Goal: Task Accomplishment & Management: Manage account settings

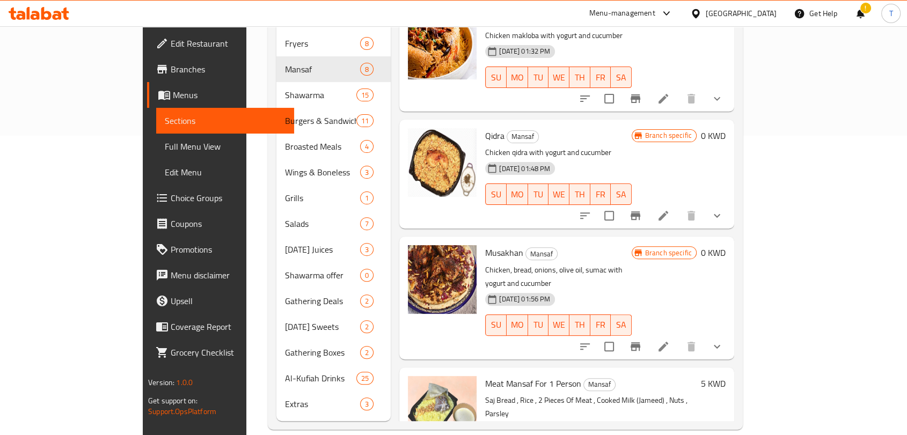
scroll to position [380, 0]
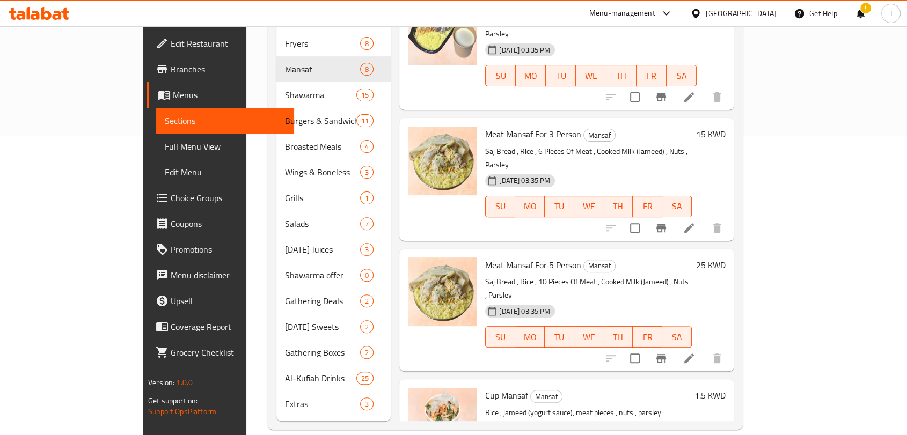
click at [60, 10] on icon at bounding box center [39, 13] width 61 height 13
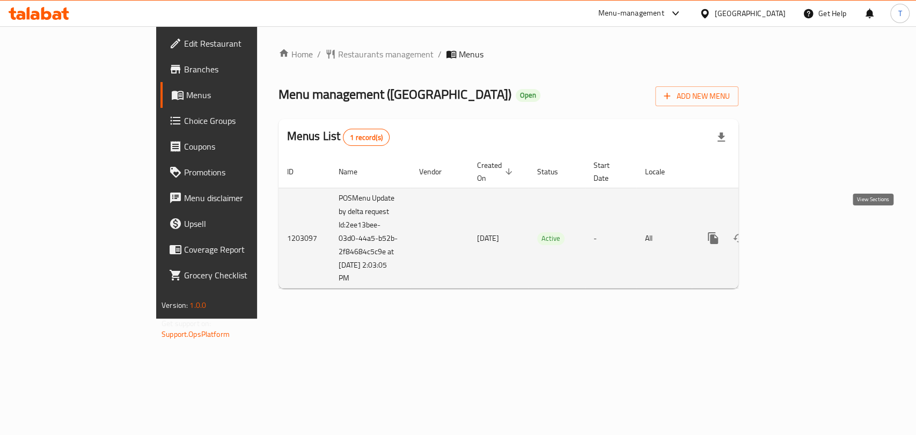
click at [797, 232] on icon "enhanced table" at bounding box center [790, 238] width 13 height 13
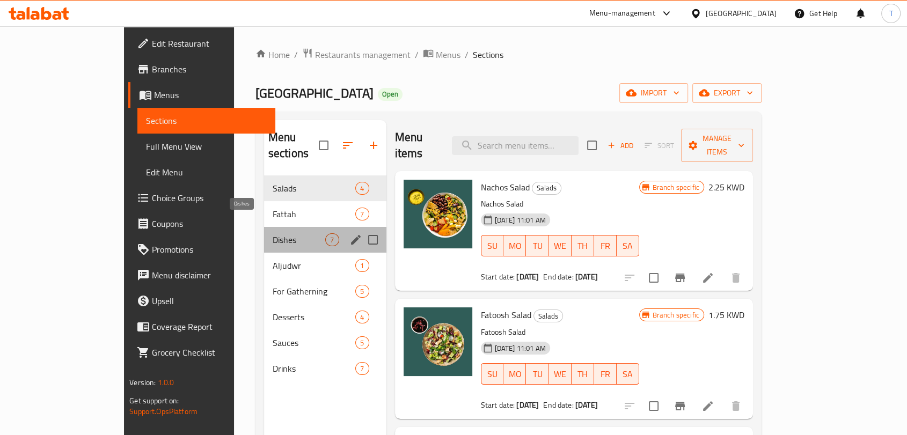
click at [273, 233] on span "Dishes" at bounding box center [299, 239] width 53 height 13
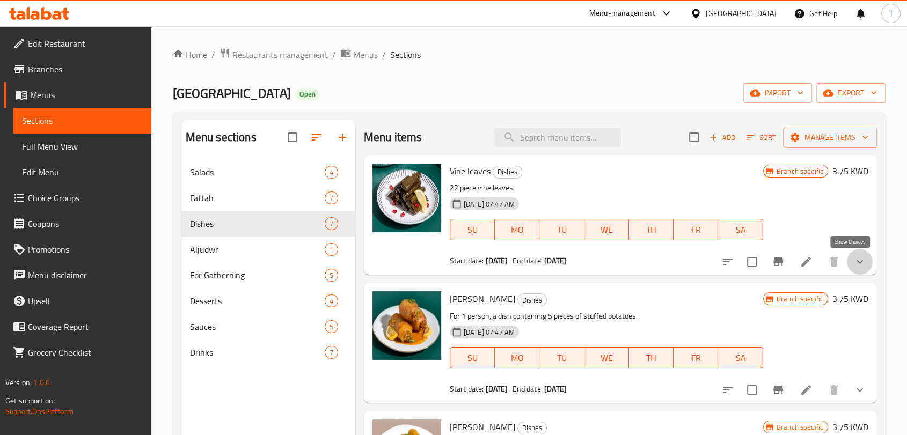
click at [853, 260] on icon "show more" at bounding box center [859, 261] width 13 height 13
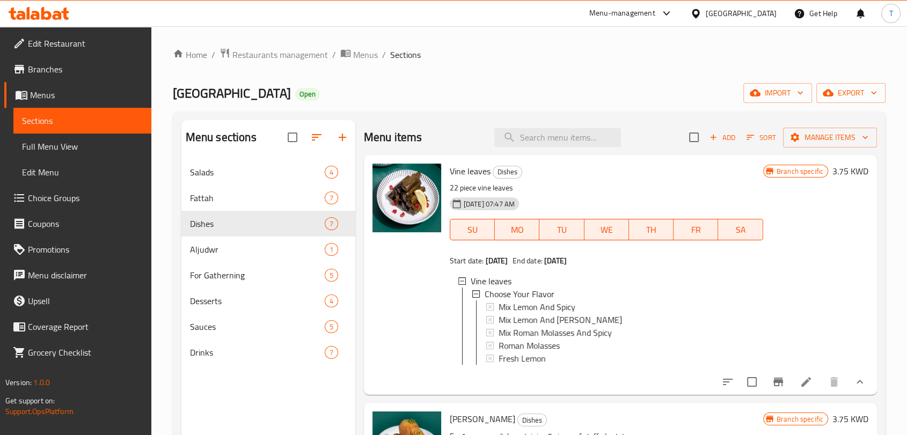
scroll to position [139, 0]
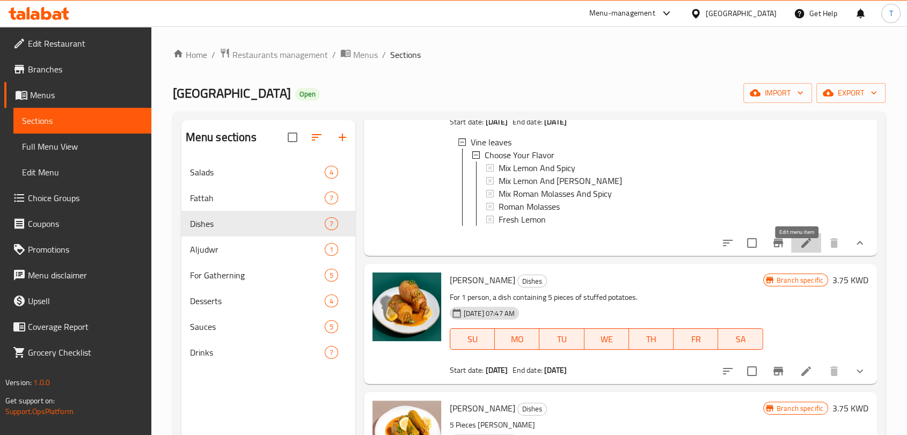
click at [800, 250] on icon at bounding box center [806, 243] width 13 height 13
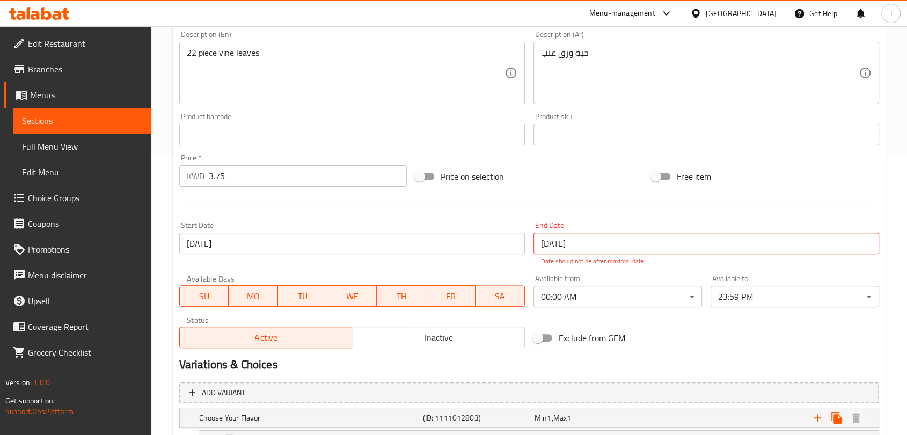
scroll to position [417, 0]
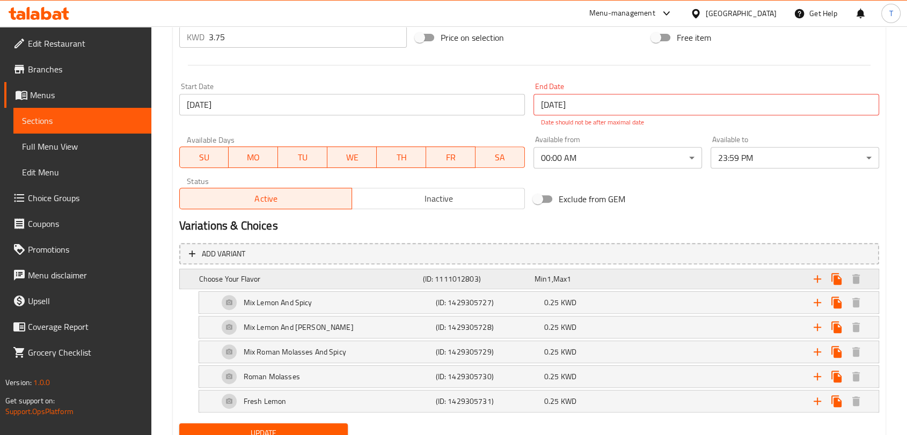
drag, startPoint x: 270, startPoint y: 278, endPoint x: 185, endPoint y: 277, distance: 84.8
click at [185, 277] on div "Choose Your Flavor (ID: 1111012803) Min 1 , Max 1" at bounding box center [529, 278] width 699 height 19
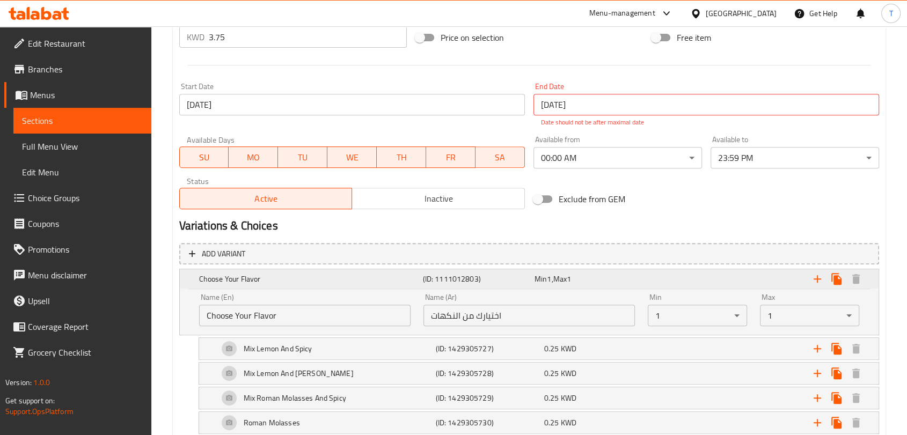
scroll to position [507, 0]
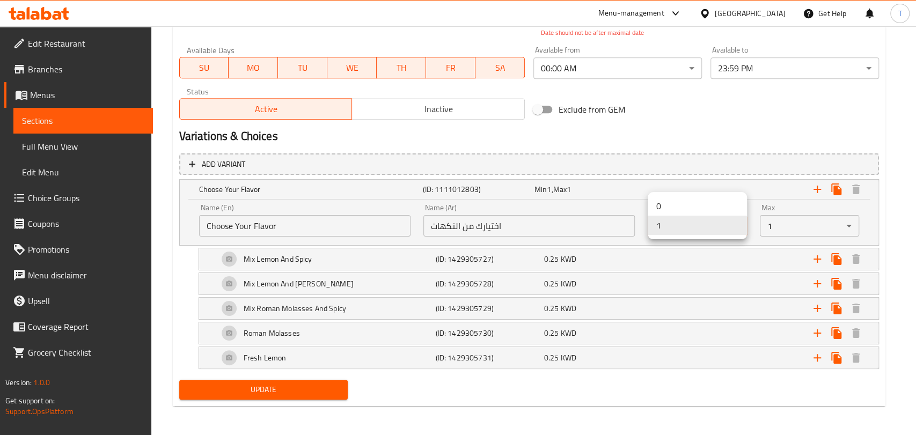
click at [699, 210] on li "0" at bounding box center [697, 205] width 99 height 19
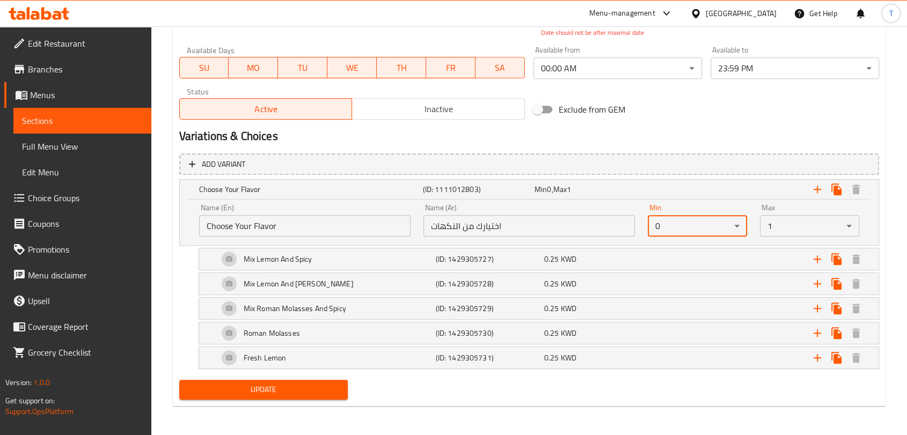
click at [303, 387] on span "Update" at bounding box center [263, 389] width 151 height 13
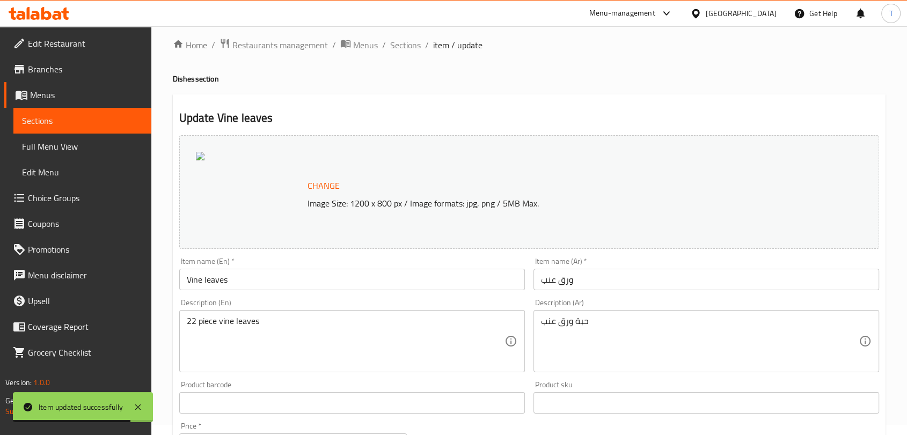
scroll to position [0, 0]
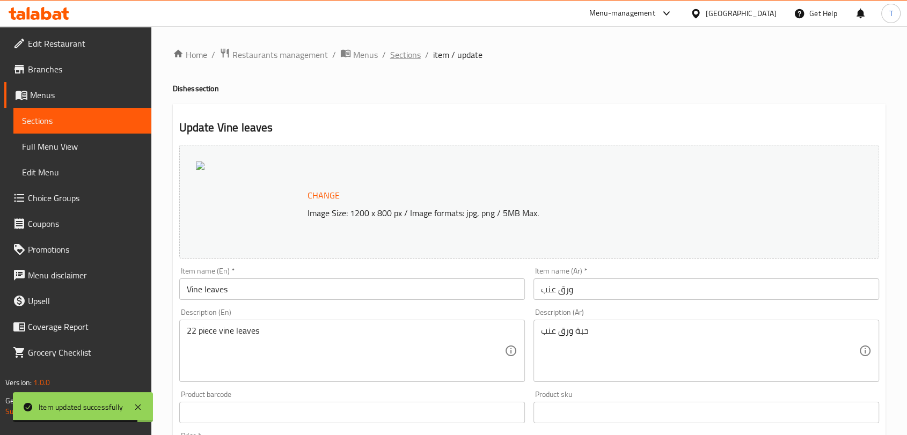
click at [401, 52] on span "Sections" at bounding box center [405, 54] width 31 height 13
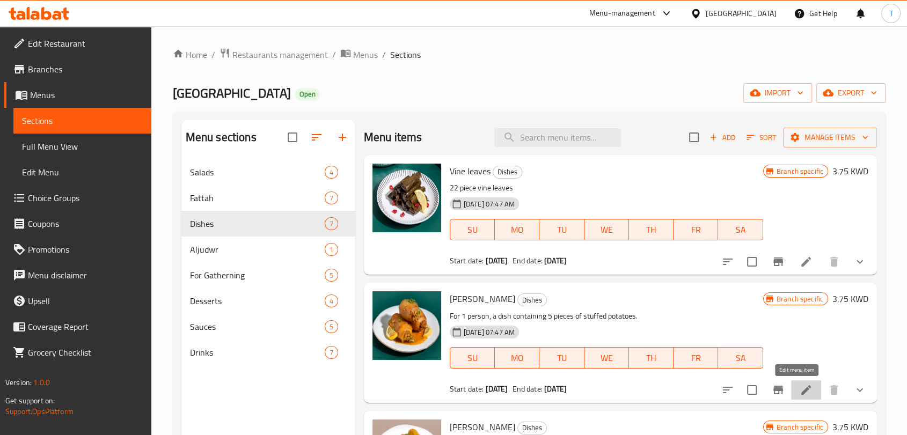
click at [800, 387] on icon at bounding box center [806, 390] width 13 height 13
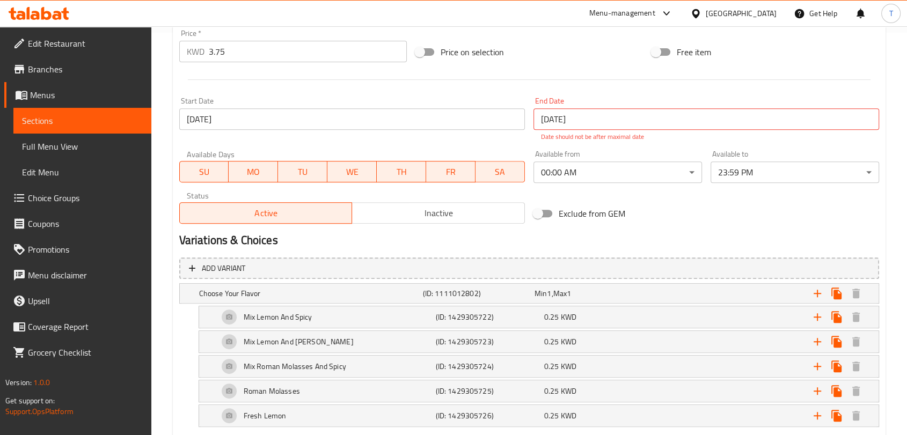
scroll to position [417, 0]
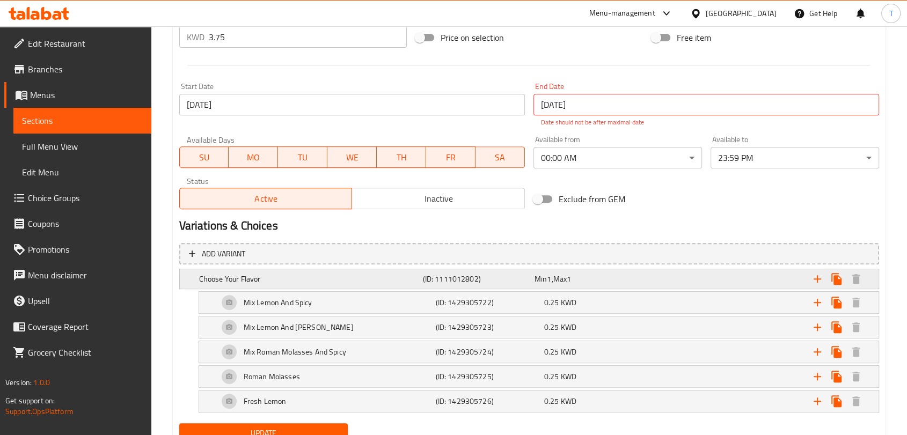
click at [407, 272] on div "Choose Your Flavor" at bounding box center [309, 279] width 224 height 15
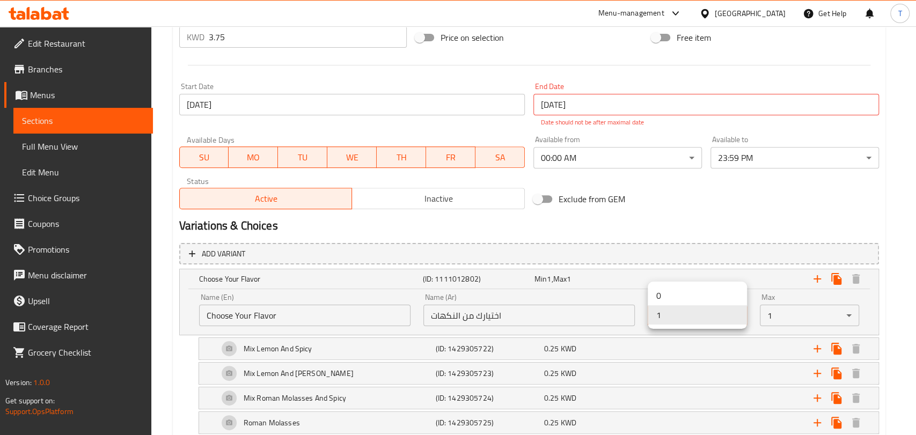
click at [698, 294] on li "0" at bounding box center [697, 295] width 99 height 19
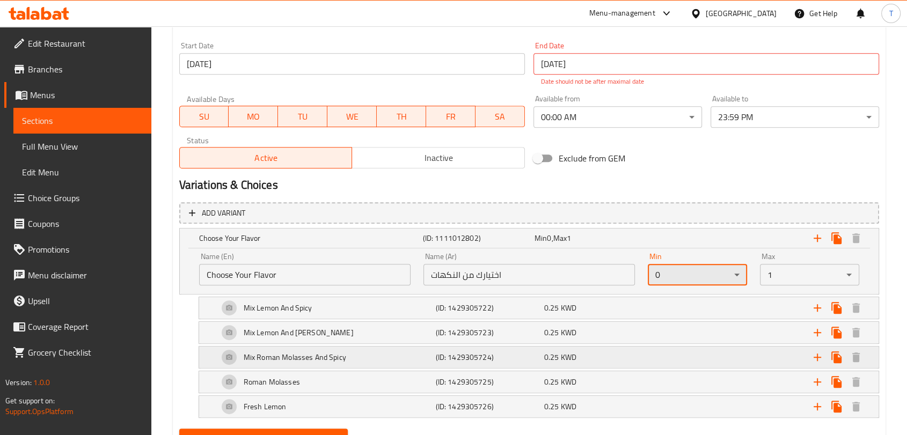
scroll to position [507, 0]
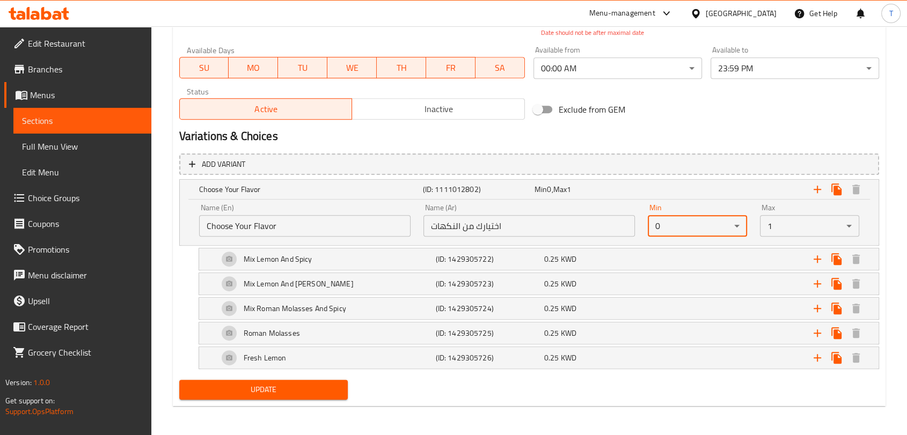
click at [321, 394] on span "Update" at bounding box center [263, 389] width 151 height 13
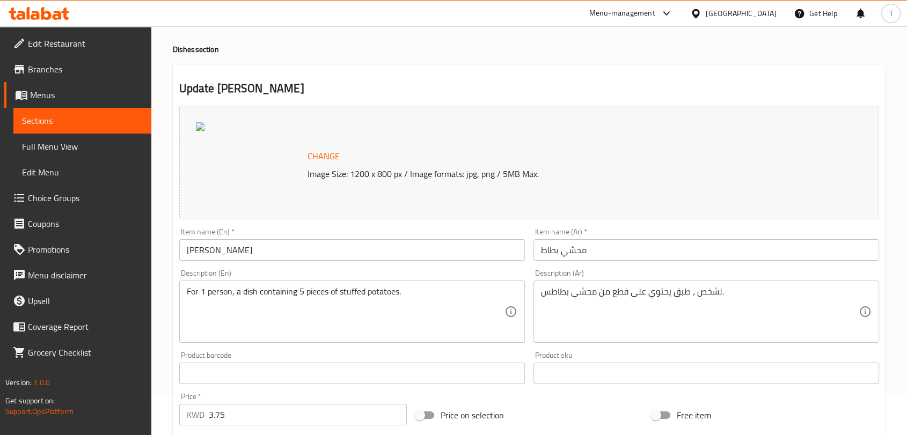
scroll to position [0, 0]
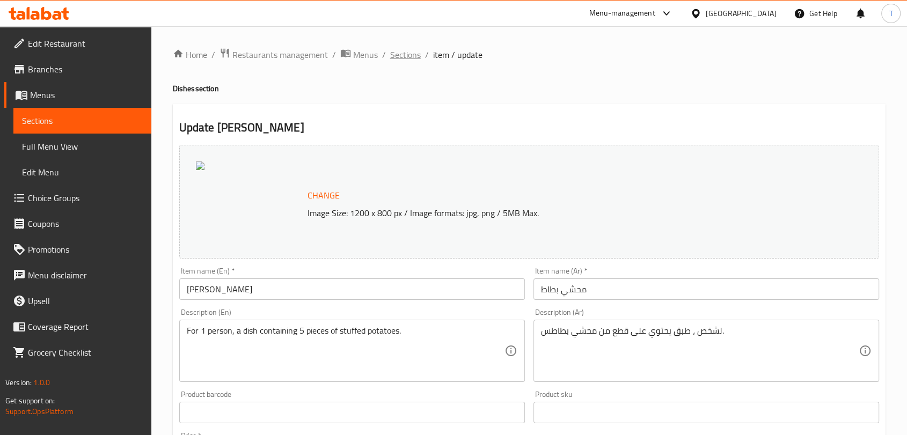
click at [410, 53] on span "Sections" at bounding box center [405, 54] width 31 height 13
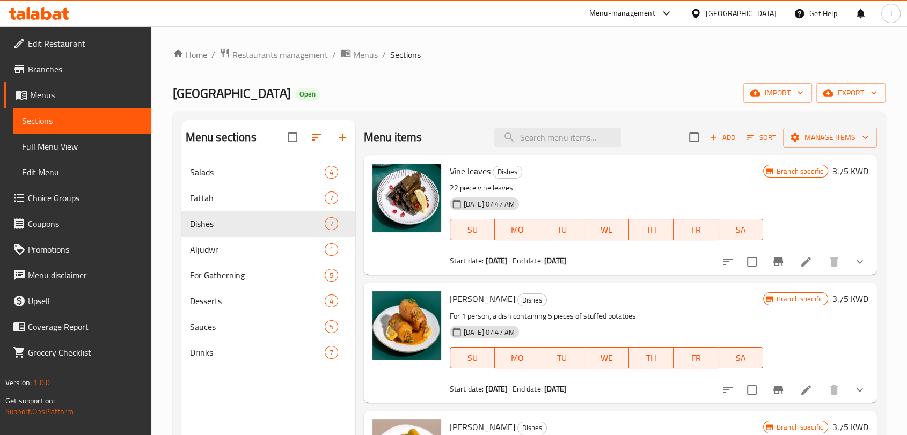
scroll to position [139, 0]
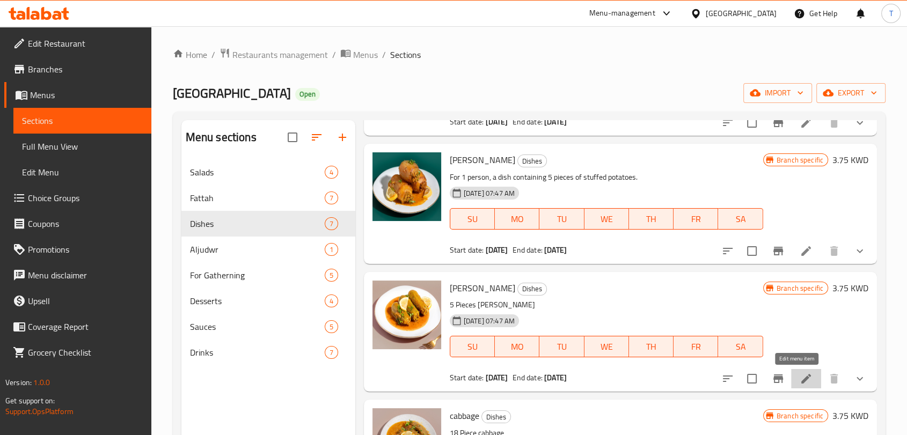
click at [801, 382] on icon at bounding box center [806, 378] width 13 height 13
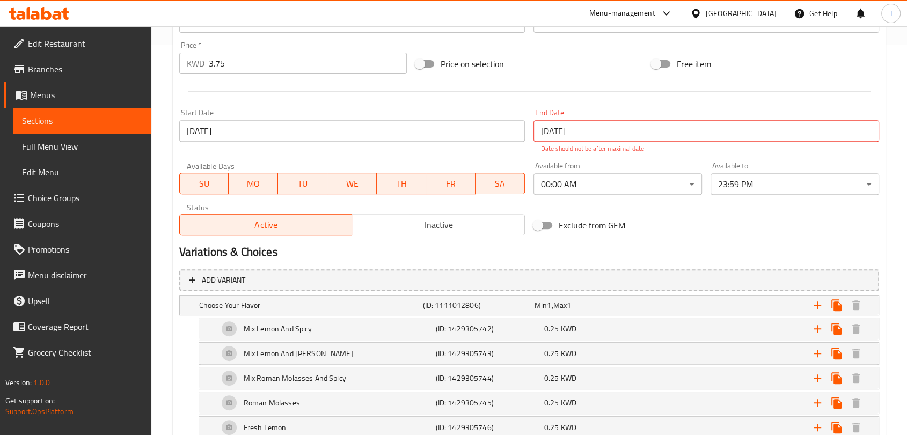
scroll to position [417, 0]
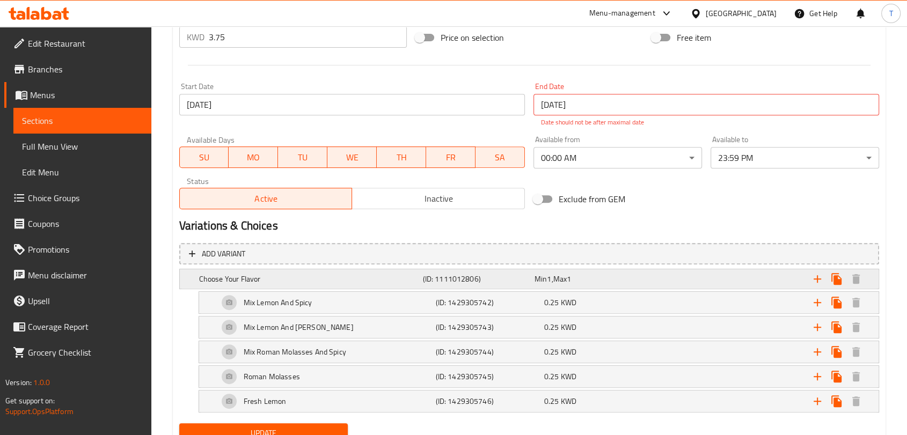
click at [417, 276] on h5 "Choose Your Flavor" at bounding box center [308, 279] width 219 height 11
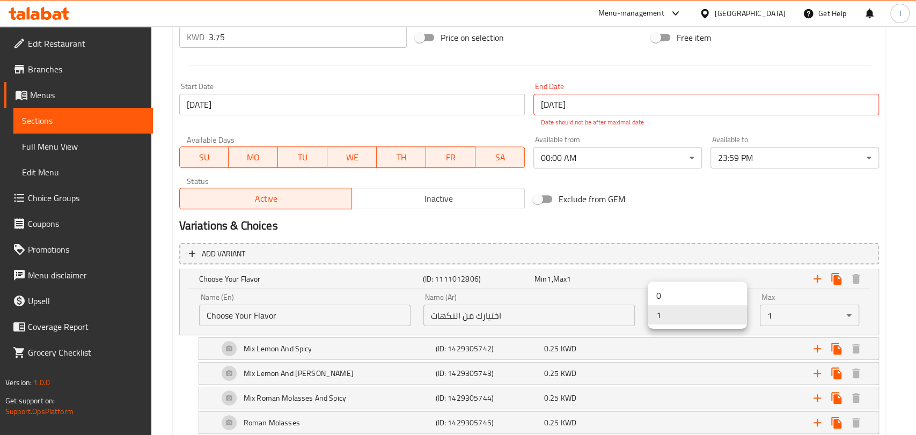
drag, startPoint x: 664, startPoint y: 312, endPoint x: 638, endPoint y: 311, distance: 26.9
click at [679, 297] on li "0" at bounding box center [697, 295] width 99 height 19
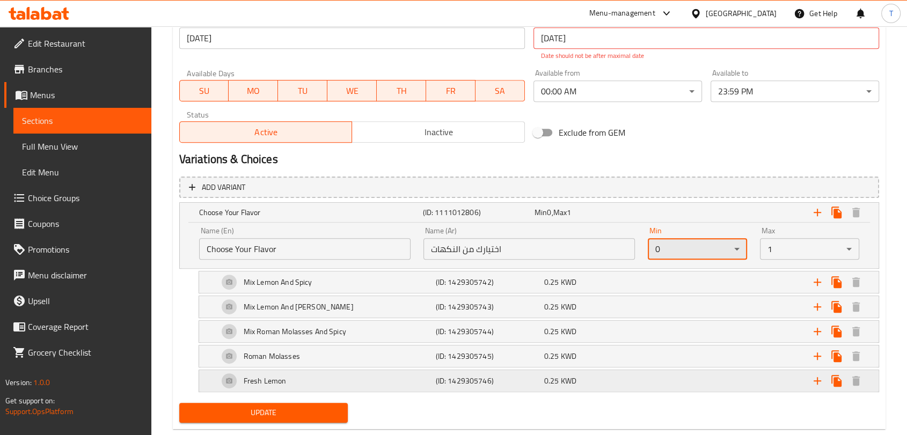
scroll to position [507, 0]
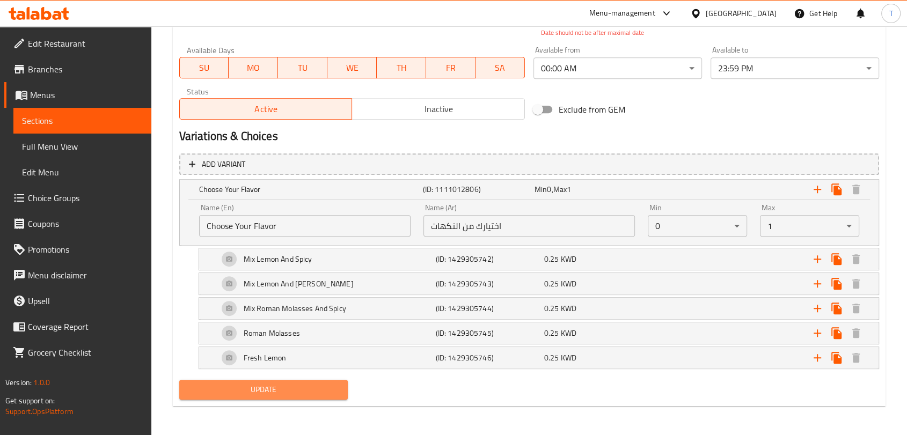
click at [313, 387] on span "Update" at bounding box center [263, 389] width 151 height 13
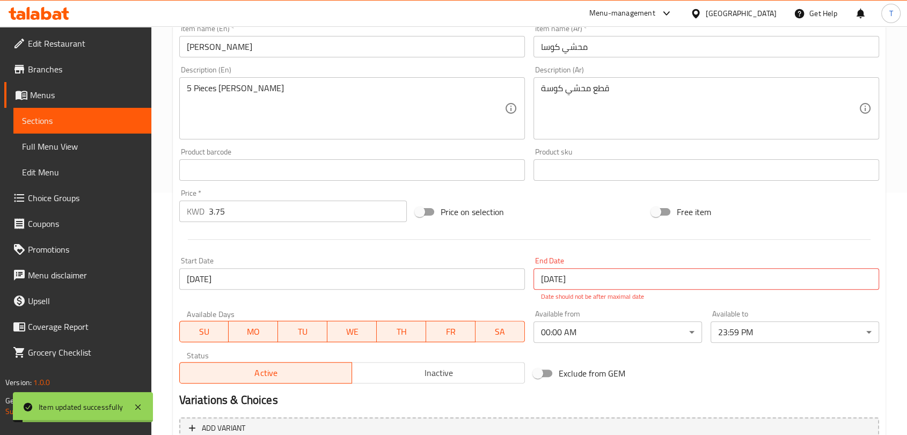
scroll to position [0, 0]
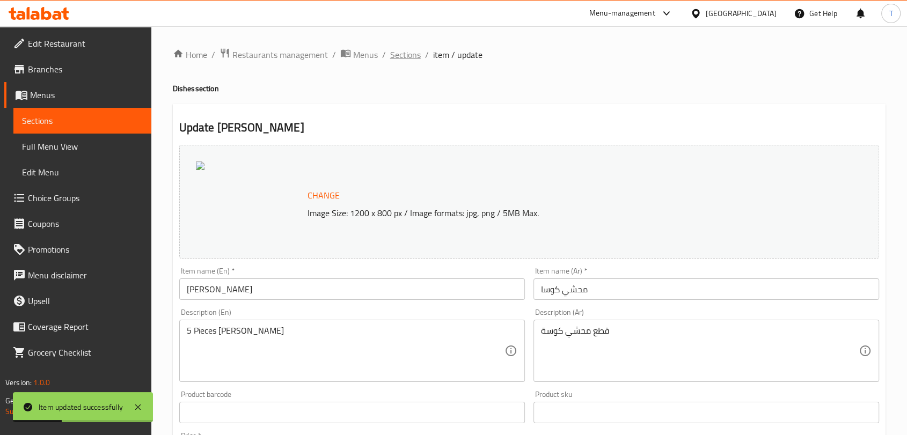
click at [411, 55] on span "Sections" at bounding box center [405, 54] width 31 height 13
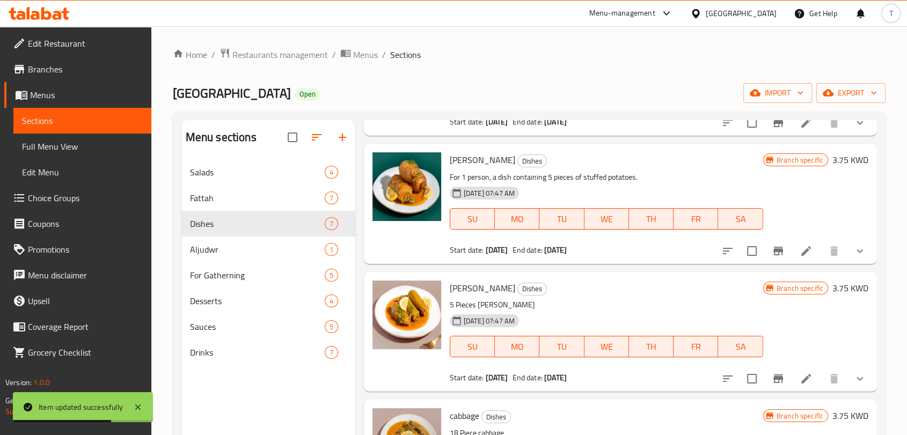
scroll to position [278, 0]
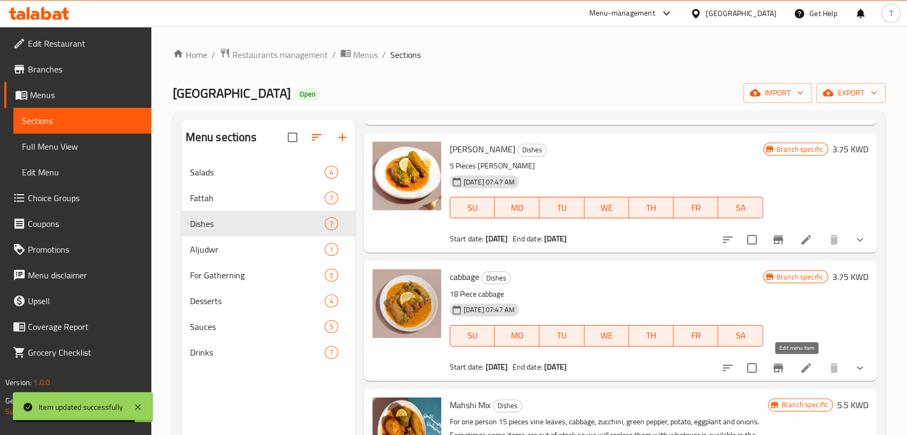
click at [800, 365] on icon at bounding box center [806, 368] width 13 height 13
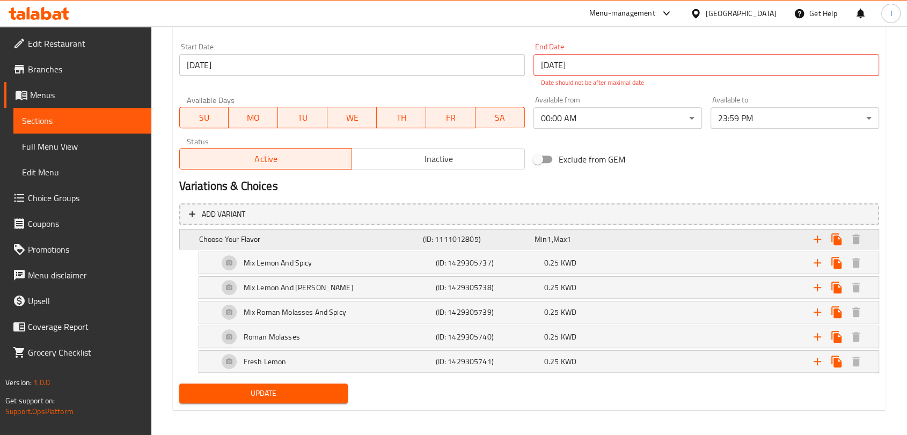
scroll to position [460, 0]
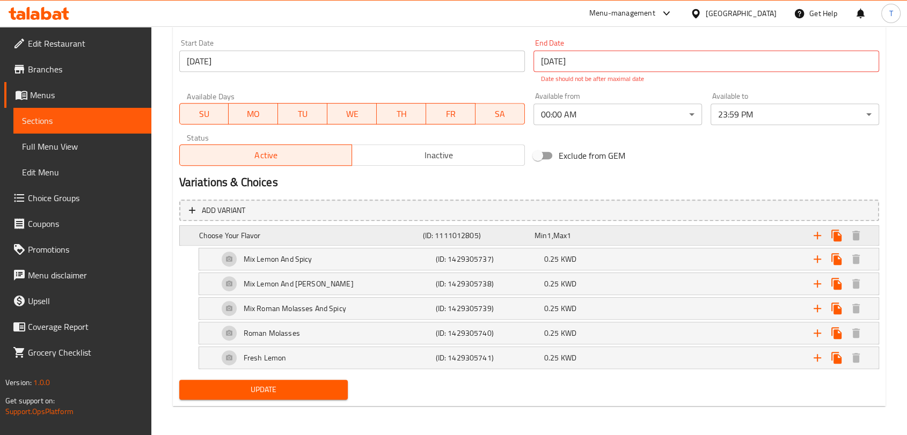
click at [557, 232] on span "Max" at bounding box center [559, 236] width 13 height 14
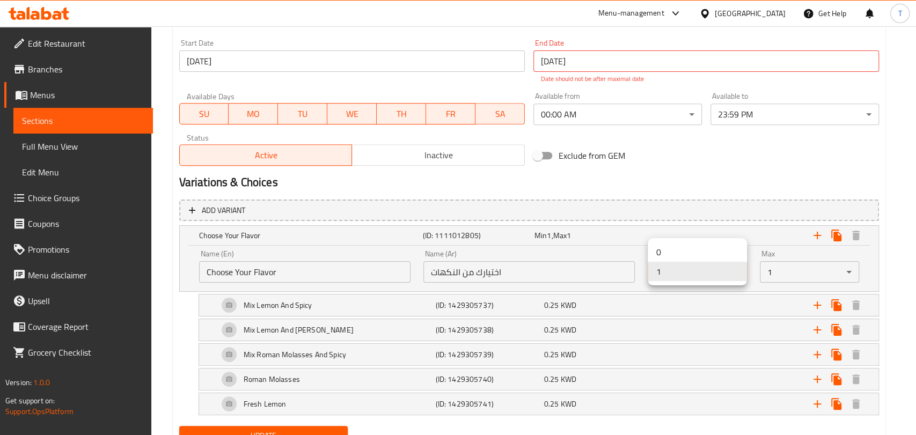
click at [676, 246] on li "0" at bounding box center [697, 252] width 99 height 19
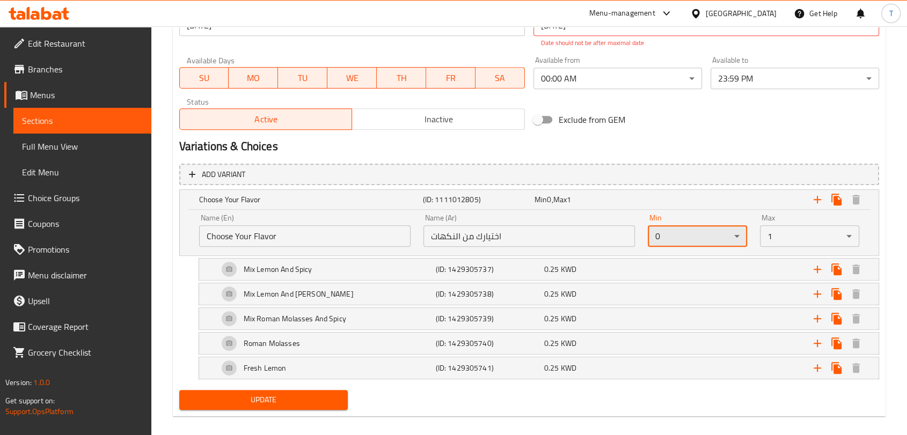
scroll to position [507, 0]
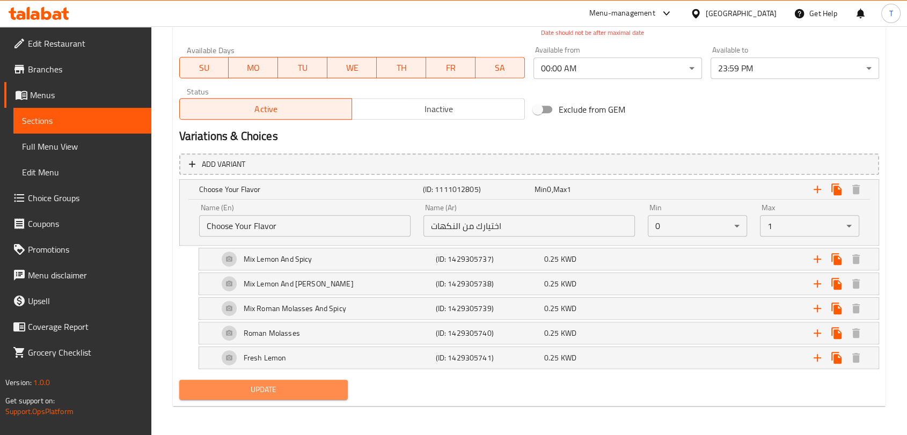
click at [343, 391] on button "Update" at bounding box center [263, 390] width 169 height 20
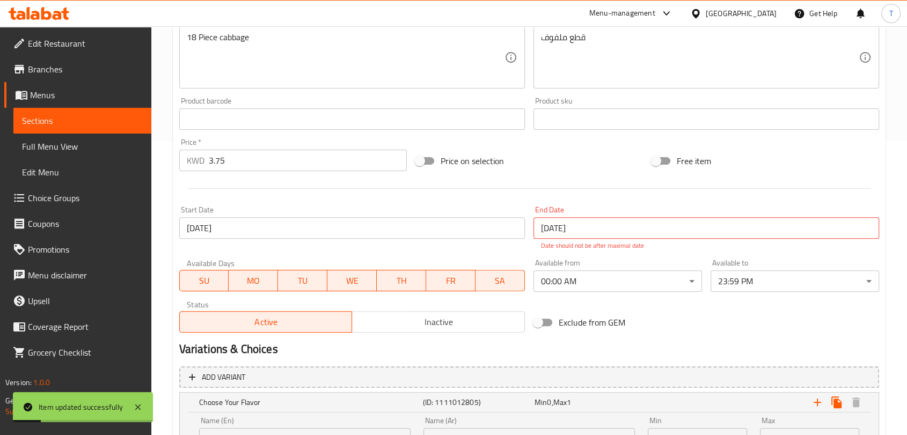
scroll to position [0, 0]
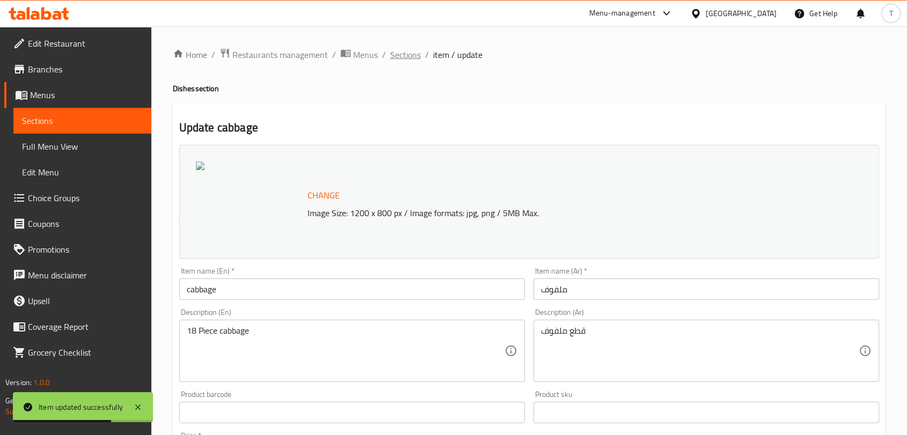
click at [415, 53] on span "Sections" at bounding box center [405, 54] width 31 height 13
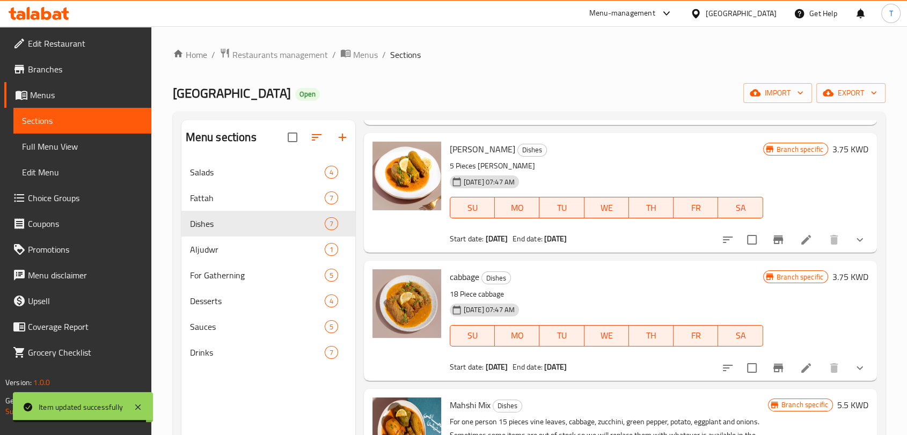
scroll to position [417, 0]
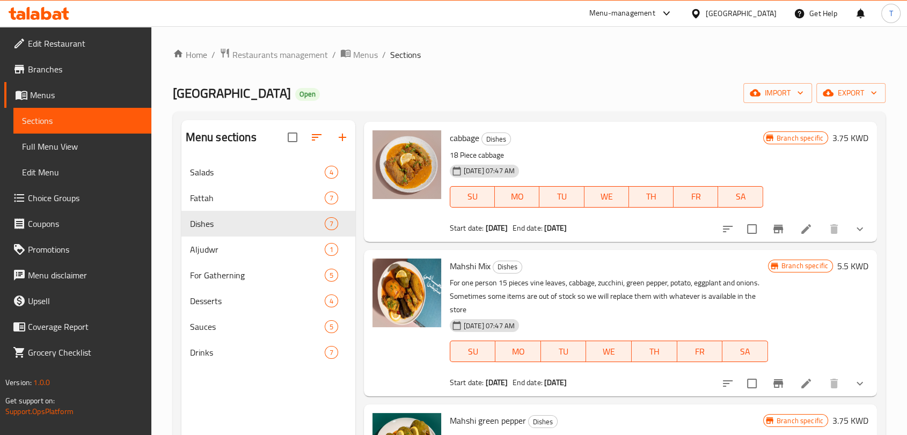
click at [800, 377] on icon at bounding box center [806, 383] width 13 height 13
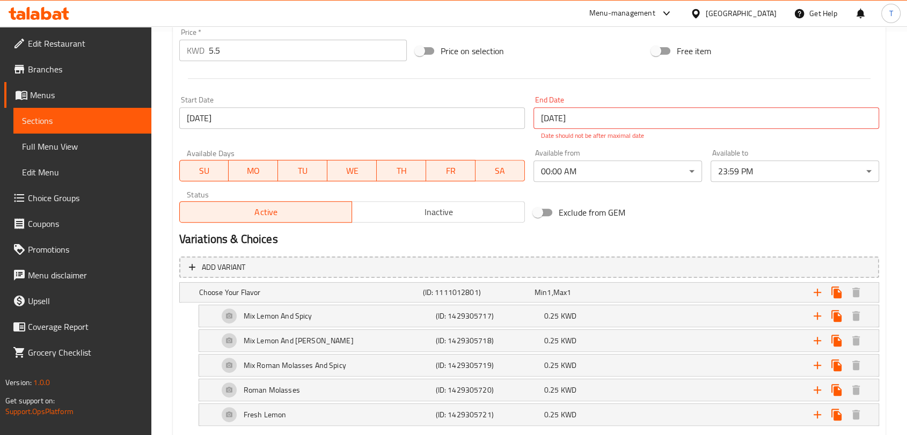
scroll to position [417, 0]
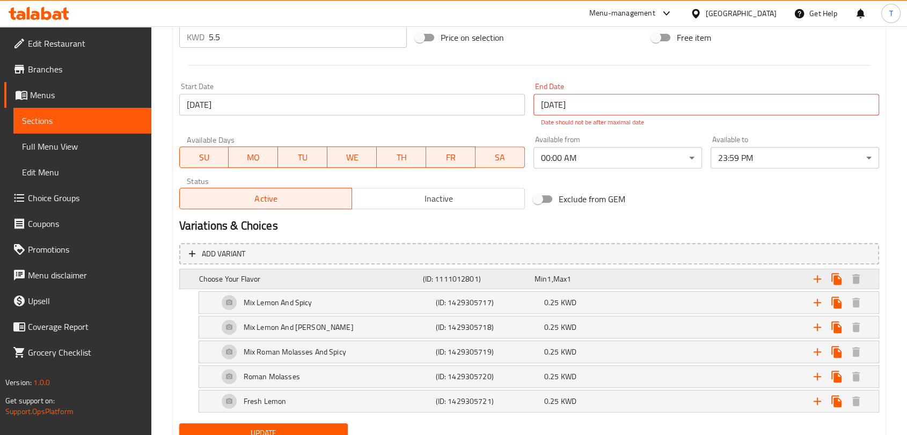
click at [283, 275] on h5 "Choose Your Flavor" at bounding box center [308, 279] width 219 height 11
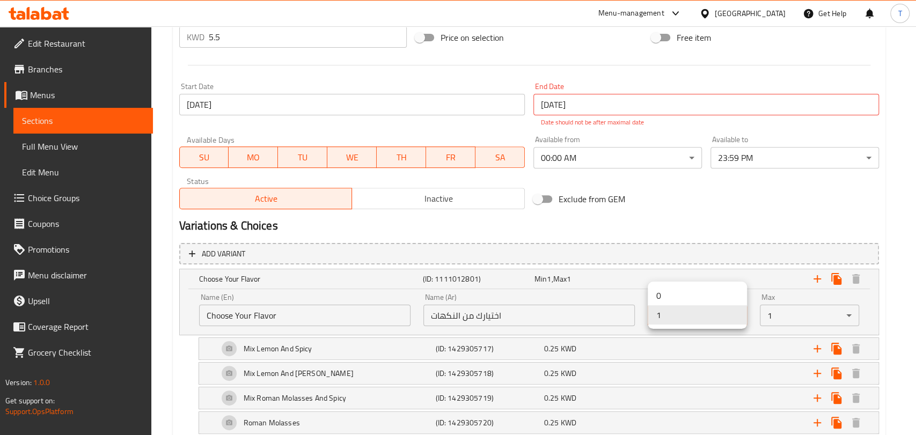
click at [680, 289] on li "0" at bounding box center [697, 295] width 99 height 19
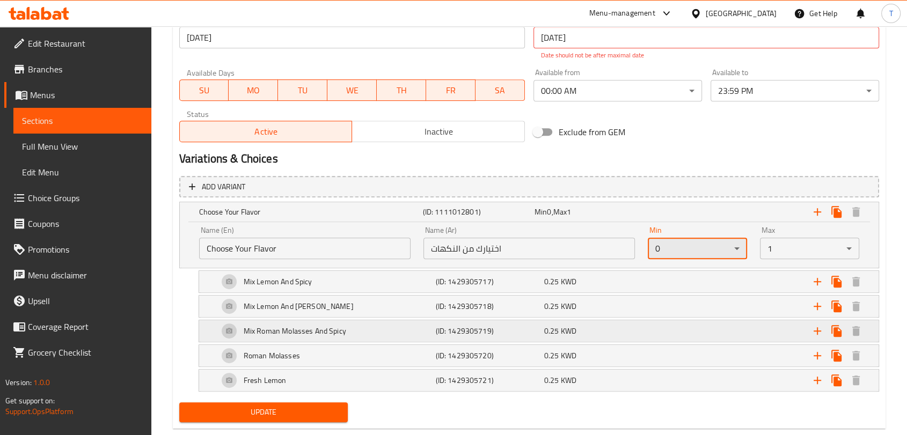
scroll to position [507, 0]
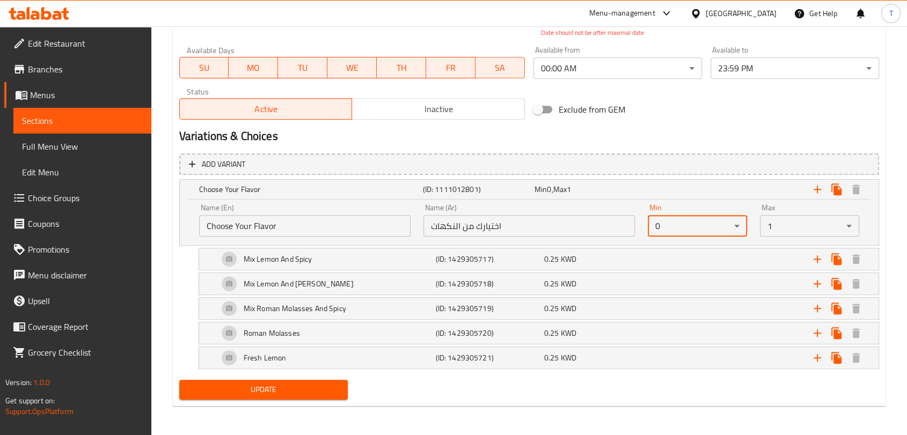
click at [302, 392] on span "Update" at bounding box center [263, 389] width 151 height 13
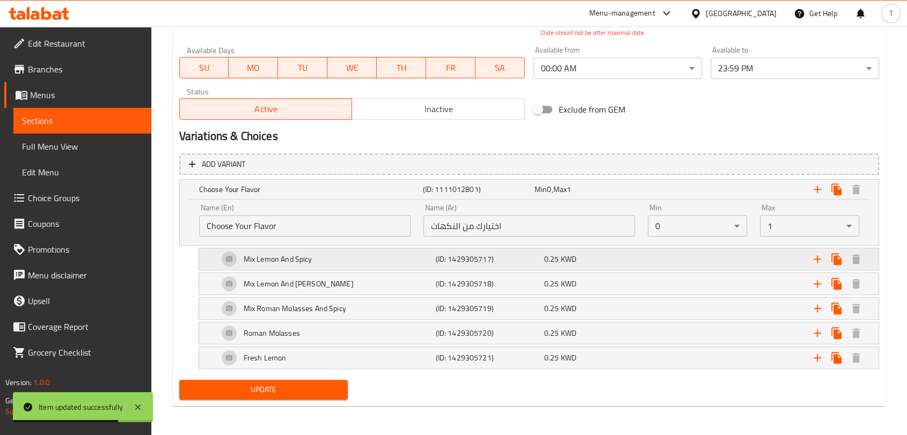
scroll to position [0, 0]
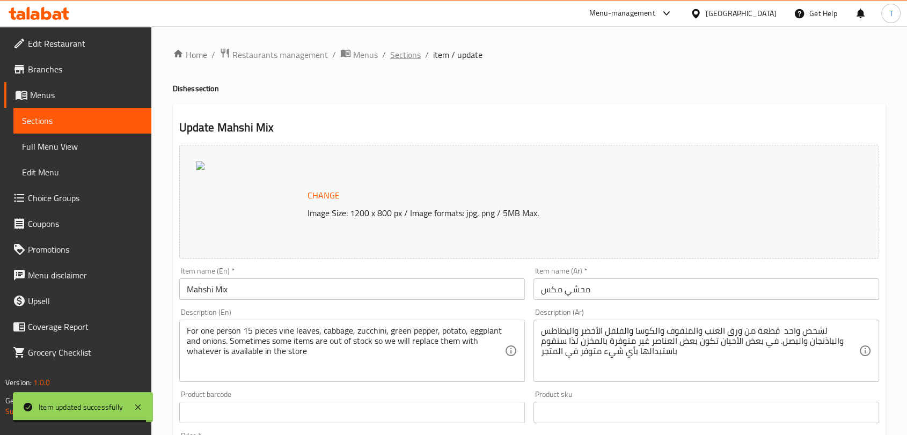
click at [399, 58] on span "Sections" at bounding box center [405, 54] width 31 height 13
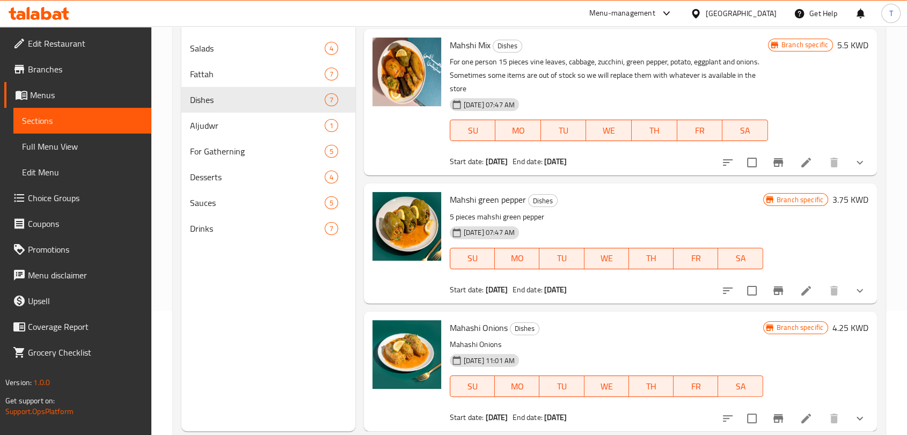
scroll to position [139, 0]
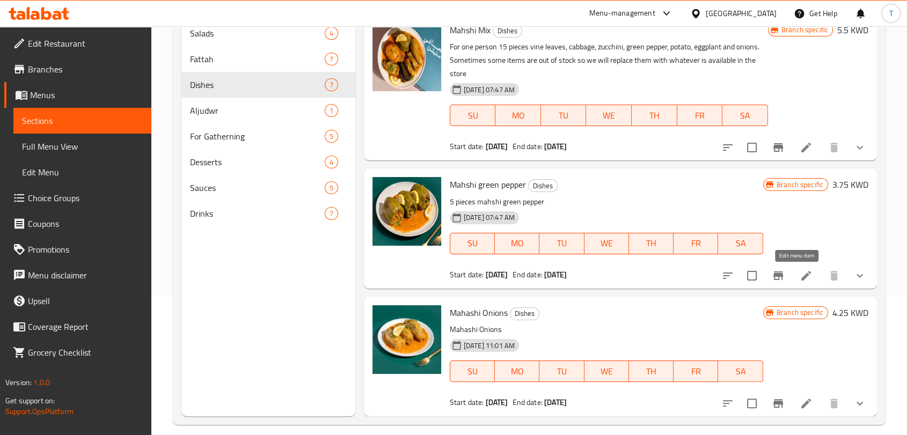
click at [801, 276] on icon at bounding box center [806, 276] width 10 height 10
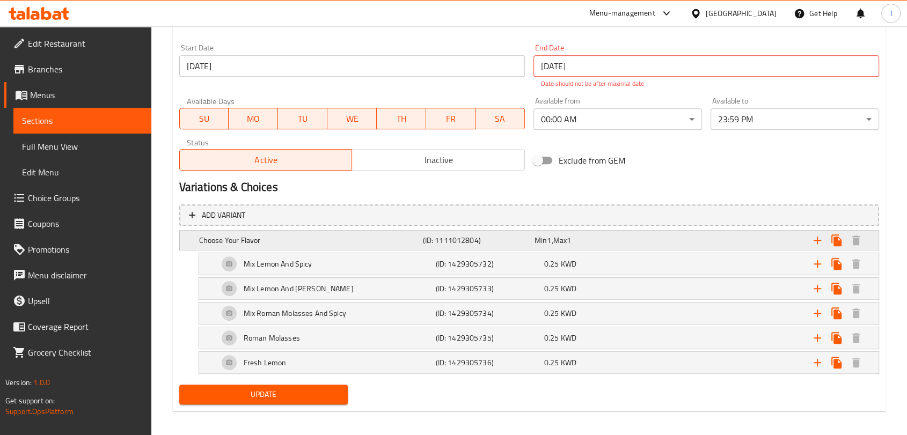
scroll to position [460, 0]
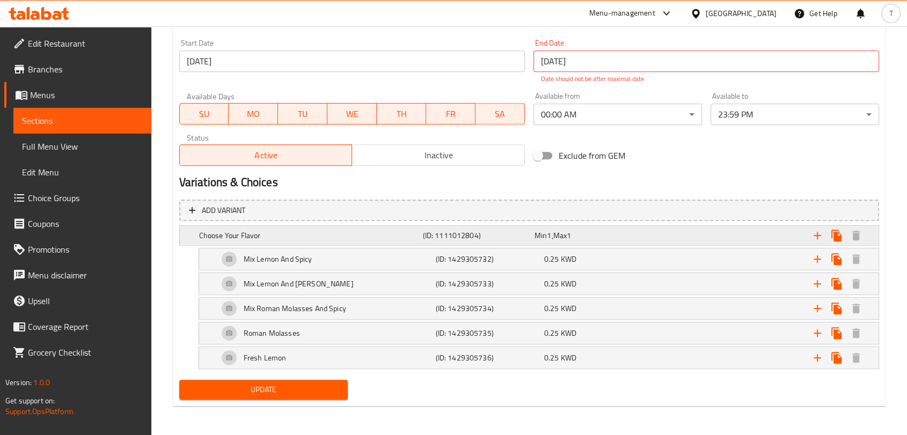
click at [468, 238] on h5 "(ID: 1111012804)" at bounding box center [475, 235] width 107 height 11
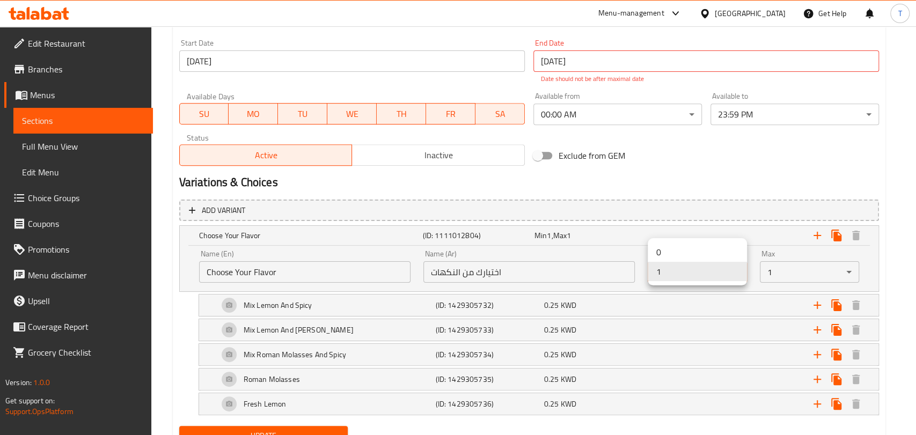
click at [682, 252] on li "0" at bounding box center [697, 252] width 99 height 19
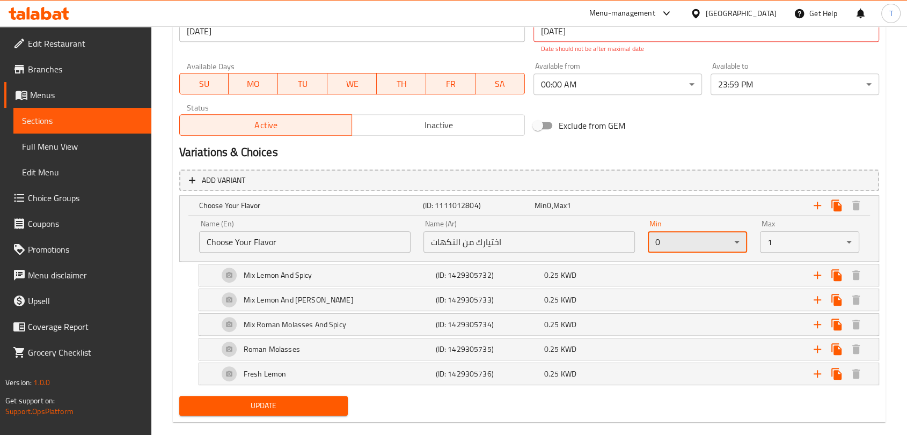
scroll to position [507, 0]
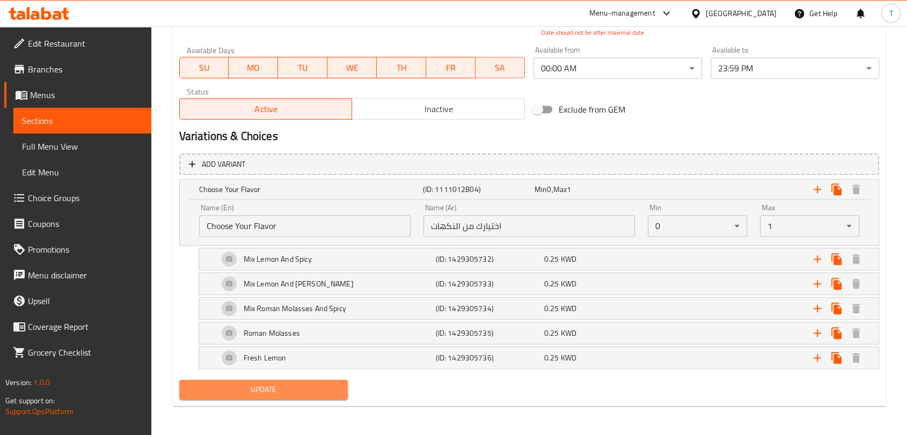
click at [336, 384] on span "Update" at bounding box center [263, 389] width 151 height 13
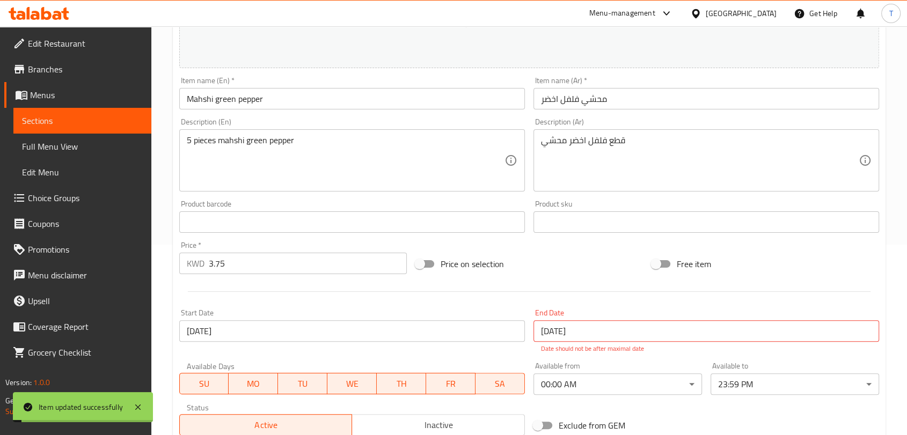
scroll to position [0, 0]
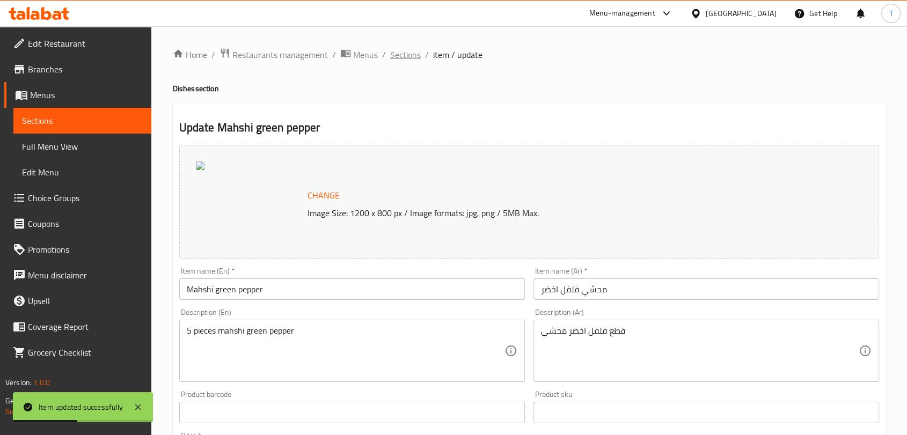
click at [410, 55] on span "Sections" at bounding box center [405, 54] width 31 height 13
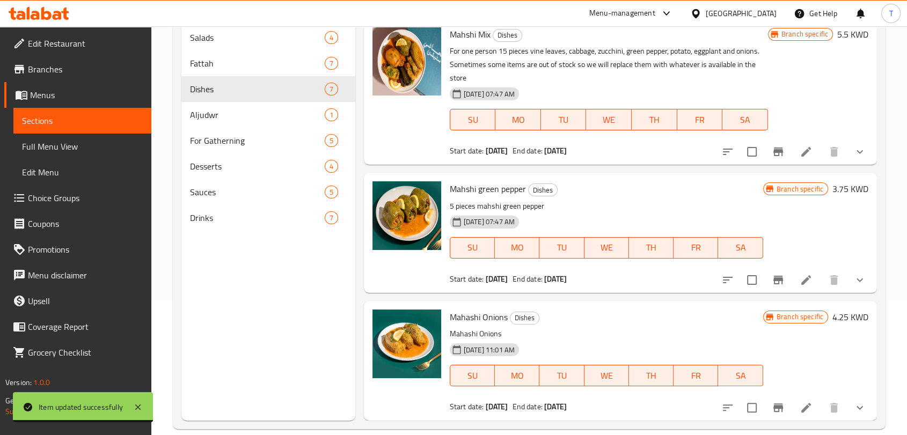
scroll to position [139, 0]
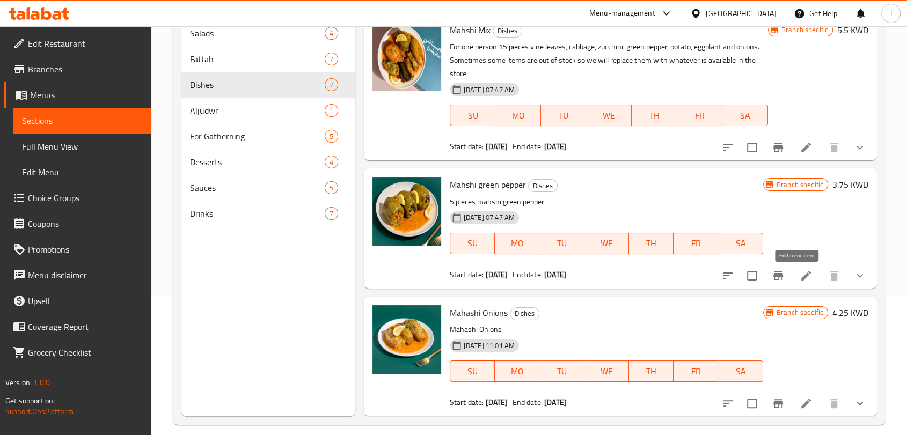
click at [800, 276] on icon at bounding box center [806, 275] width 13 height 13
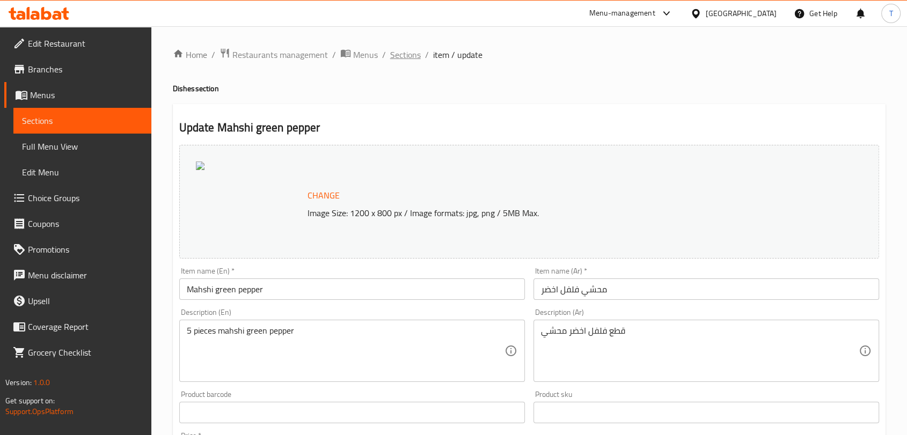
click at [405, 56] on span "Sections" at bounding box center [405, 54] width 31 height 13
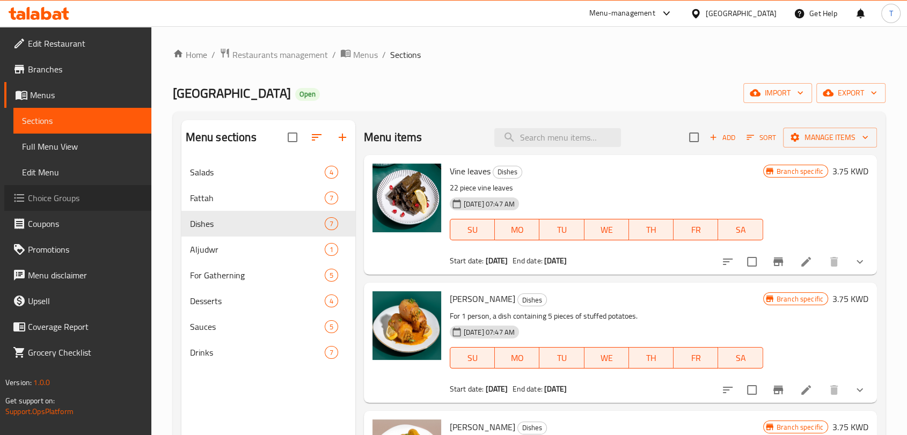
click at [63, 203] on span "Choice Groups" at bounding box center [85, 198] width 115 height 13
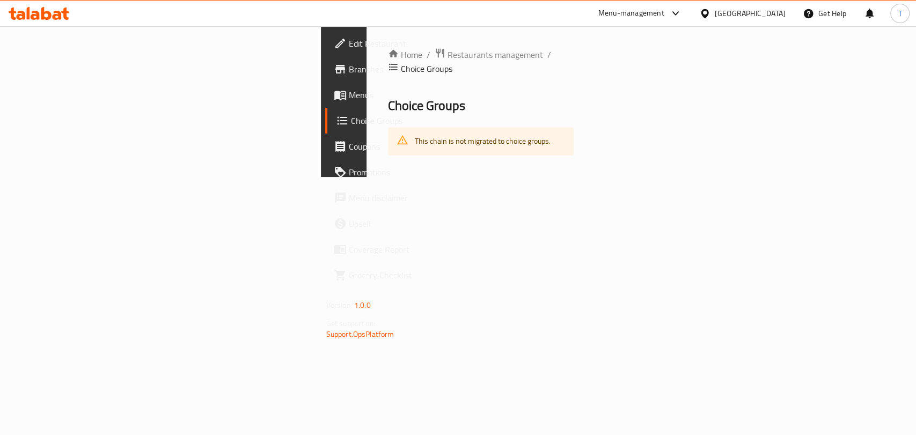
click at [415, 131] on div "This chain is not migrated to choice groups." at bounding box center [483, 141] width 136 height 22
click at [349, 99] on span "Menus" at bounding box center [407, 95] width 116 height 13
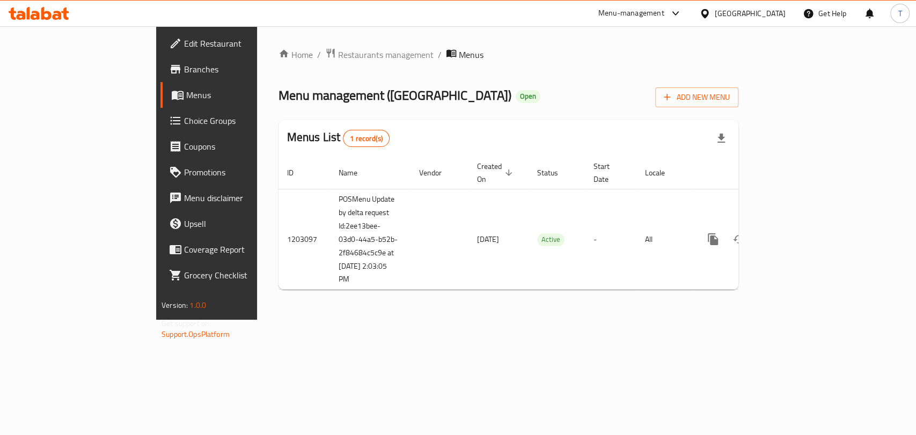
click at [184, 126] on span "Choice Groups" at bounding box center [242, 120] width 116 height 13
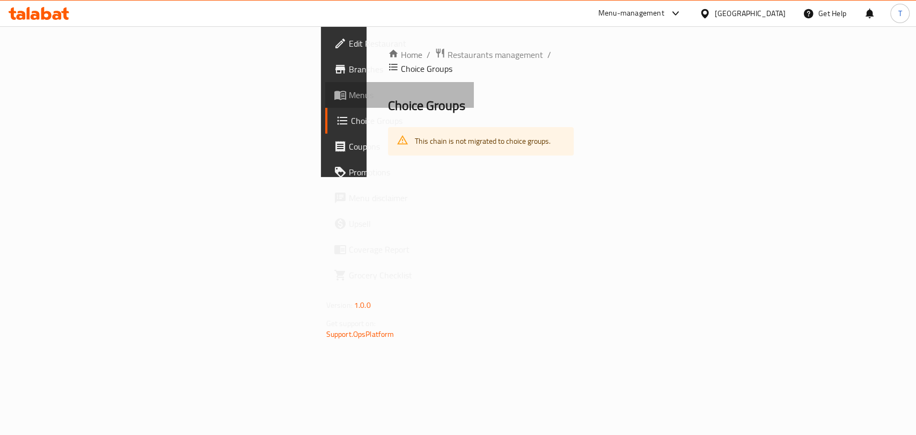
click at [325, 103] on link "Menus" at bounding box center [399, 95] width 149 height 26
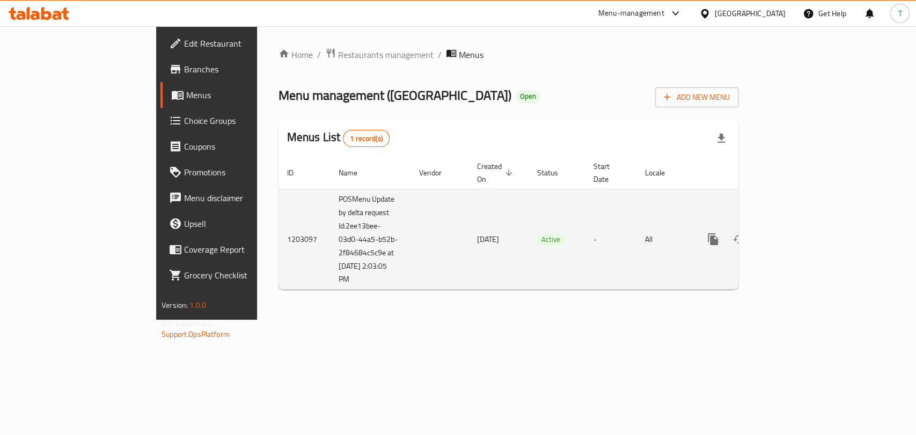
click at [797, 233] on icon "enhanced table" at bounding box center [790, 239] width 13 height 13
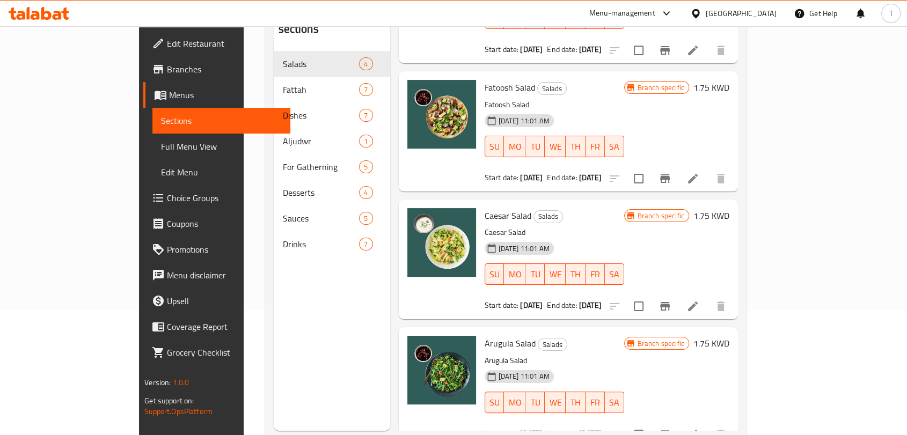
scroll to position [150, 0]
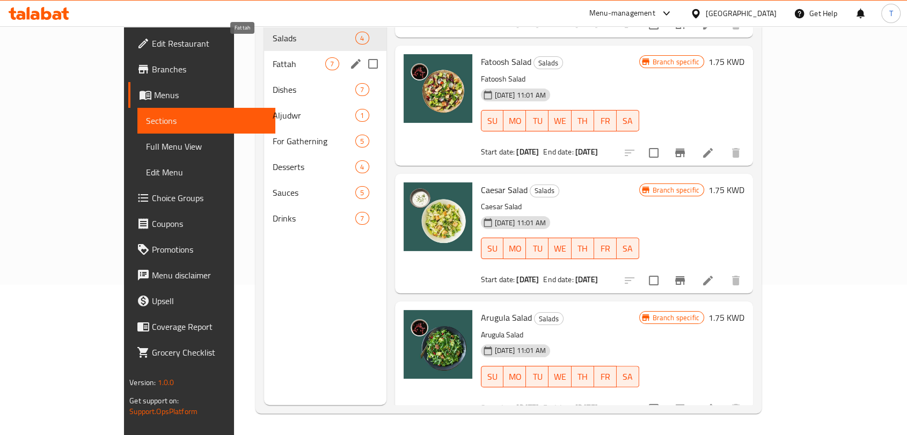
click at [273, 57] on span "Fattah" at bounding box center [299, 63] width 53 height 13
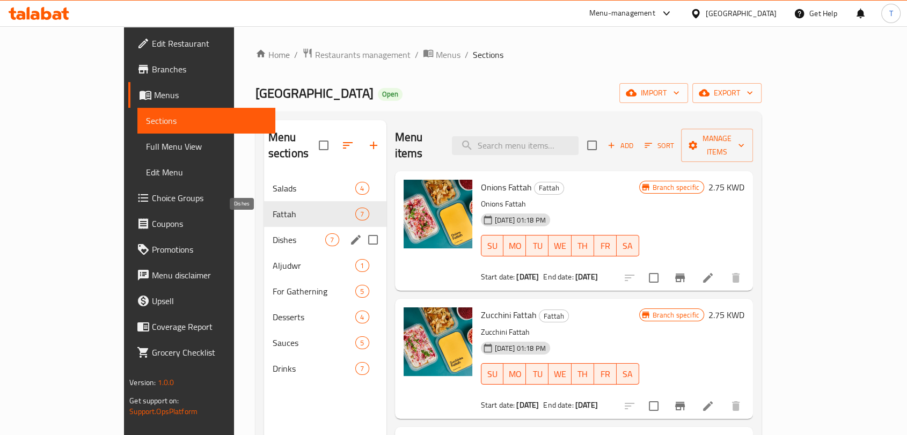
click at [273, 233] on span "Dishes" at bounding box center [299, 239] width 53 height 13
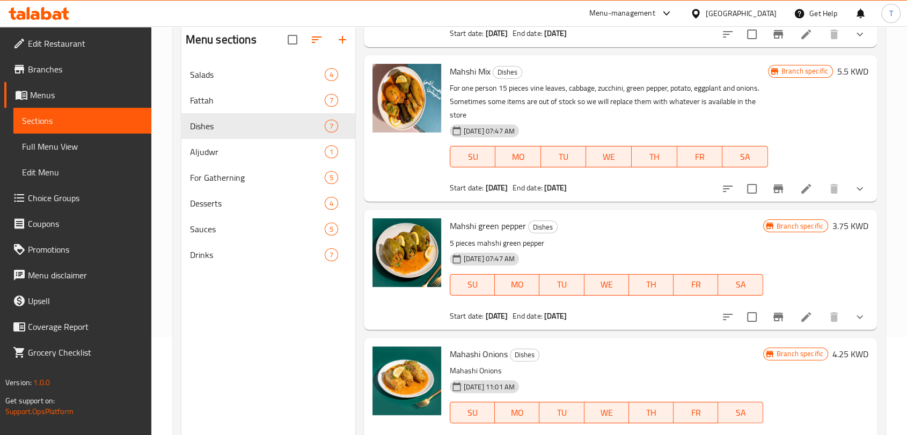
scroll to position [150, 0]
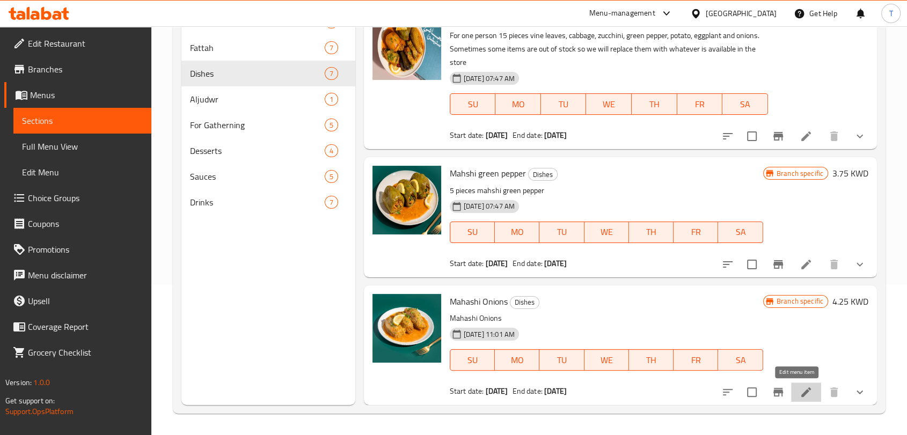
click at [800, 389] on icon at bounding box center [806, 392] width 13 height 13
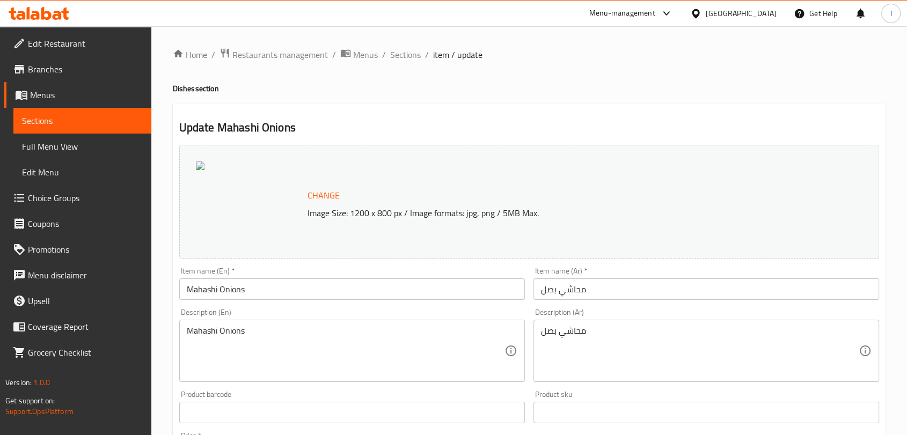
scroll to position [510, 0]
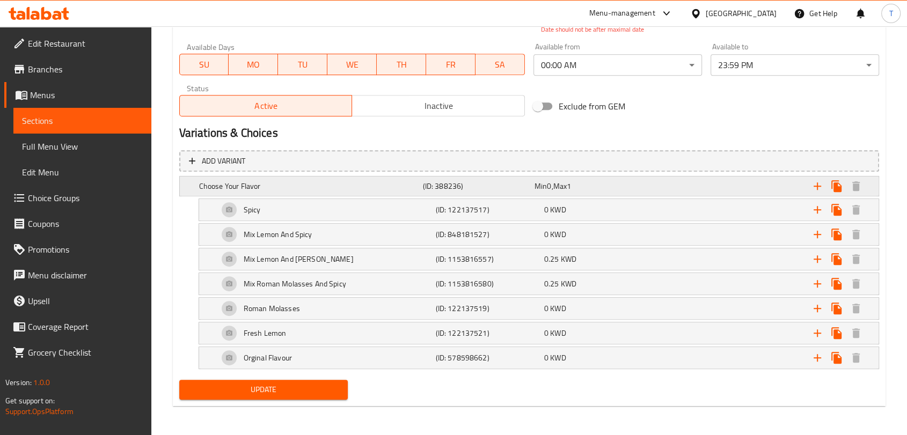
click at [598, 181] on div "Min 0 , Max 1" at bounding box center [588, 186] width 107 height 11
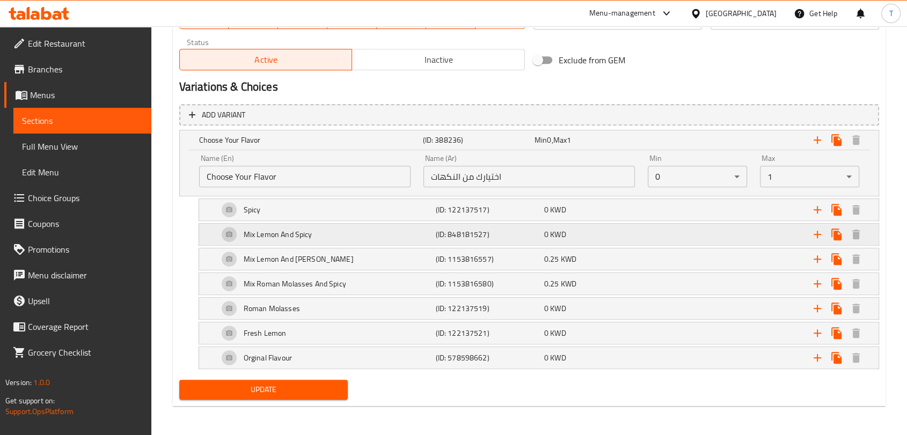
scroll to position [0, 0]
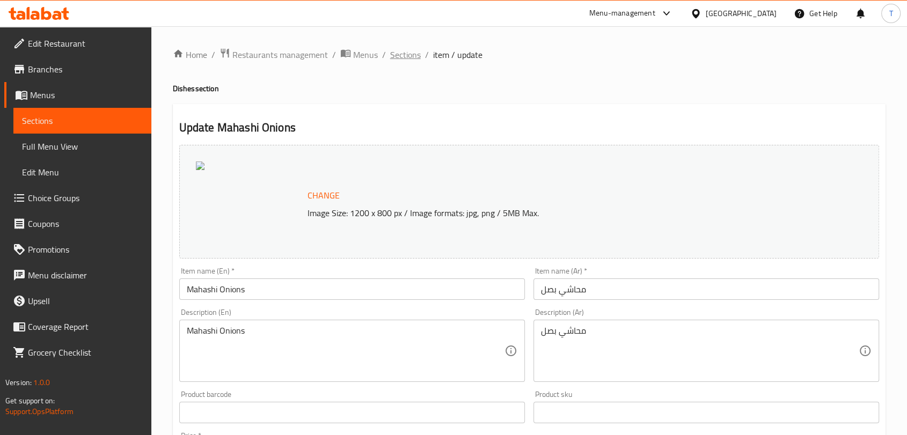
click at [409, 54] on span "Sections" at bounding box center [405, 54] width 31 height 13
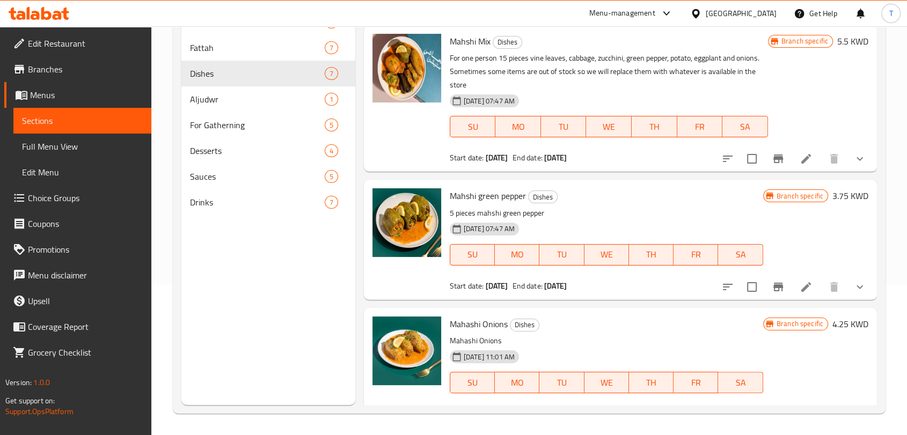
scroll to position [514, 0]
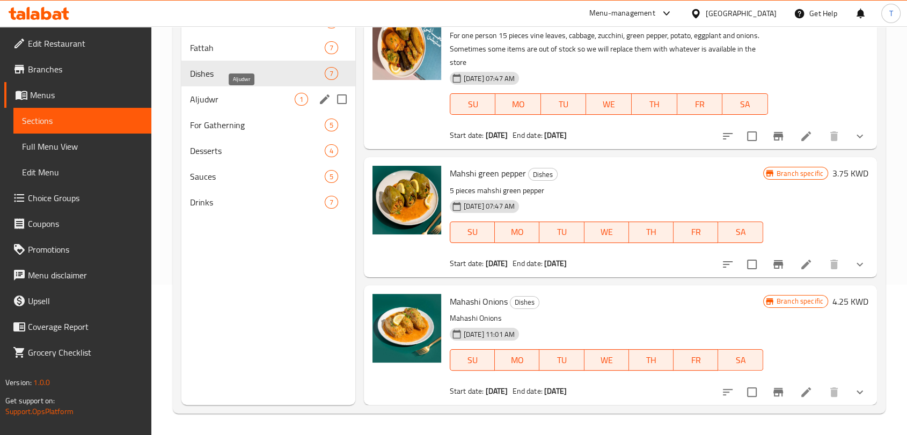
click at [252, 97] on span "Aljudwr" at bounding box center [242, 99] width 105 height 13
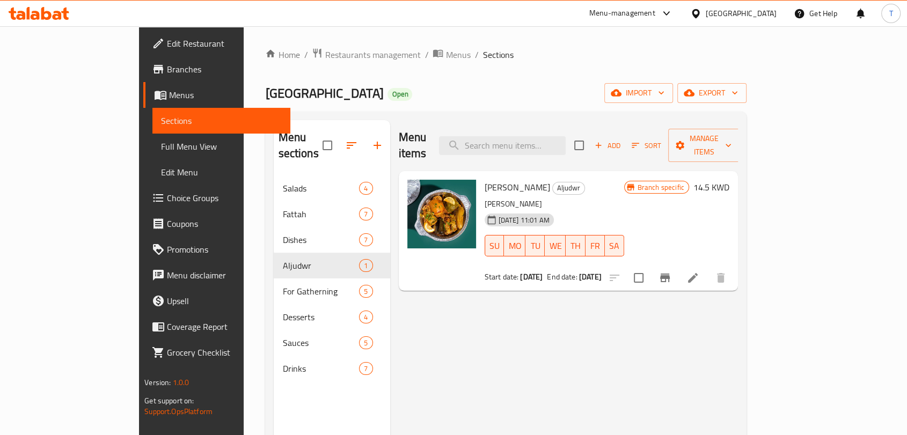
click at [699, 272] on icon at bounding box center [692, 278] width 13 height 13
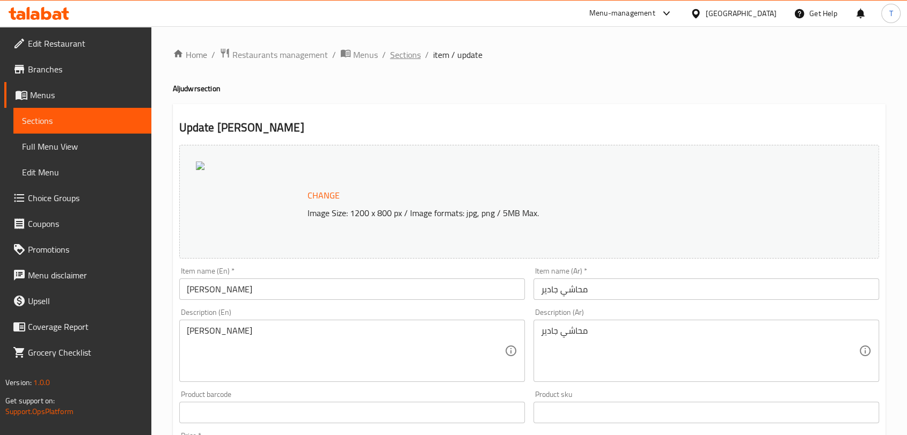
click at [411, 54] on span "Sections" at bounding box center [405, 54] width 31 height 13
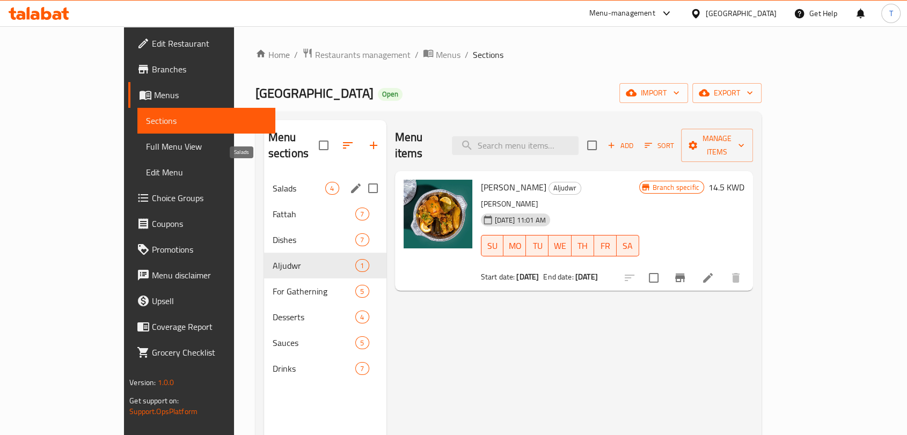
click at [279, 182] on span "Salads" at bounding box center [299, 188] width 53 height 13
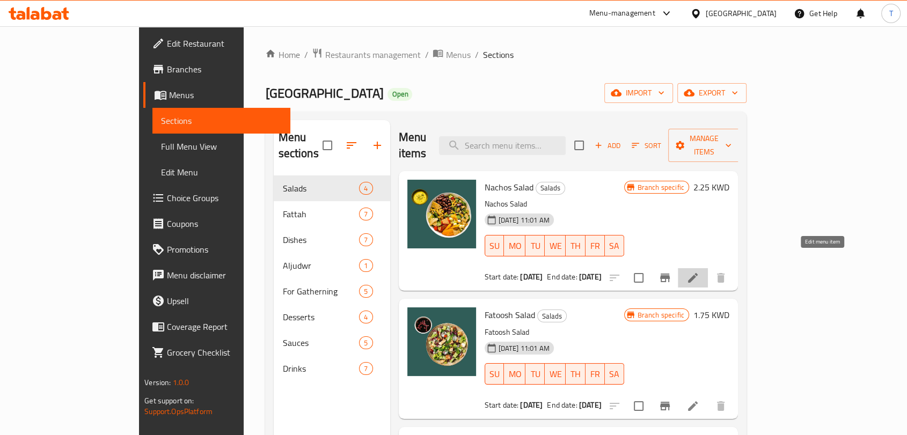
click at [698, 273] on icon at bounding box center [693, 278] width 10 height 10
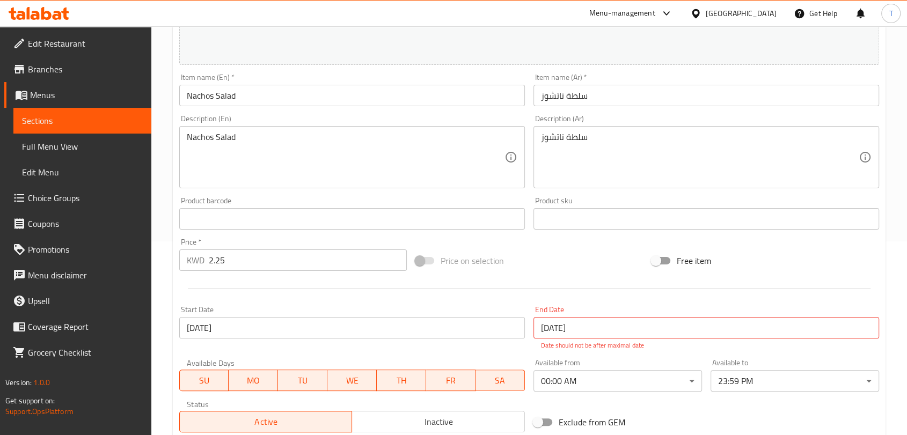
scroll to position [278, 0]
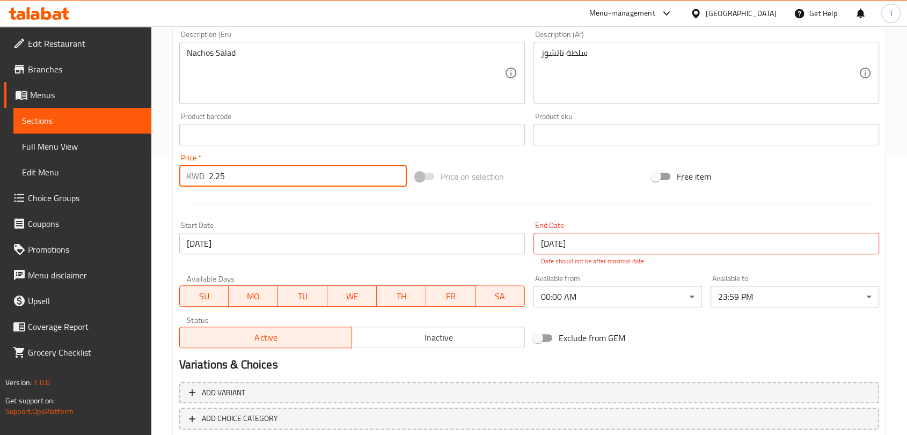
click at [300, 175] on input "2.25" at bounding box center [308, 175] width 198 height 21
type input "2.75"
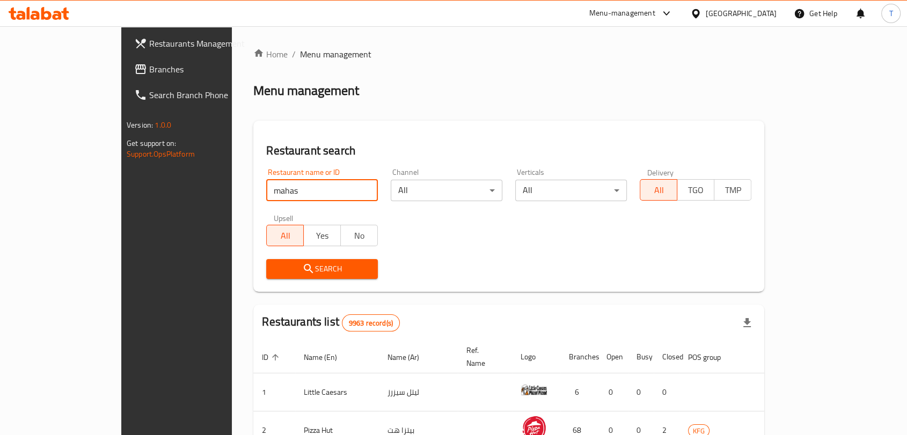
type input "[GEOGRAPHIC_DATA]"
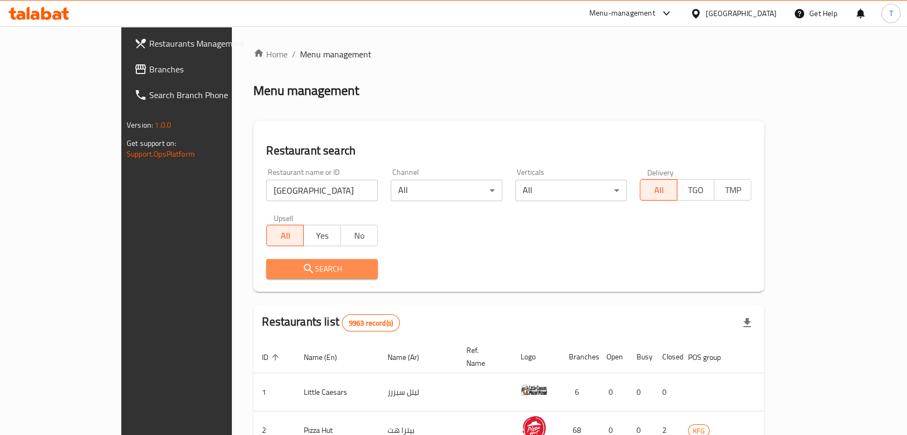
click at [286, 273] on span "Search" at bounding box center [322, 268] width 94 height 13
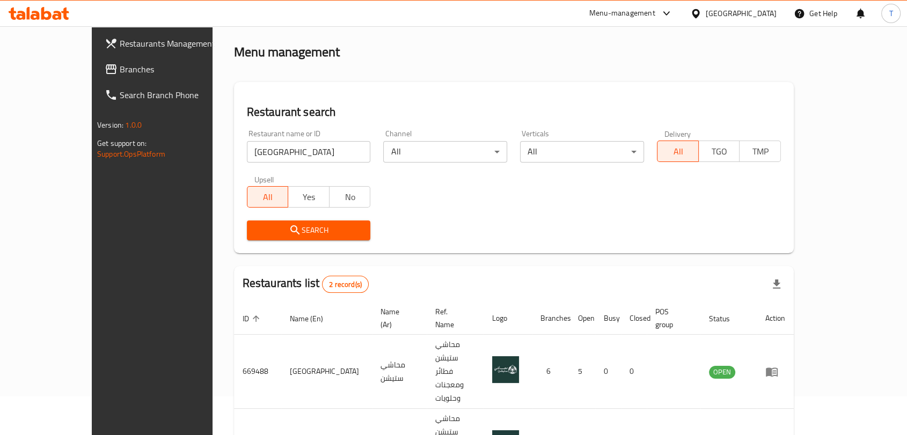
scroll to position [60, 0]
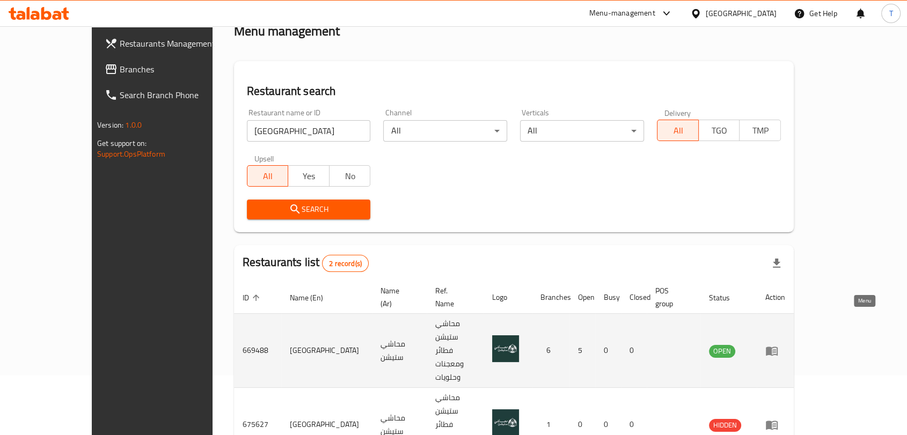
click at [778, 347] on icon "enhanced table" at bounding box center [772, 351] width 12 height 9
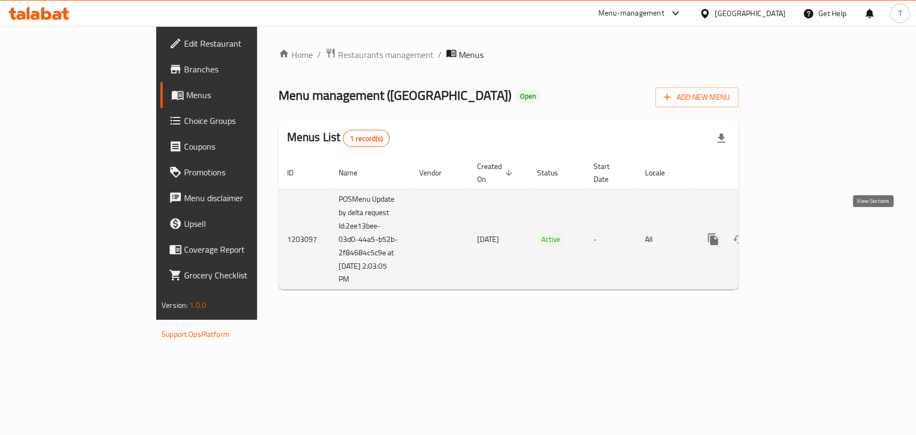
click at [797, 233] on icon "enhanced table" at bounding box center [790, 239] width 13 height 13
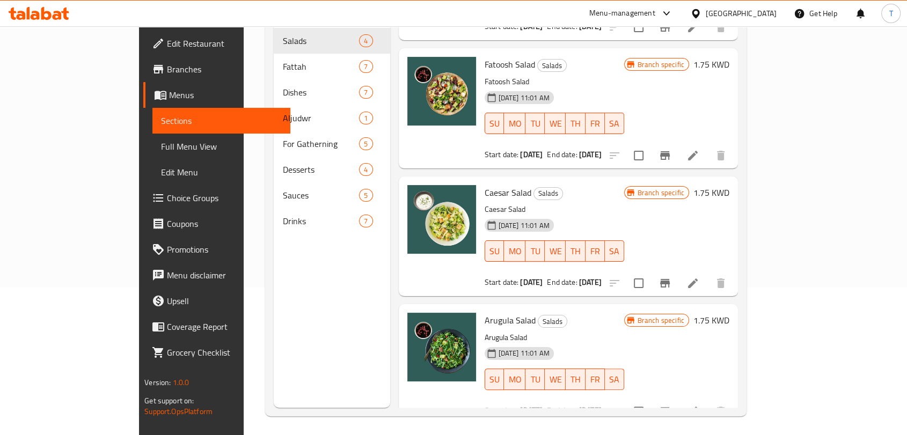
scroll to position [150, 0]
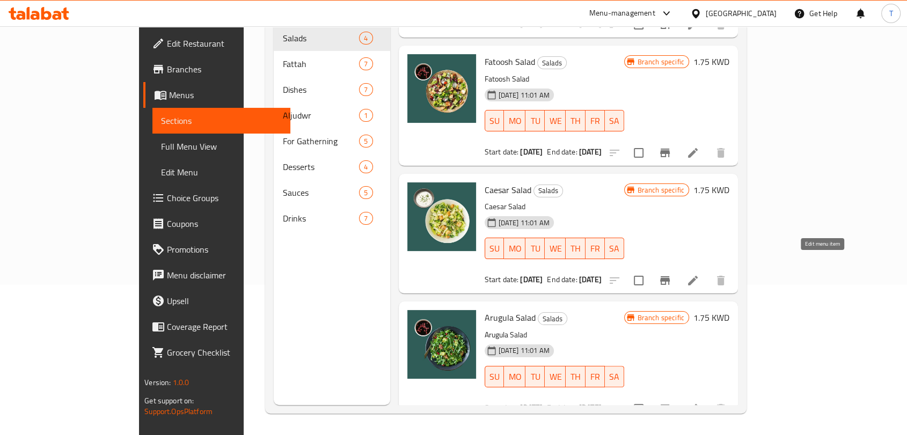
click at [698, 276] on icon at bounding box center [693, 281] width 10 height 10
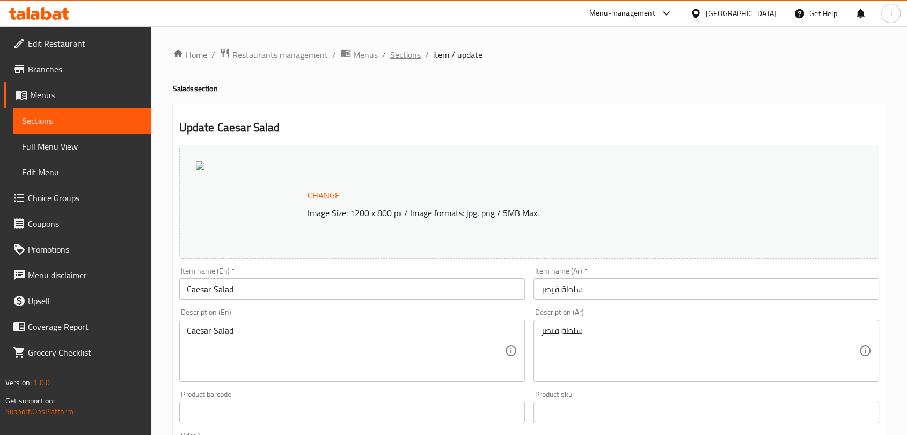
click at [409, 54] on span "Sections" at bounding box center [405, 54] width 31 height 13
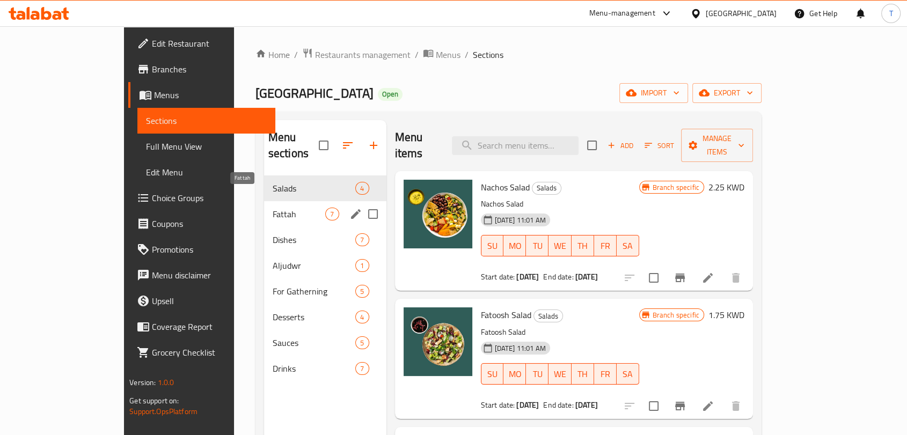
click at [273, 208] on span "Fattah" at bounding box center [299, 214] width 53 height 13
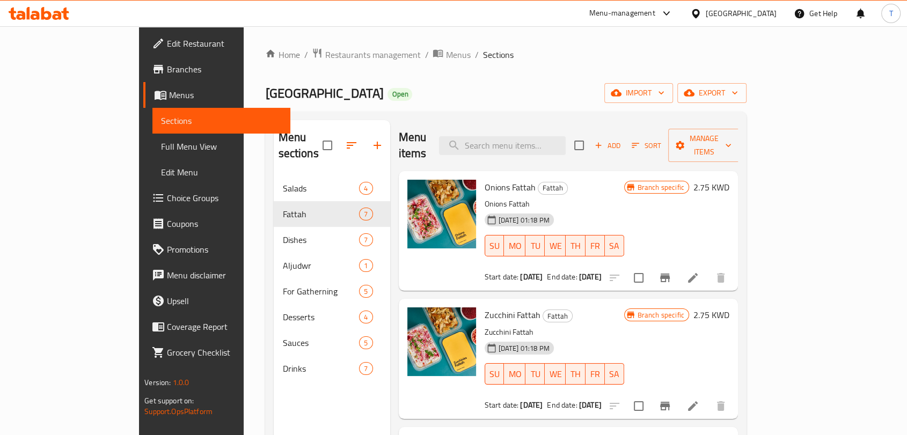
click at [698, 273] on icon at bounding box center [693, 278] width 10 height 10
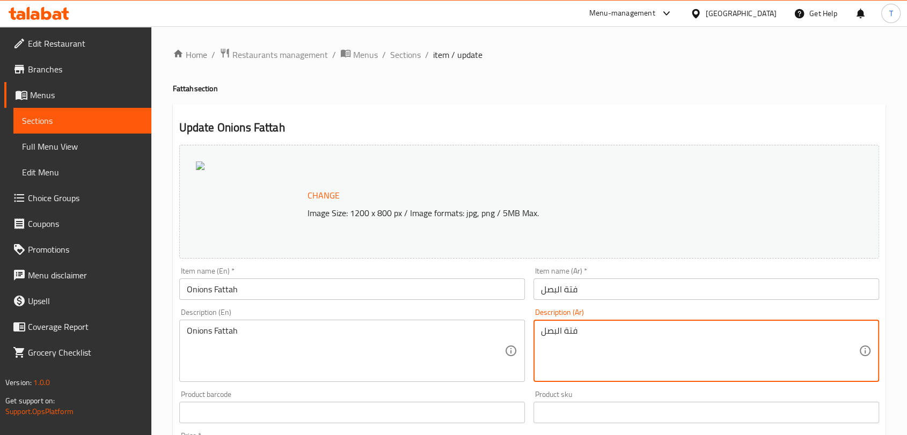
click at [614, 335] on textarea "فتة البصل" at bounding box center [700, 351] width 318 height 51
paste textarea "صل بطعم لذيذ يُقدَّم مع الصوص الأبيض الكريمي، السماق، حبات الرمان الطازجة، والخ…"
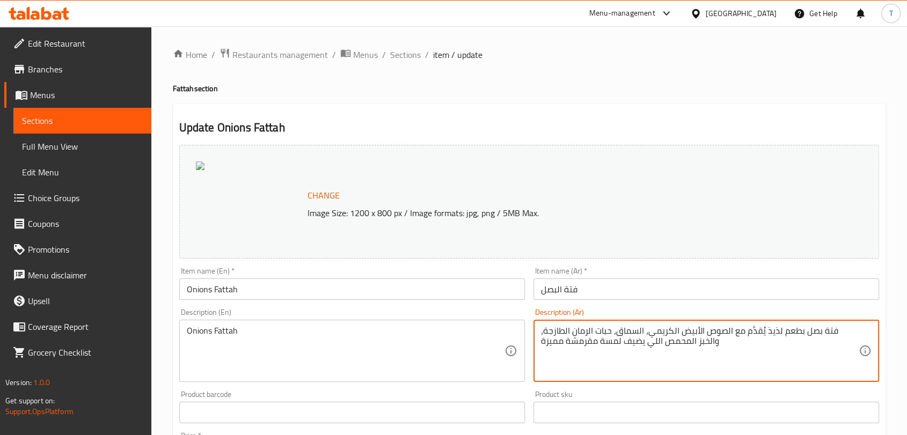
type textarea "فتة بصل بطعم لذيذ يُقدَّم مع الصوص الأبيض الكريمي، السماق، حبات الرمان الطازجة،…"
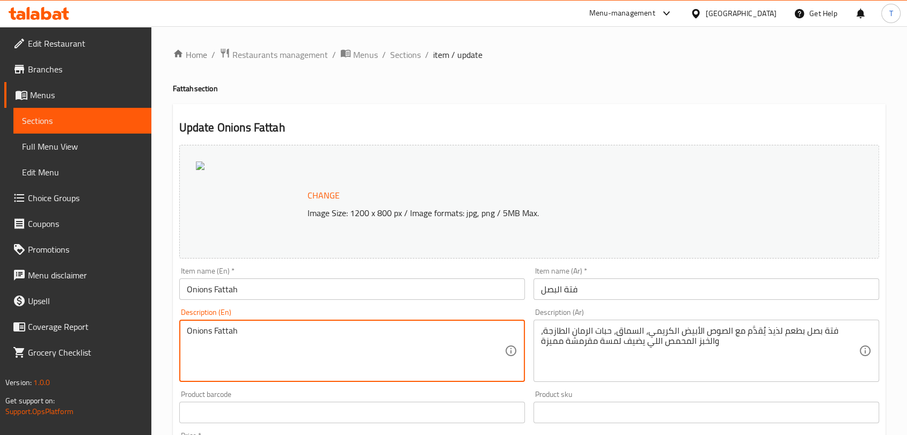
click at [464, 343] on textarea "Onions Fattah" at bounding box center [346, 351] width 318 height 51
paste textarea "Fatteh served with creamy white sauce, sumac, fresh pomegranate seeds, and cris…"
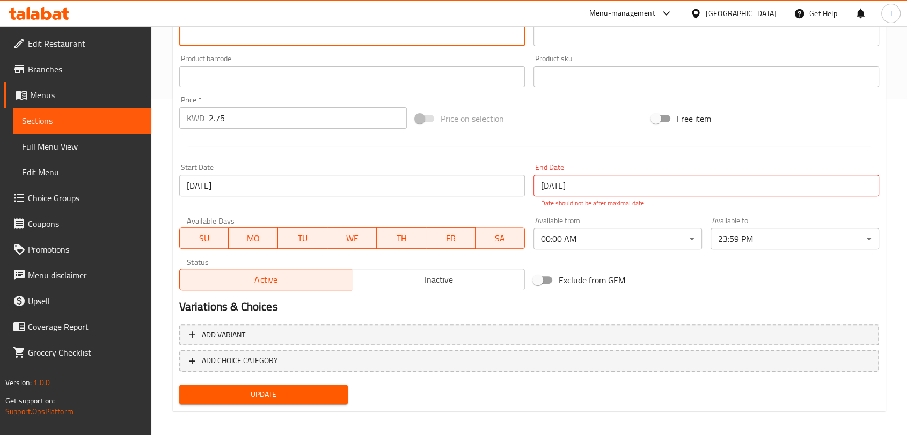
scroll to position [342, 0]
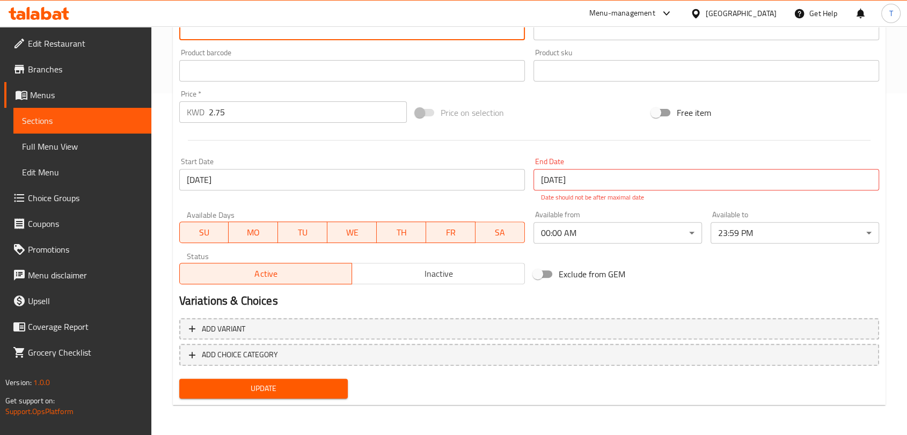
type textarea "Onion Fatteh served with creamy white sauce, sumac, fresh pomegranate seeds, an…"
click at [325, 386] on span "Update" at bounding box center [263, 388] width 151 height 13
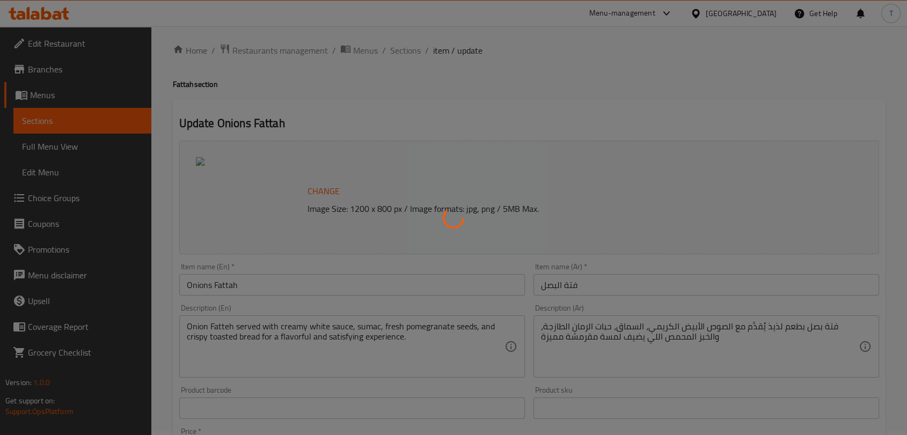
scroll to position [0, 0]
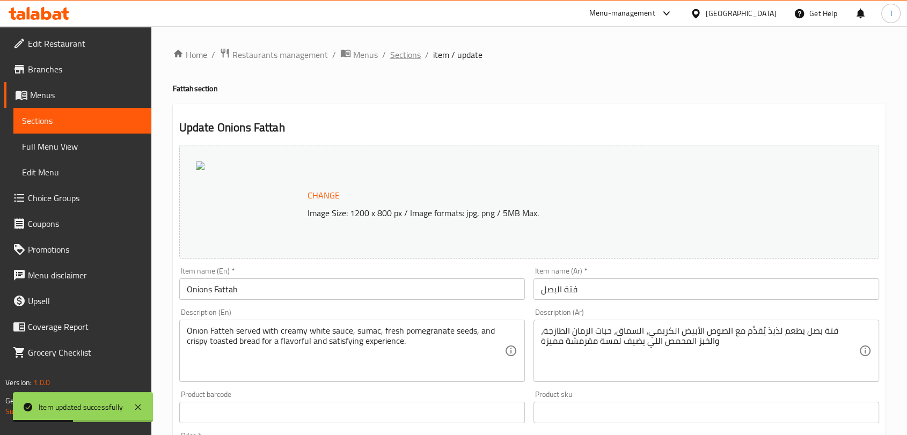
click at [414, 55] on span "Sections" at bounding box center [405, 54] width 31 height 13
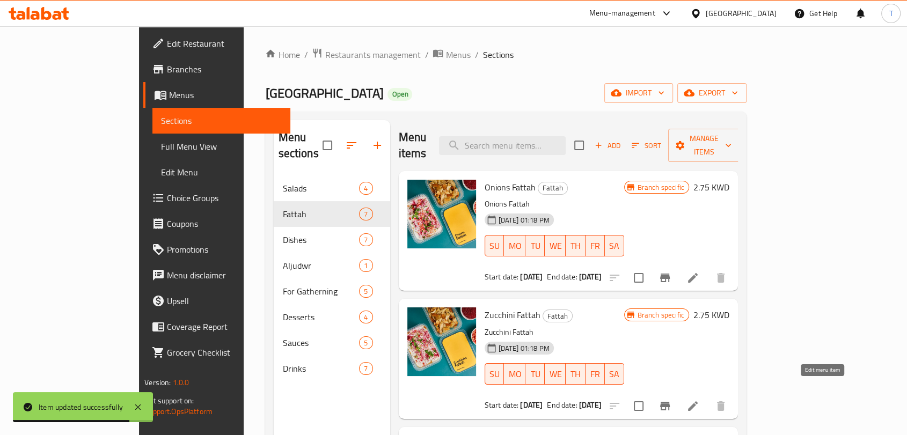
click at [698, 401] on icon at bounding box center [693, 406] width 10 height 10
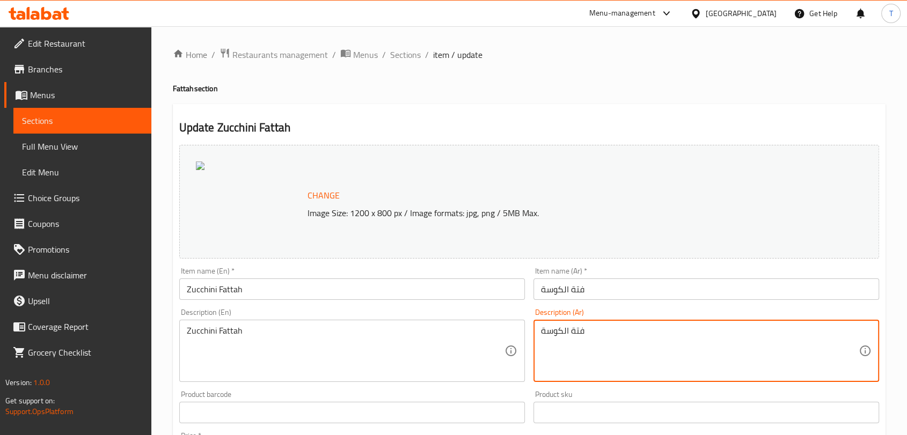
click at [565, 336] on textarea "فتة الكوسة" at bounding box center [700, 351] width 318 height 51
click at [567, 336] on textarea "فتة الكوسة" at bounding box center [700, 351] width 318 height 51
click at [568, 336] on textarea "فتة الكوسة" at bounding box center [700, 351] width 318 height 51
click at [615, 332] on textarea "فتة الكوسة" at bounding box center [700, 351] width 318 height 51
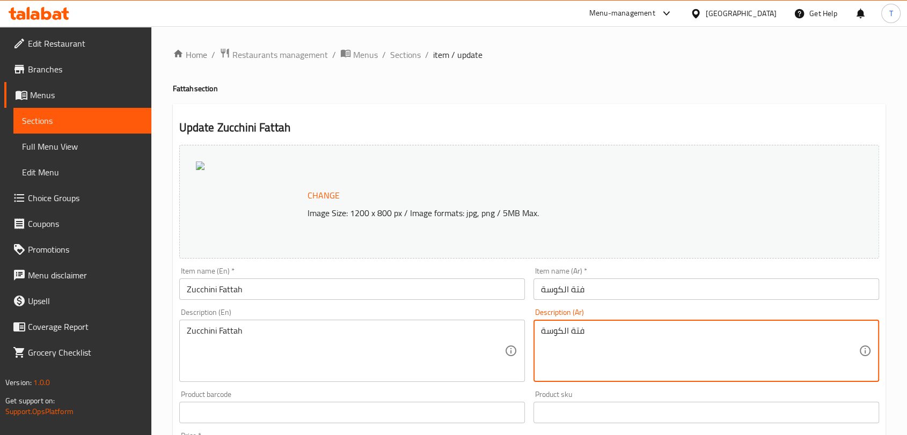
click at [615, 332] on textarea "فتة الكوسة" at bounding box center [700, 351] width 318 height 51
paste textarea "كوسا بطعم لذيذ يُقدَّم مع الصوص الأبيض الكريمي، السماق، حبات الرمان الطازجة، وا…"
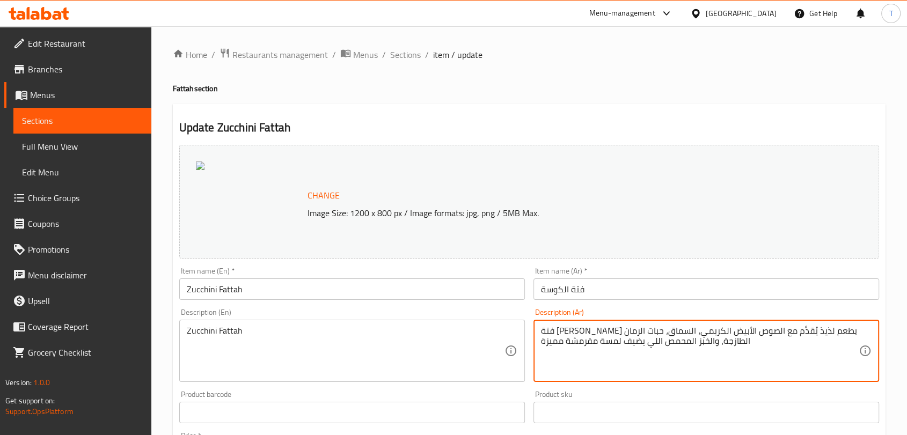
type textarea "فتة كوسا بطعم لذيذ يُقدَّم مع الصوص الأبيض الكريمي، السماق، حبات الرمان الطازجة…"
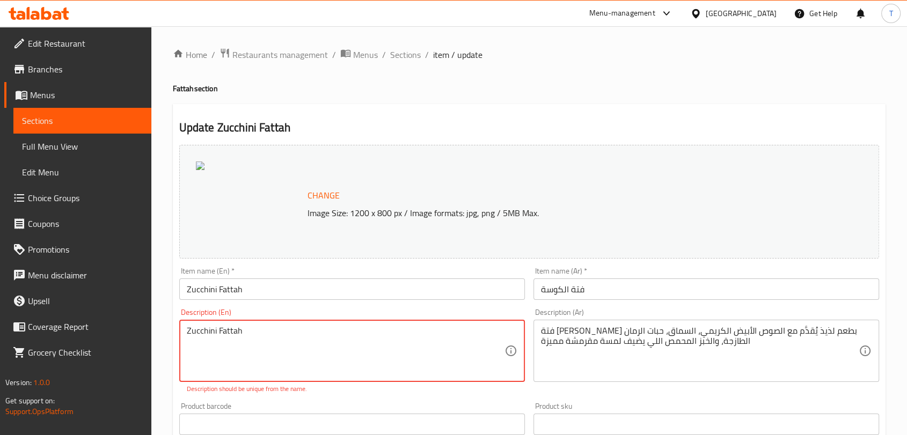
click at [406, 339] on textarea "Zucchini Fattah" at bounding box center [346, 351] width 318 height 51
click at [406, 337] on textarea "Zucchini Fattah" at bounding box center [346, 351] width 318 height 51
click at [406, 336] on textarea "Zucchini Fattah" at bounding box center [346, 351] width 318 height 51
paste textarea "Onion Fatteh served with creamy white sauce, sumac, fresh pomegranate seeds, an…"
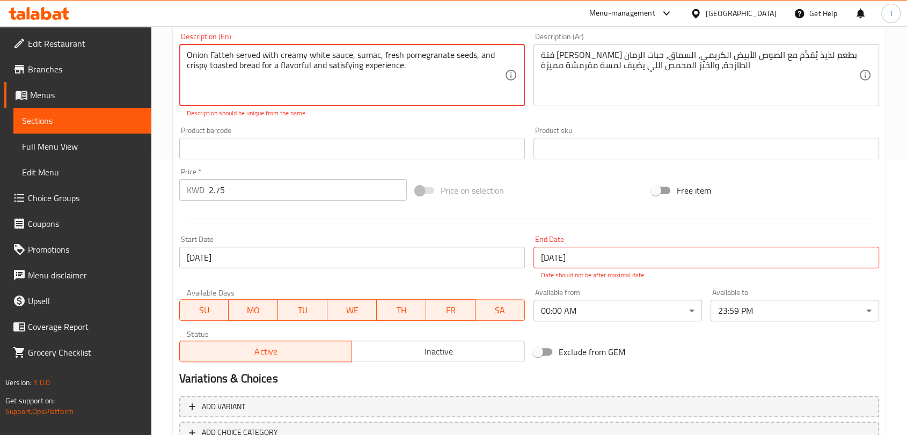
scroll to position [353, 0]
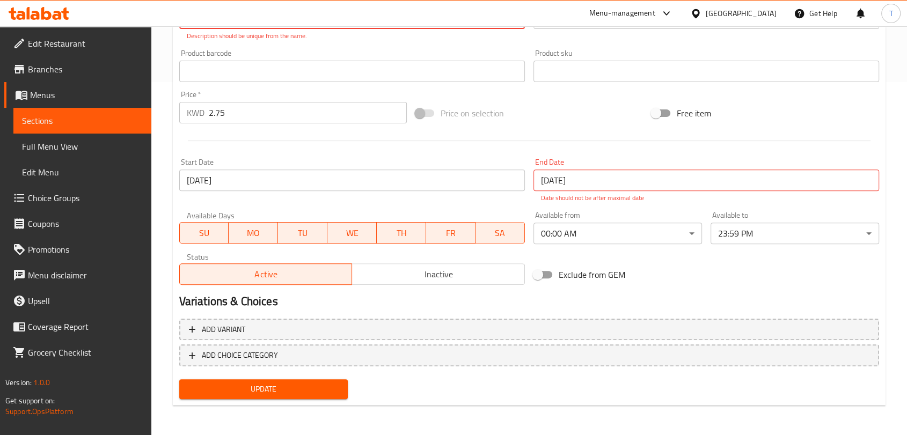
type textarea "Onion Fatteh served with creamy white sauce, sumac, fresh pomegranate seeds, an…"
click at [324, 390] on span "Update" at bounding box center [263, 389] width 151 height 13
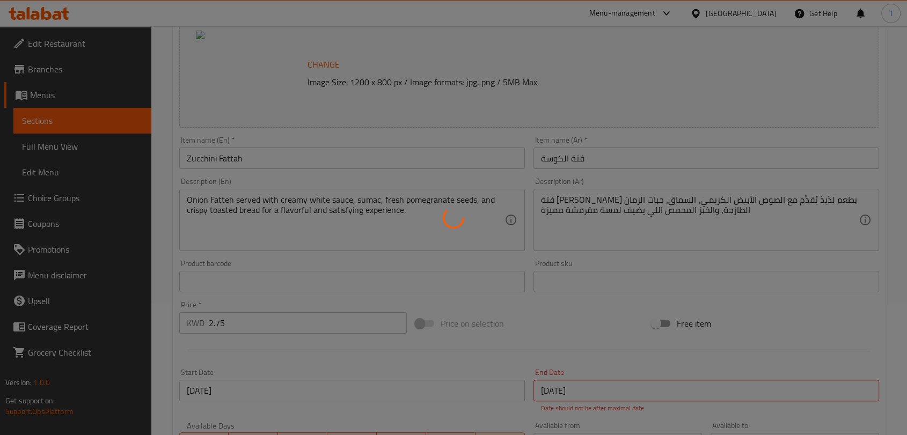
scroll to position [0, 0]
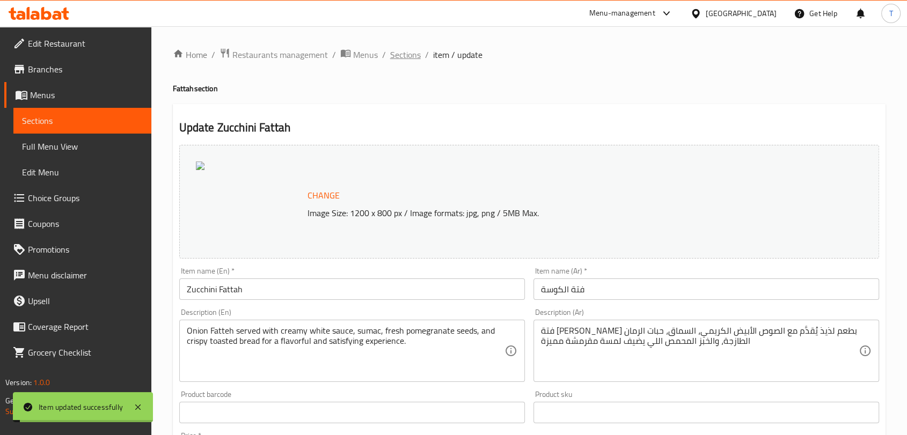
click at [410, 53] on span "Sections" at bounding box center [405, 54] width 31 height 13
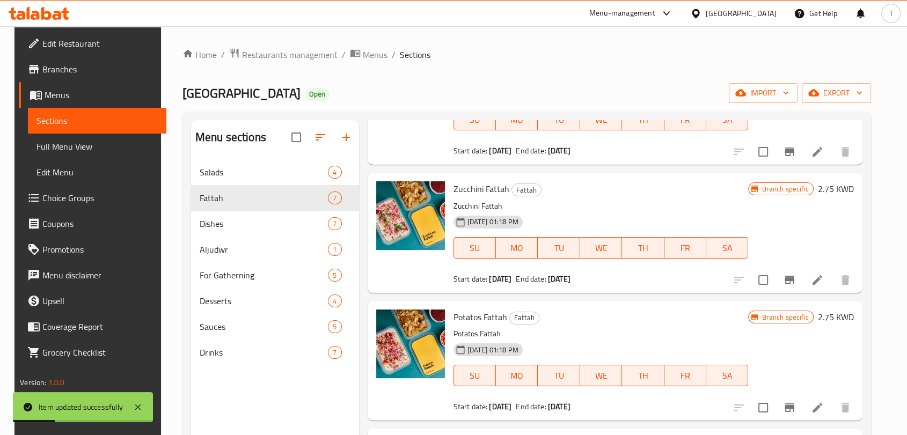
scroll to position [139, 0]
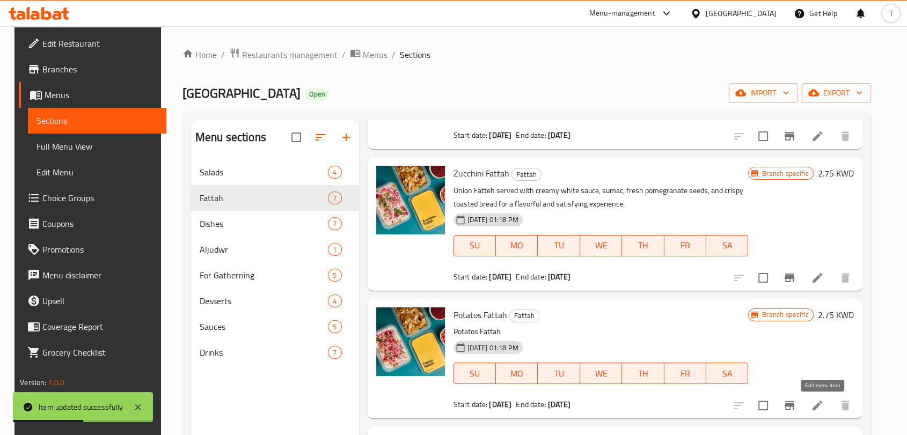
click at [824, 407] on icon at bounding box center [817, 405] width 13 height 13
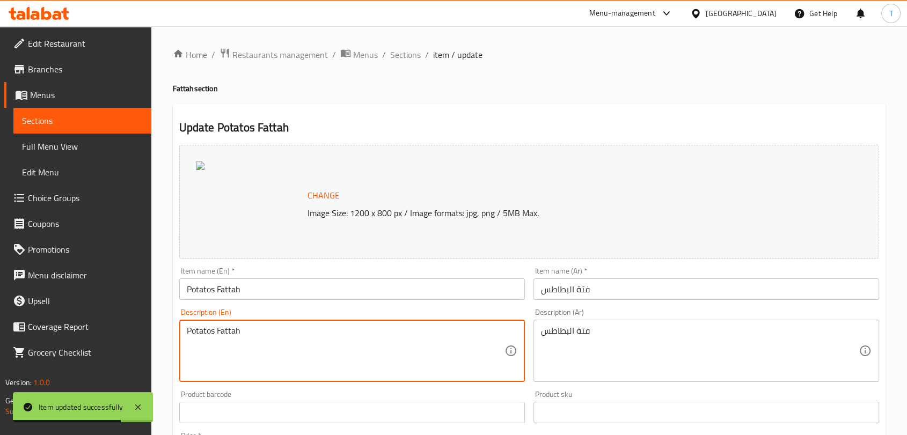
click at [381, 340] on textarea "Potatos Fattah" at bounding box center [346, 351] width 318 height 51
click at [382, 340] on textarea "Potatos Fattah" at bounding box center [346, 351] width 318 height 51
paste textarea "Fatteh served with creamy white sauce, sumac, fresh pomegranate seeds, and cris…"
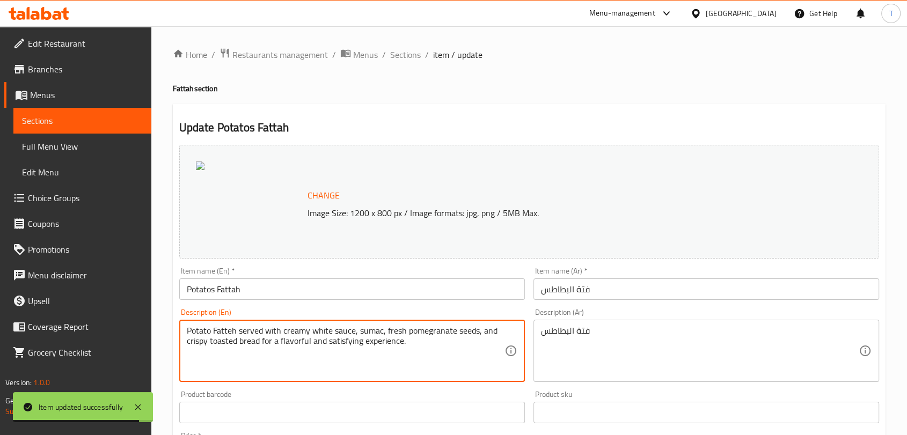
type textarea "Potato Fatteh served with creamy white sauce, sumac, fresh pomegranate seeds, a…"
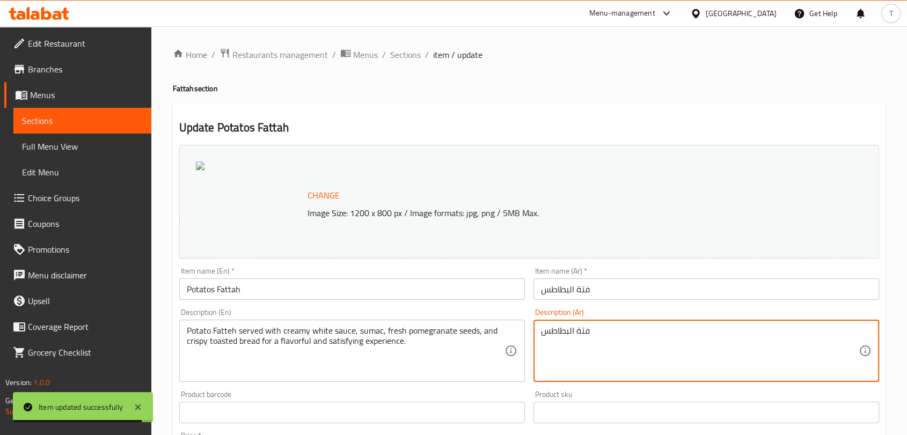
click at [621, 346] on textarea "فتة البطاطس" at bounding box center [700, 351] width 318 height 51
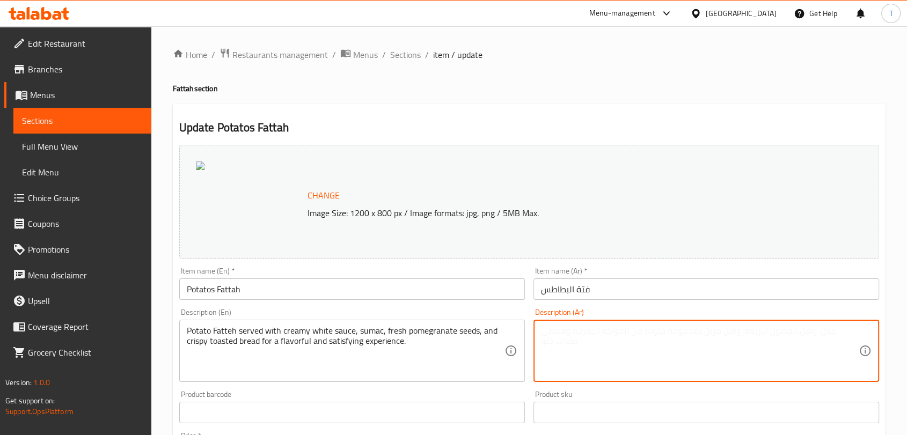
paste textarea "فتة بطاط بطعم لذيذ يُقدَّم مع الصوص الأبيض الكريمي، السماق، حبات الرمان الطازجة…"
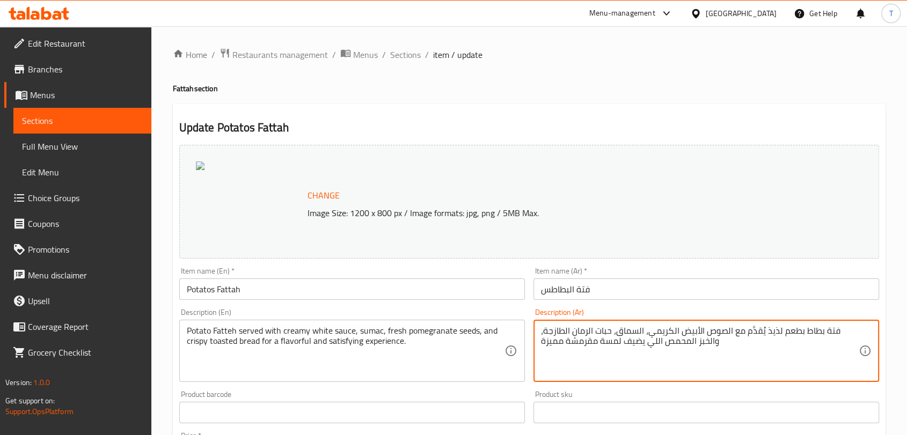
scroll to position [342, 0]
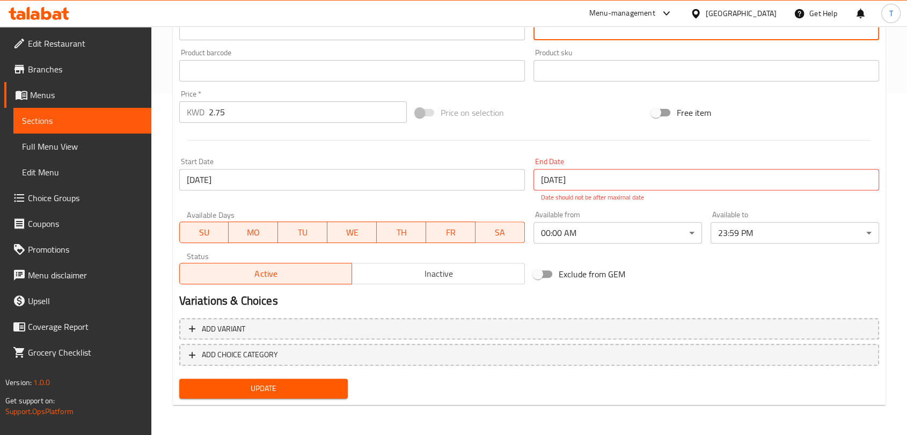
type textarea "فتة بطاط بطعم لذيذ يُقدَّم مع الصوص الأبيض الكريمي، السماق، حبات الرمان الطازجة…"
click at [295, 389] on span "Update" at bounding box center [263, 388] width 151 height 13
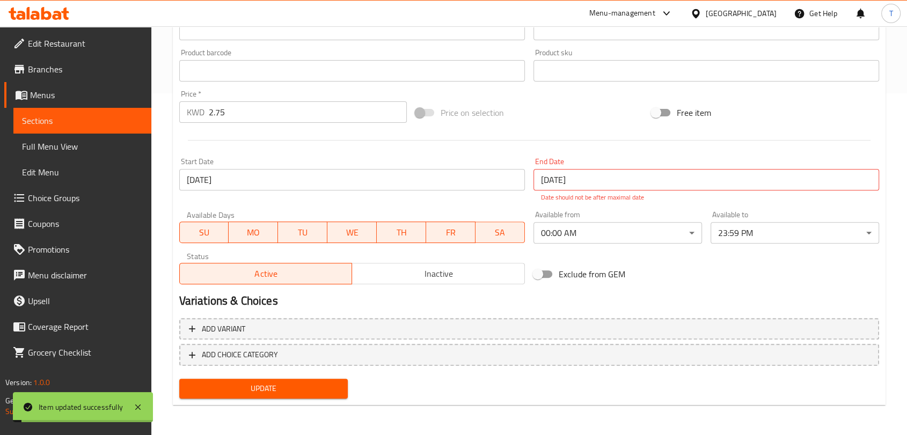
scroll to position [0, 0]
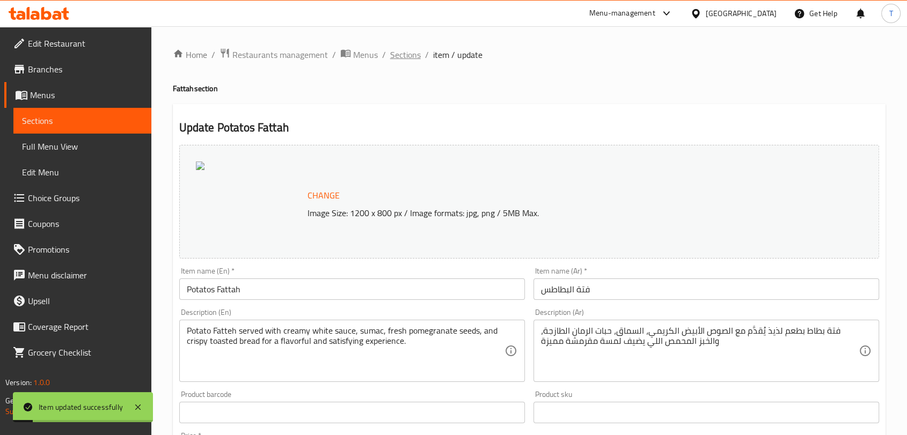
click at [406, 57] on span "Sections" at bounding box center [405, 54] width 31 height 13
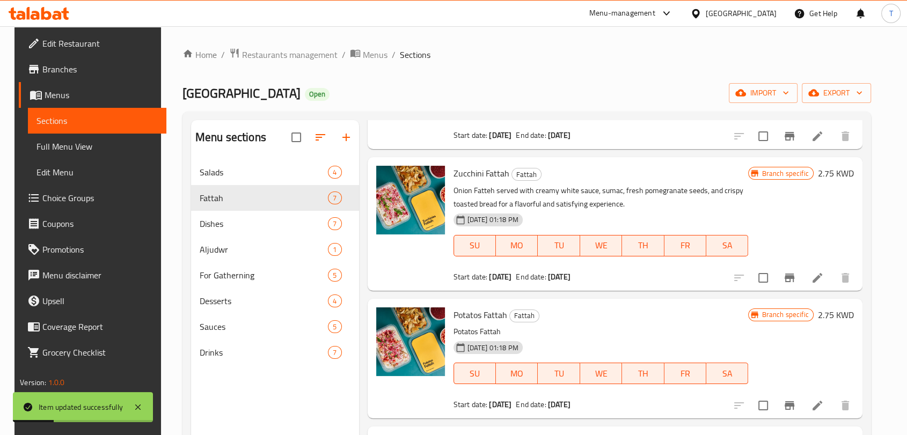
scroll to position [278, 0]
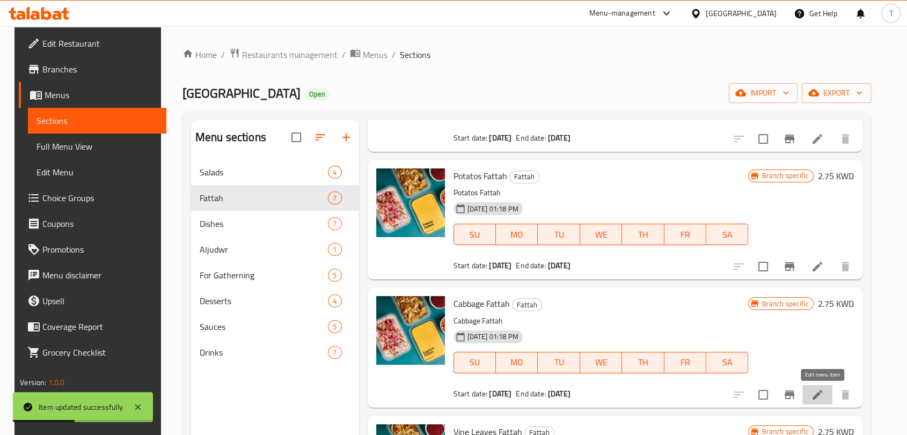
click at [822, 391] on icon at bounding box center [818, 395] width 10 height 10
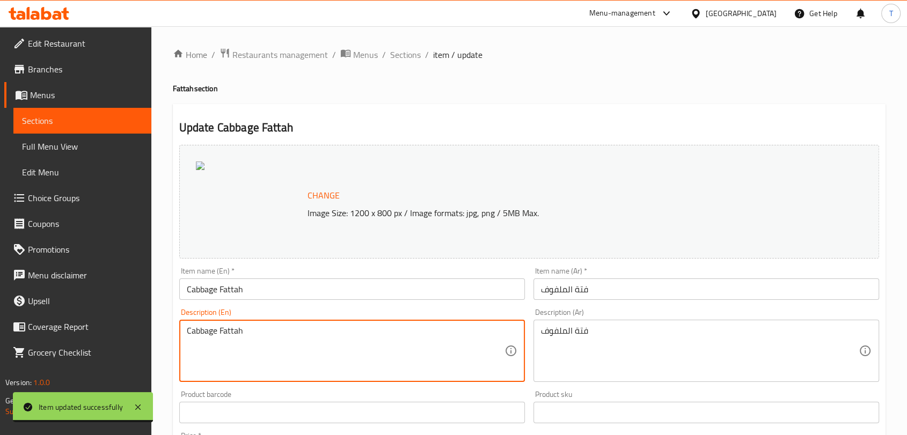
click at [330, 340] on textarea "Cabbage Fattah" at bounding box center [346, 351] width 318 height 51
paste textarea "eh served with creamy white sauce, sumac, fresh pomegranate seeds, and crispy t…"
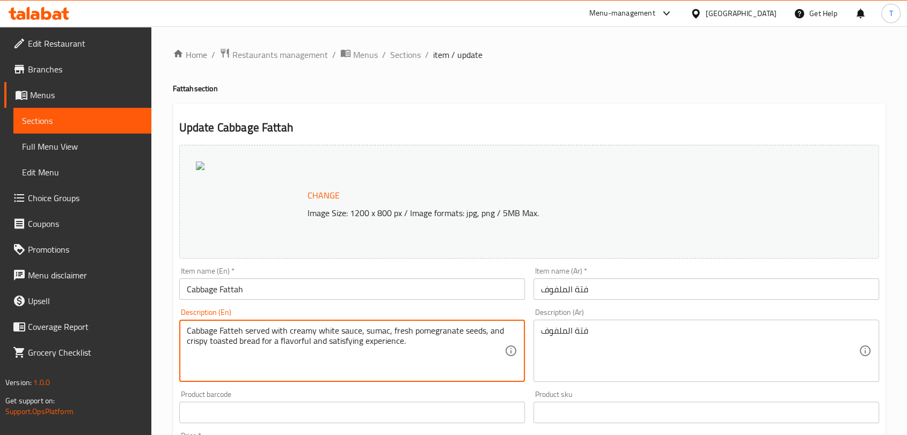
type textarea "Cabbage Fatteh served with creamy white sauce, sumac, fresh pomegranate seeds, …"
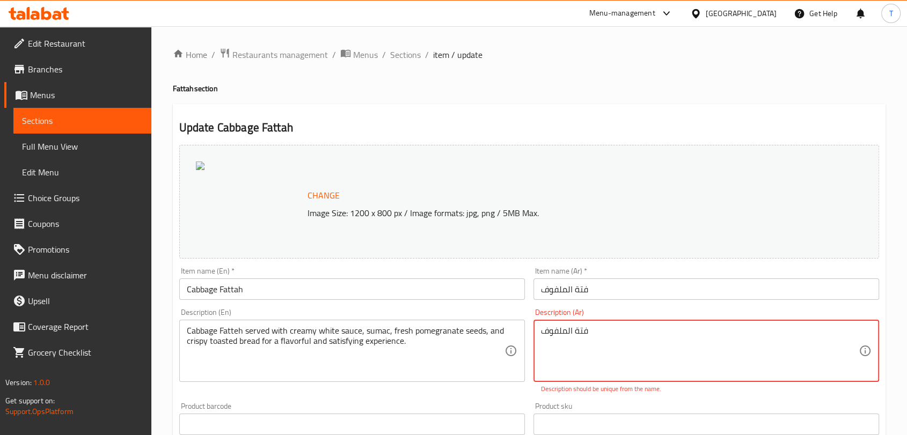
click at [608, 335] on textarea "فتة الملفوف" at bounding box center [700, 351] width 318 height 51
paste textarea "ملفوف بطعم لذيذ يُقدَّم مع الصوص الأبيض الكريمي، السماق، حبات الرمان الطازجة، و…"
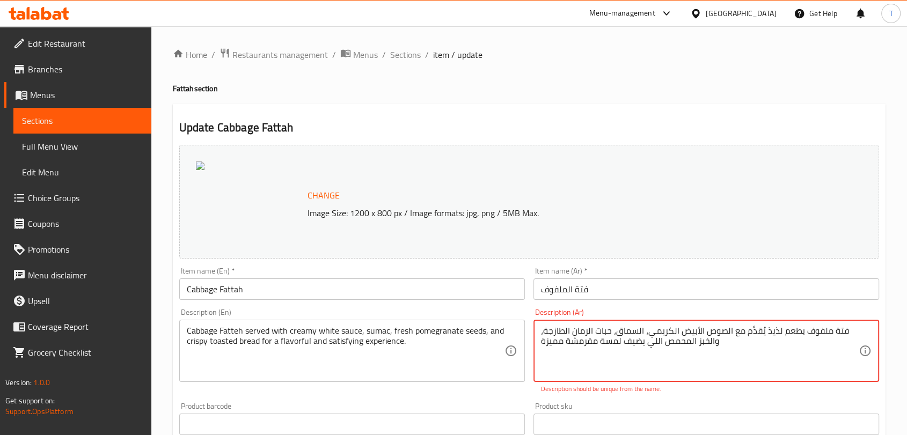
scroll to position [353, 0]
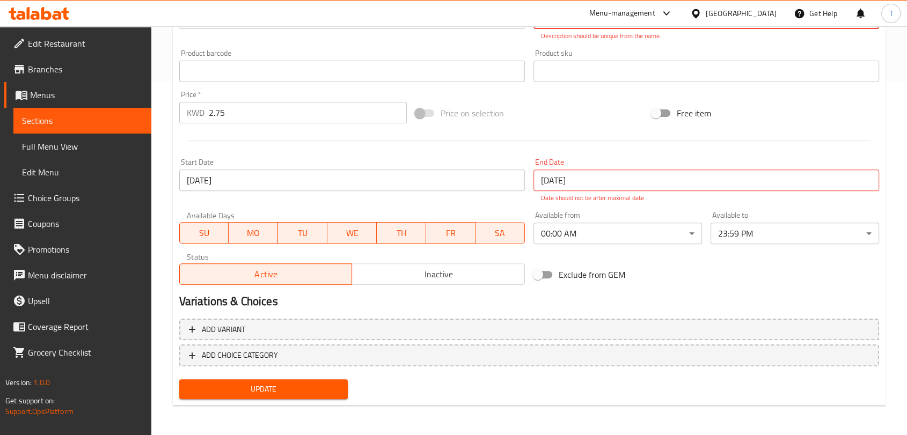
type textarea "فتة ملفوف بطعم لذيذ يُقدَّم مع الصوص الأبيض الكريمي، السماق، حبات الرمان الطازج…"
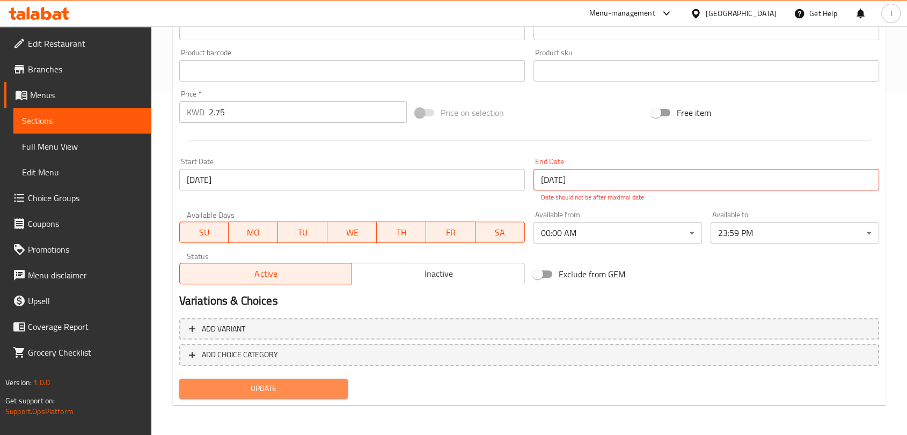
click at [315, 387] on span "Update" at bounding box center [263, 388] width 151 height 13
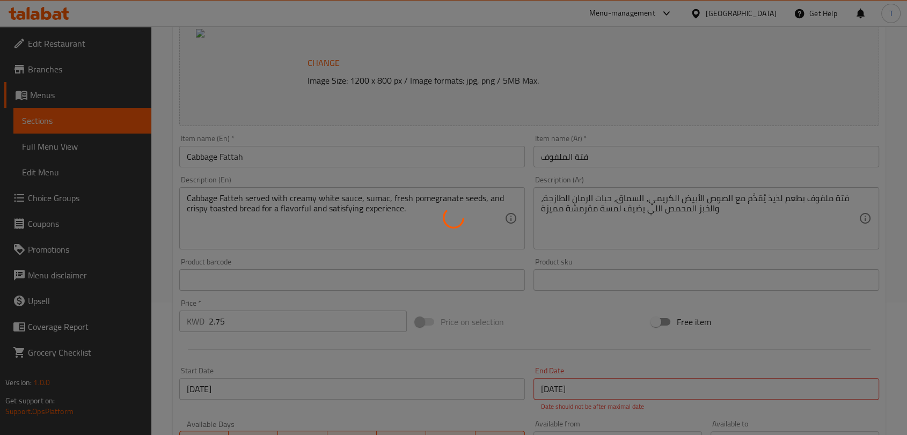
scroll to position [0, 0]
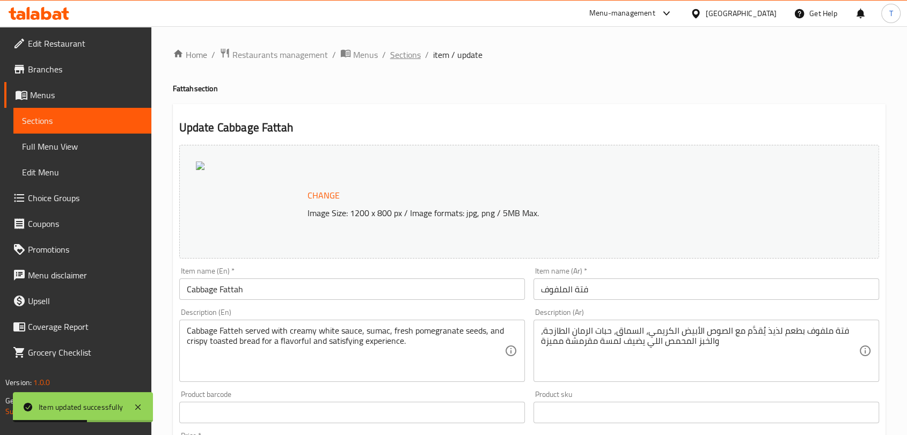
click at [415, 58] on span "Sections" at bounding box center [405, 54] width 31 height 13
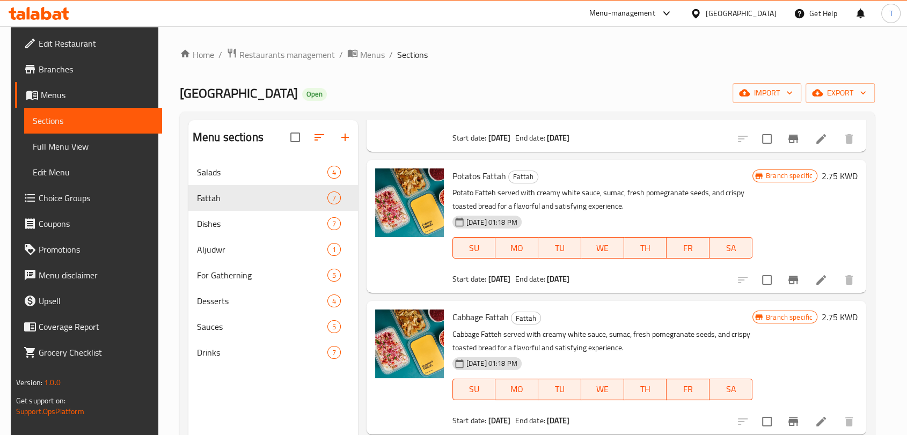
scroll to position [417, 0]
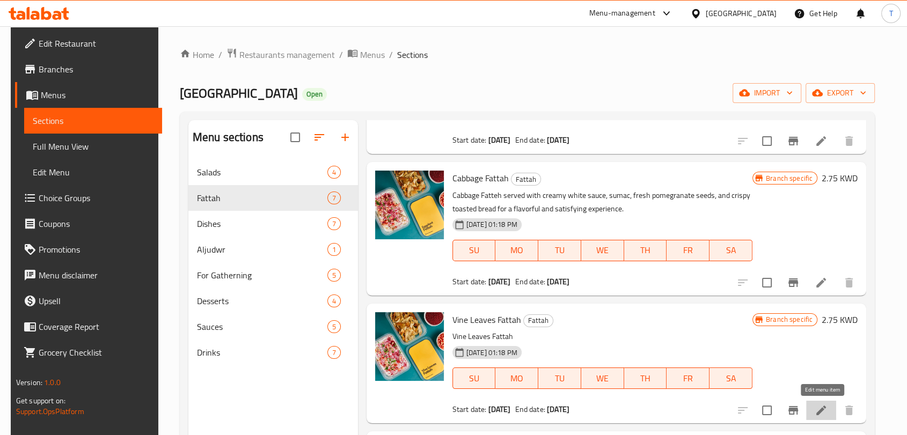
click at [818, 407] on icon at bounding box center [821, 410] width 13 height 13
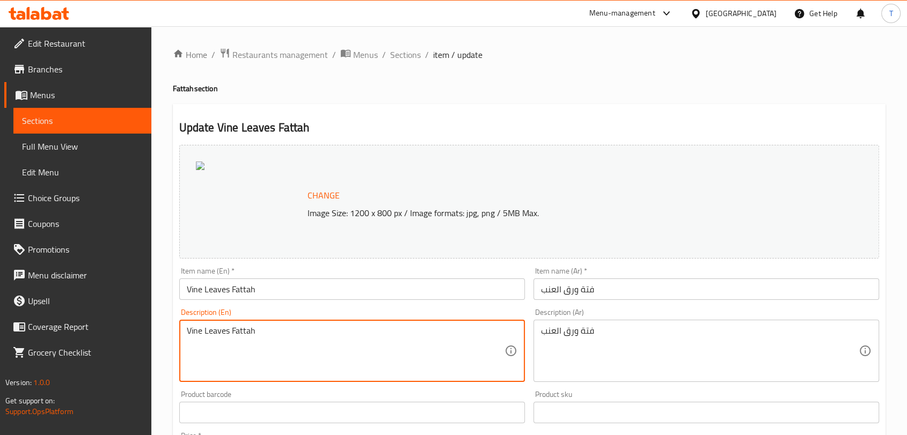
click at [430, 334] on textarea "Vine Leaves Fattah" at bounding box center [346, 351] width 318 height 51
paste textarea "leaves served with creamy white sauce, sumac, fresh pomegranate seeds, and cris…"
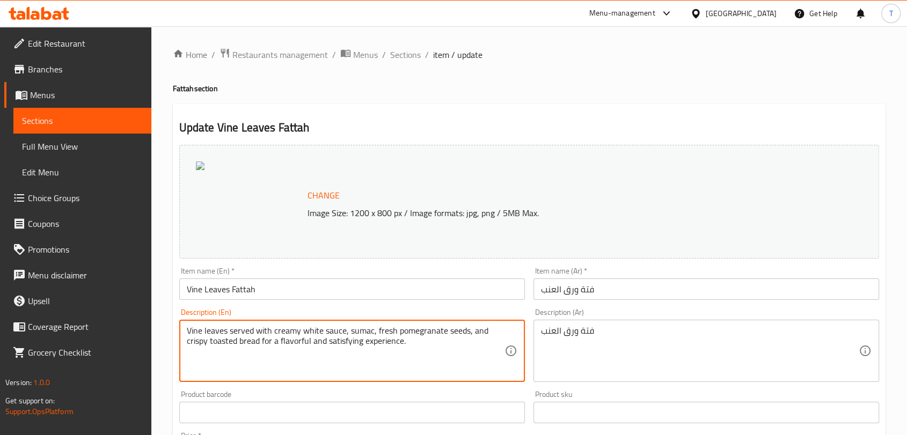
type textarea "Vine leaves served with creamy white sauce, sumac, fresh pomegranate seeds, and…"
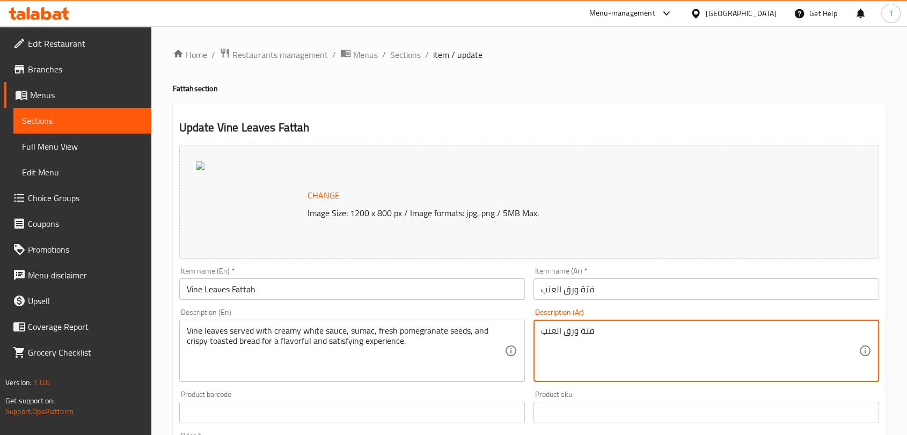
click at [624, 335] on textarea "فتة ورق العنب" at bounding box center [700, 351] width 318 height 51
paste textarea "فتة ورق عنب بطعم لذيذ يُقدَّم مع الصوص الأبيض الكريمي، السماق، حبات الرمان الطا…"
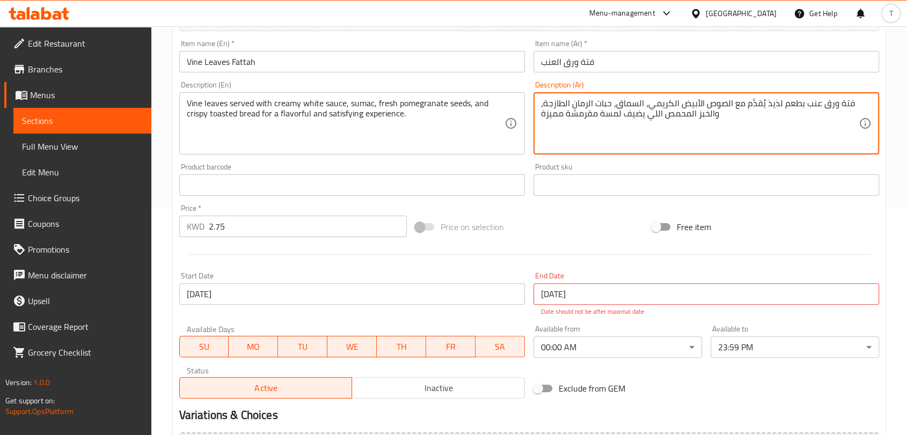
scroll to position [342, 0]
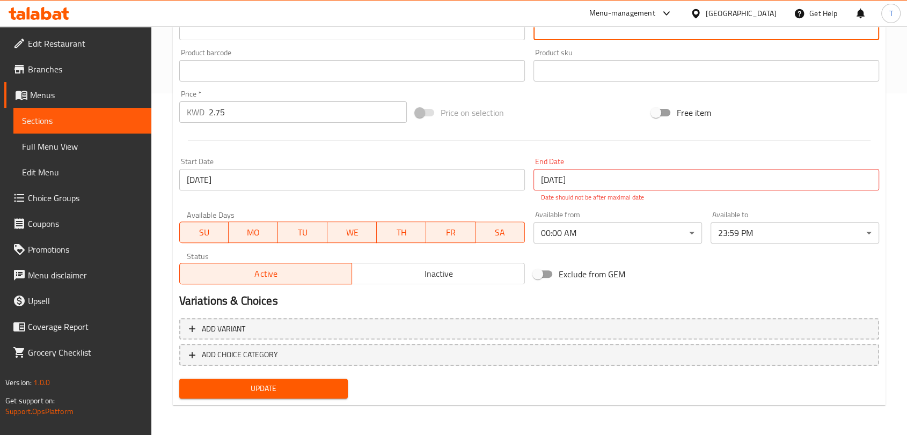
type textarea "فتة ورق عنب بطعم لذيذ يُقدَّم مع الصوص الأبيض الكريمي، السماق، حبات الرمان الطا…"
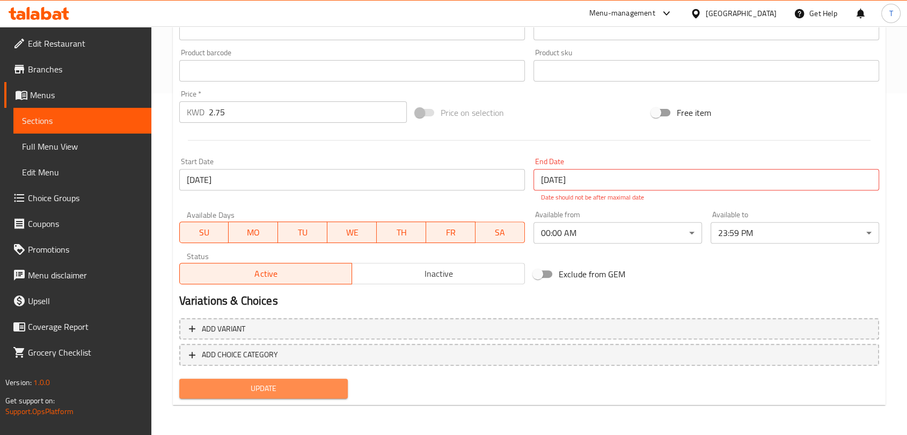
click at [302, 385] on span "Update" at bounding box center [263, 388] width 151 height 13
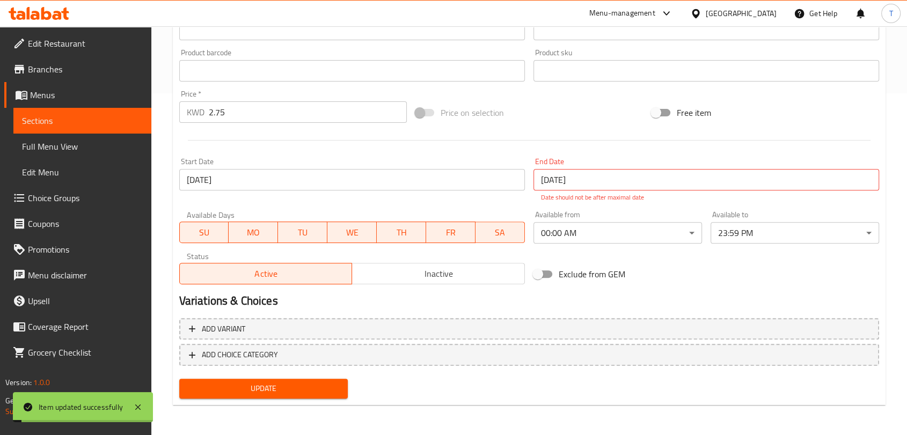
scroll to position [0, 0]
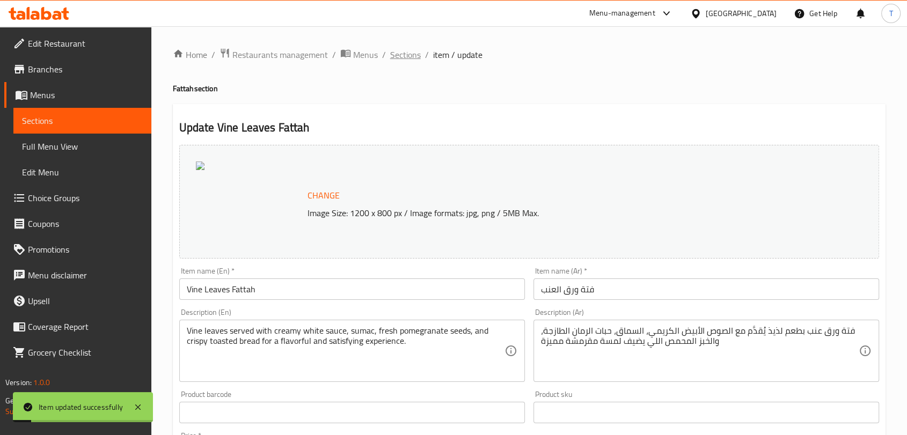
click at [401, 56] on span "Sections" at bounding box center [405, 54] width 31 height 13
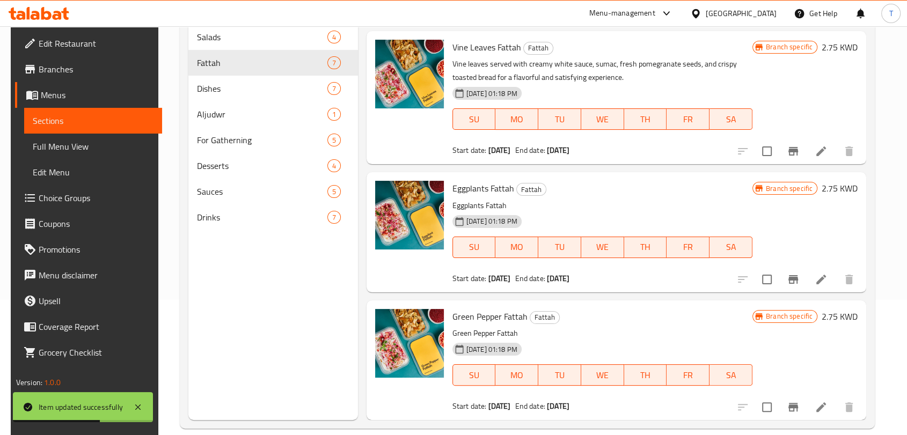
scroll to position [139, 0]
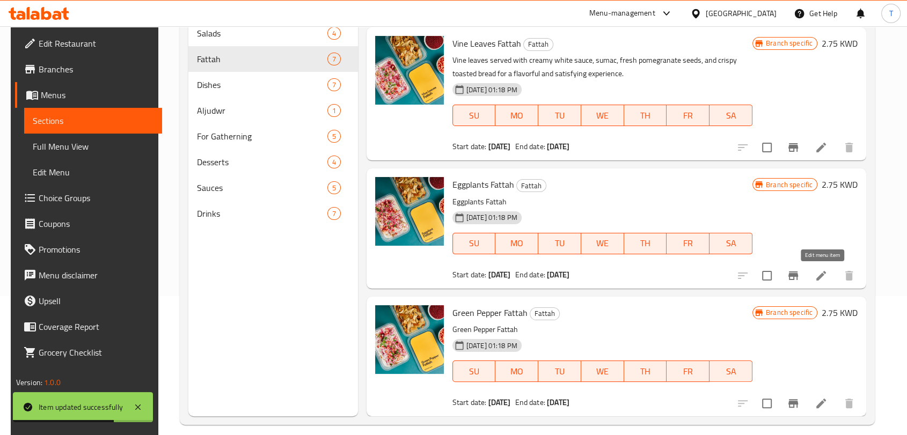
click at [818, 274] on icon at bounding box center [821, 275] width 13 height 13
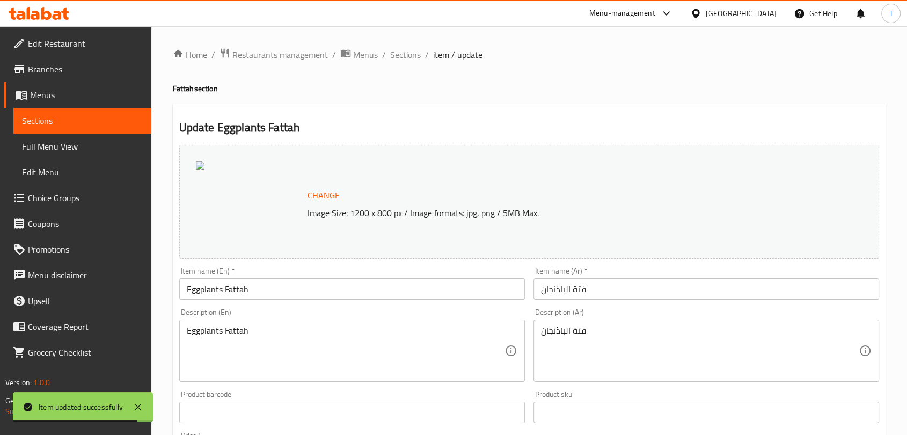
click at [377, 325] on div "Eggplants Fattah Description (En)" at bounding box center [352, 351] width 346 height 62
click at [377, 323] on div "Eggplants Fattah Description (En)" at bounding box center [352, 351] width 346 height 62
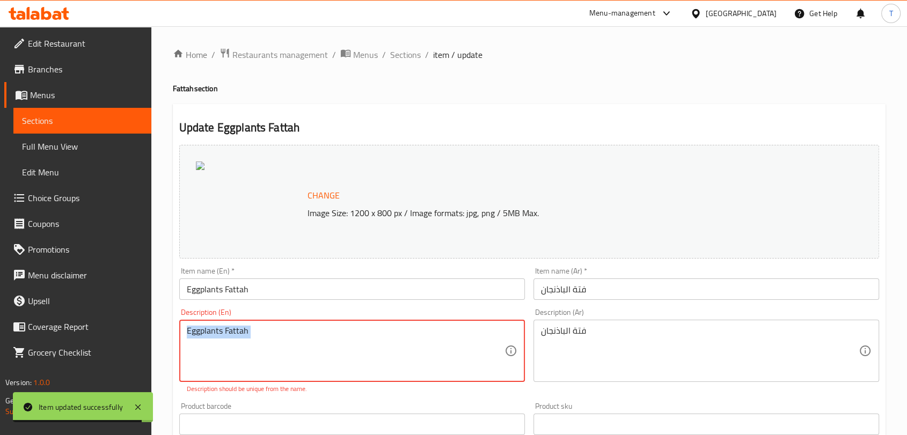
click at [377, 323] on div "Eggplants Fattah Description (En)" at bounding box center [352, 351] width 346 height 62
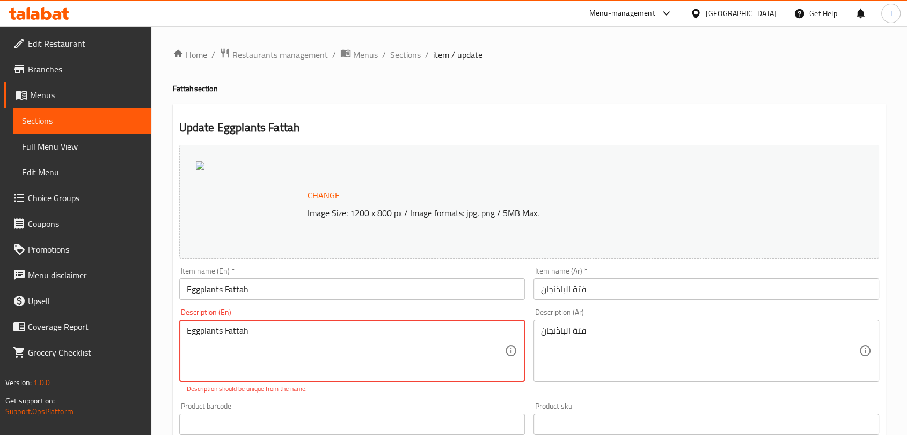
click at [376, 327] on textarea "Eggplants Fattah" at bounding box center [346, 351] width 318 height 51
paste textarea "Fatteh served with creamy white sauce, sumac, fresh pomegranate seeds, and cris…"
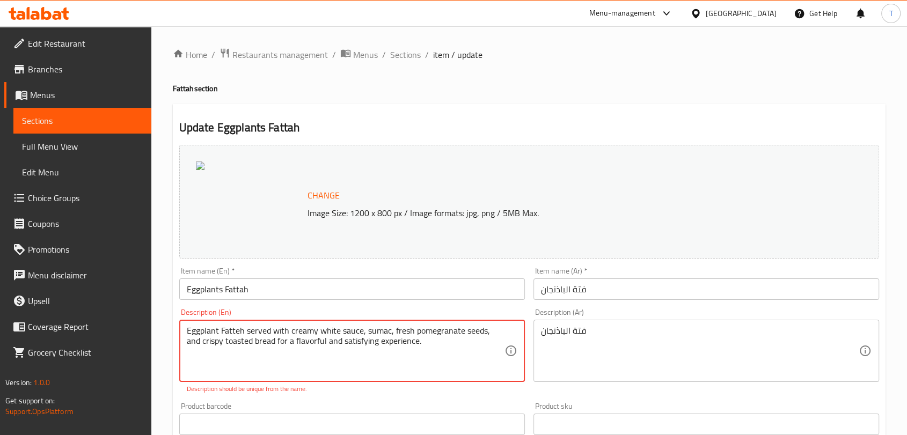
type textarea "Eggplant Fatteh served with creamy white sauce, sumac, fresh pomegranate seeds,…"
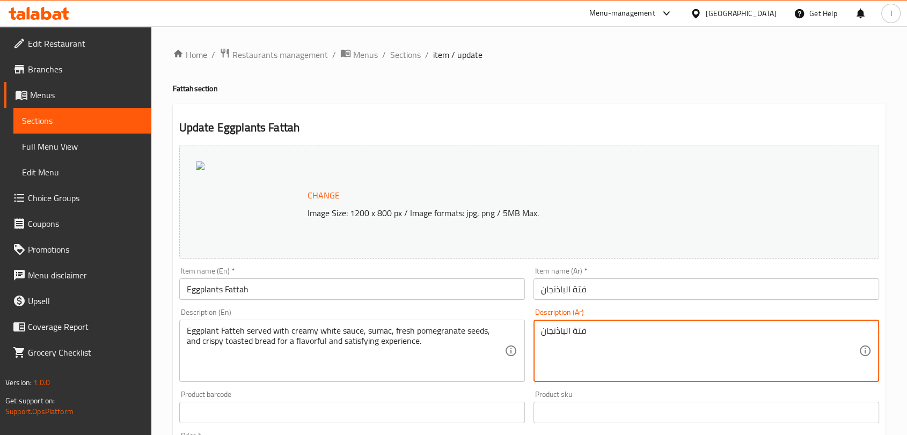
click at [618, 338] on textarea "فتة الباذنجان" at bounding box center [700, 351] width 318 height 51
paste textarea "فتة بطاط بطعم لذيذ يُقدَّم مع الصوص الأبيض الكريمي، السماق، حبات الرمان الطازجة…"
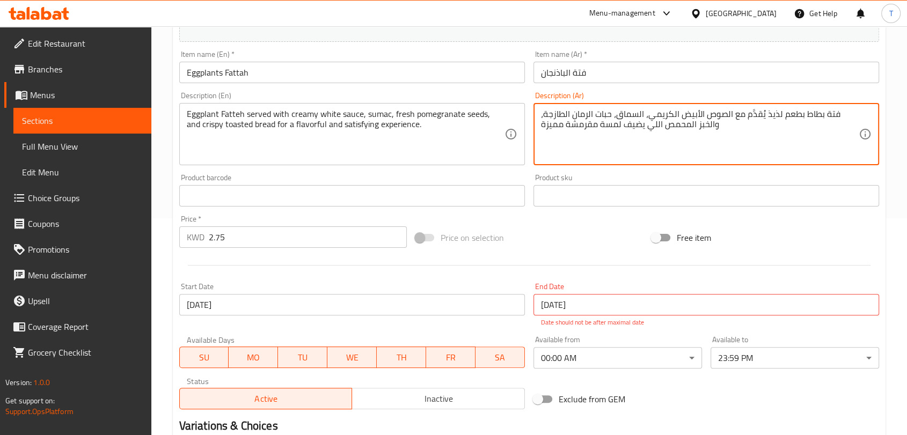
scroll to position [202, 0]
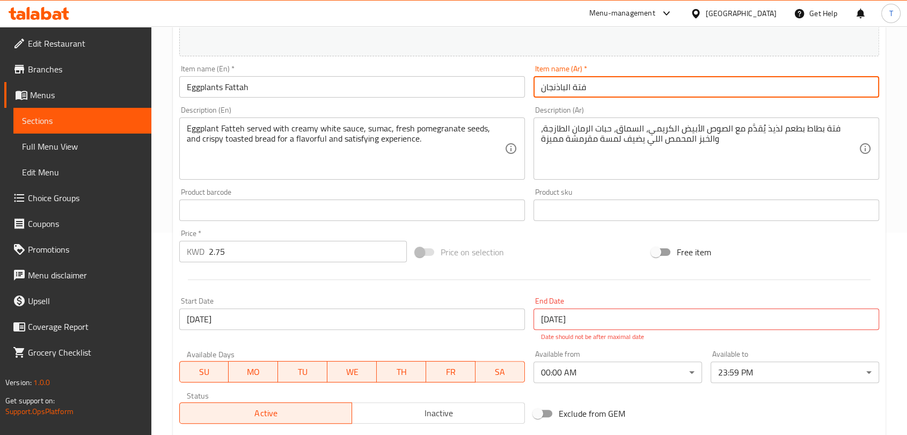
drag, startPoint x: 580, startPoint y: 87, endPoint x: 539, endPoint y: 89, distance: 40.8
click at [539, 89] on input "فتة الباذنجان" at bounding box center [706, 86] width 346 height 21
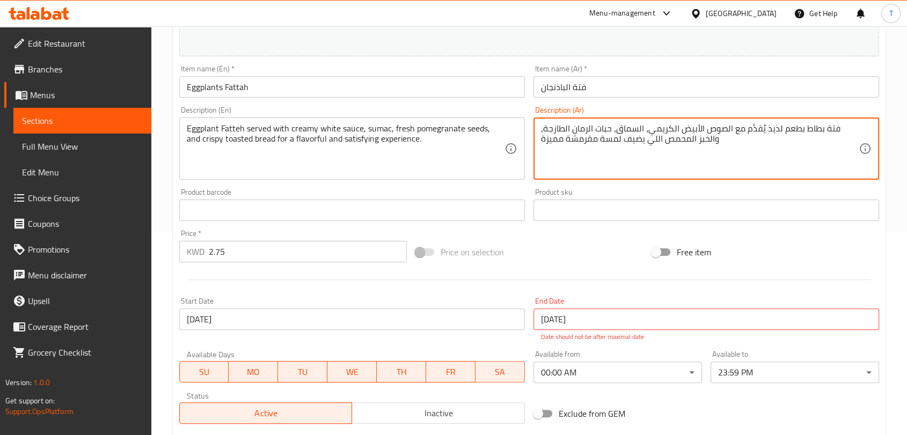
drag, startPoint x: 824, startPoint y: 126, endPoint x: 858, endPoint y: 127, distance: 33.3
paste textarea "لباذنجان"
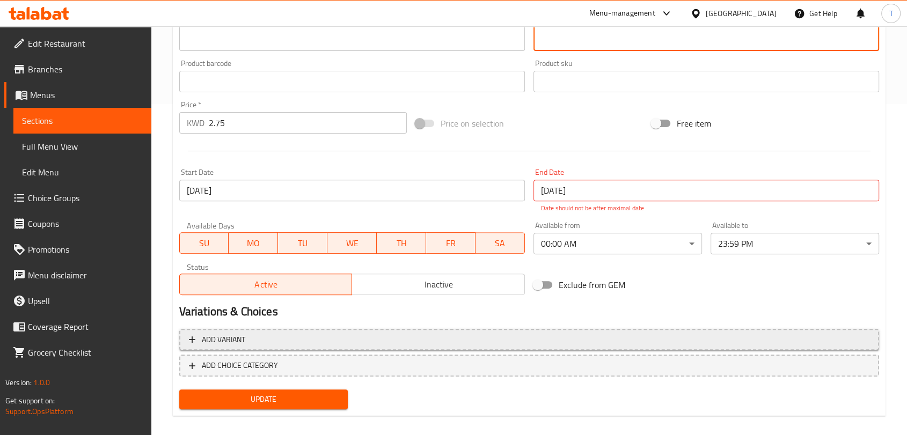
scroll to position [342, 0]
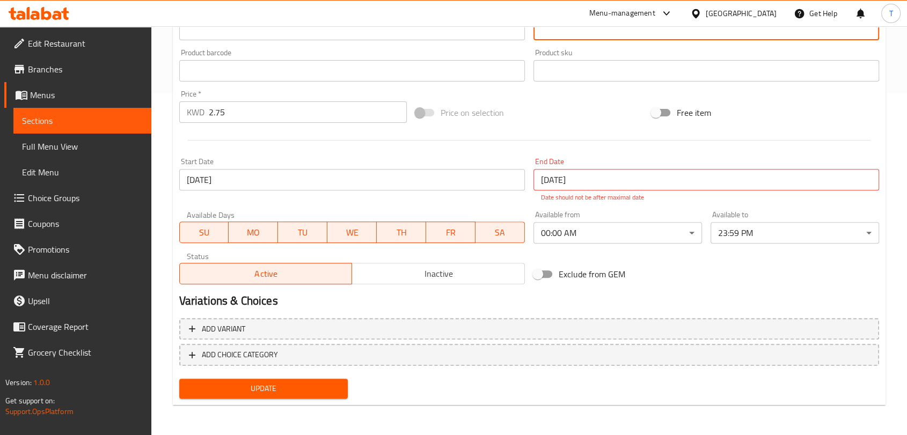
type textarea "فتة الباذنجان بطعم لذيذ يُقدَّم مع الصوص الأبيض الكريمي، السماق، حبات الرمان ال…"
click at [281, 389] on span "Update" at bounding box center [263, 388] width 151 height 13
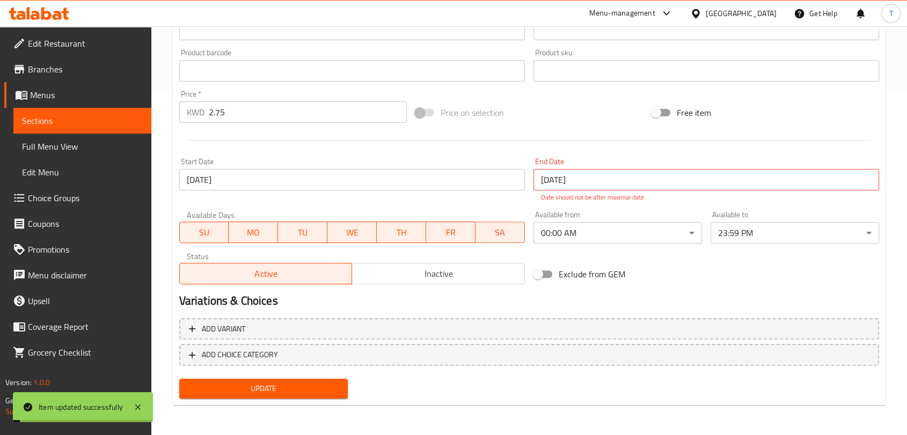
scroll to position [0, 0]
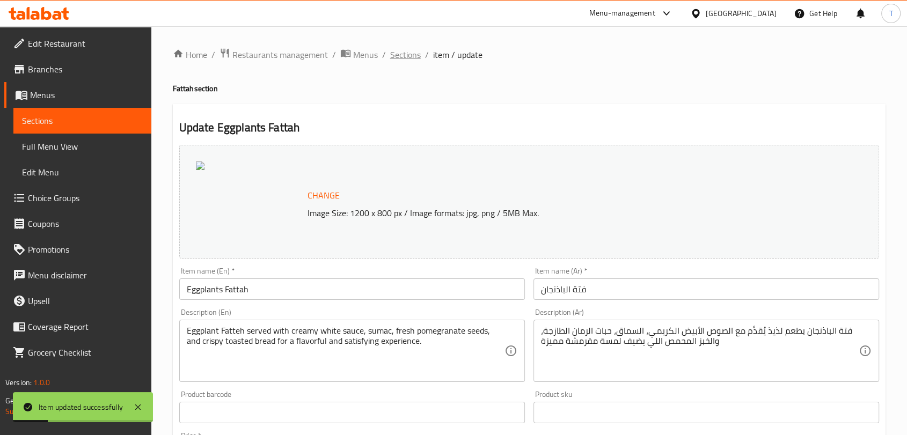
click at [418, 55] on span "Sections" at bounding box center [405, 54] width 31 height 13
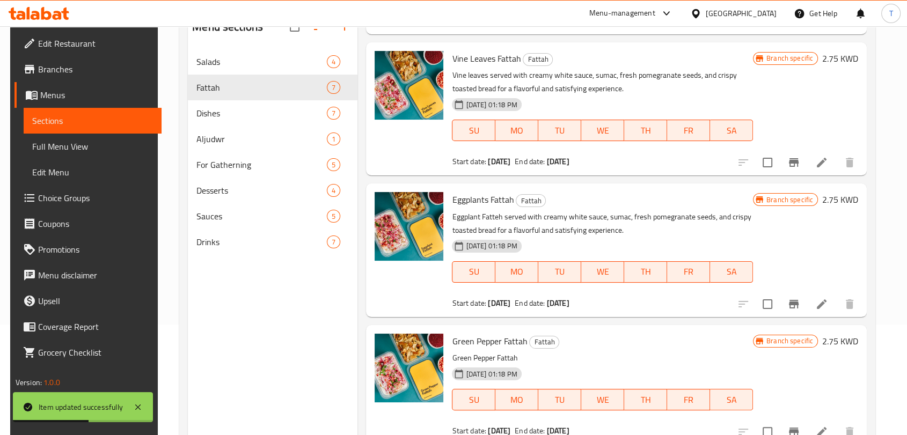
scroll to position [150, 0]
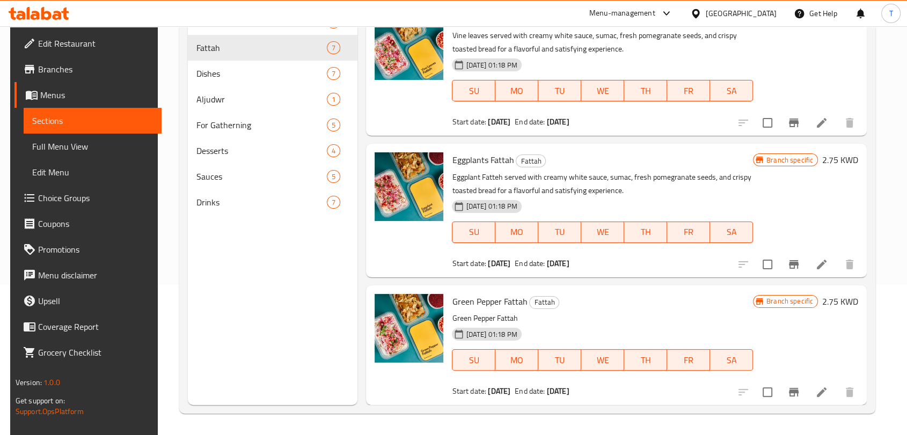
click at [822, 390] on icon at bounding box center [821, 392] width 13 height 13
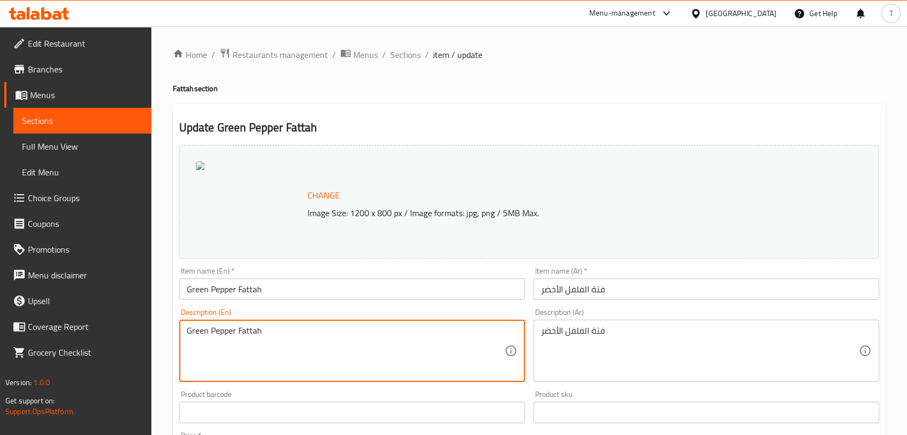
click at [386, 331] on textarea "Green Pepper Fattah" at bounding box center [346, 351] width 318 height 51
paste textarea "pepper fatteh served with creamy white sauce, sumac, fresh pomegranate seeds, a…"
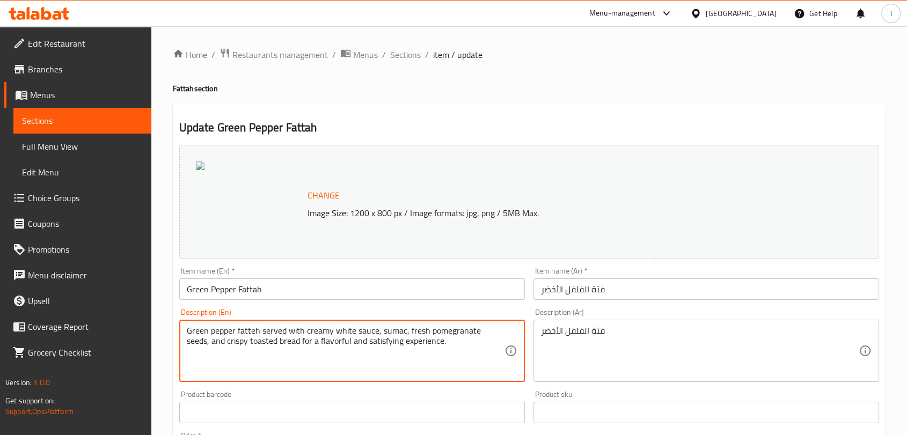
type textarea "Green pepper fatteh served with creamy white sauce, sumac, fresh pomegranate se…"
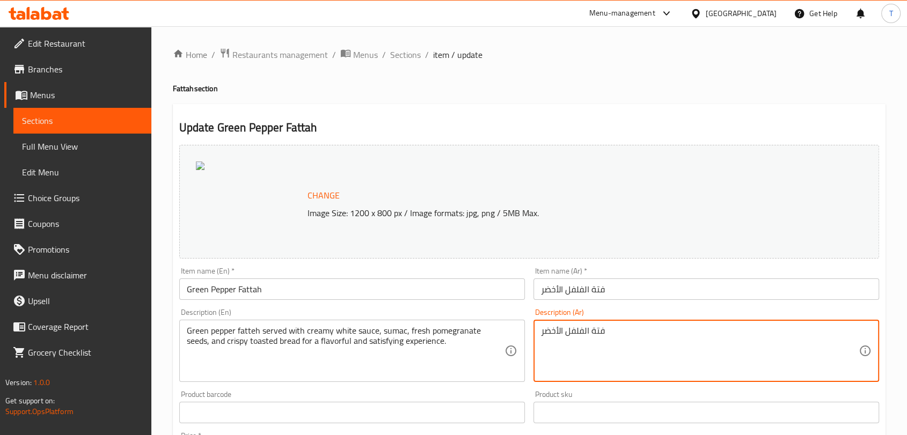
click at [631, 332] on textarea "فتة الفلفل الأخضر" at bounding box center [700, 351] width 318 height 51
paste textarea "فلفل أخضر بطعم لذيذ يُقدَّم مع الصوص الأبيض الكريمي، السماق، حبات الرمان الطازج…"
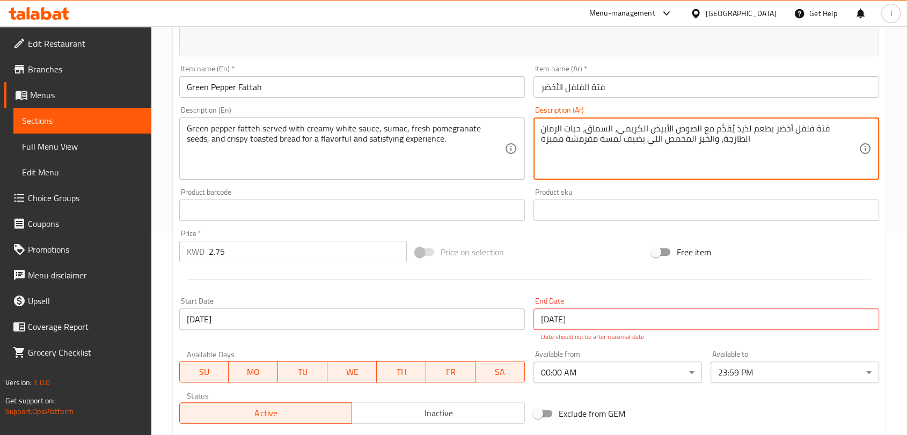
scroll to position [342, 0]
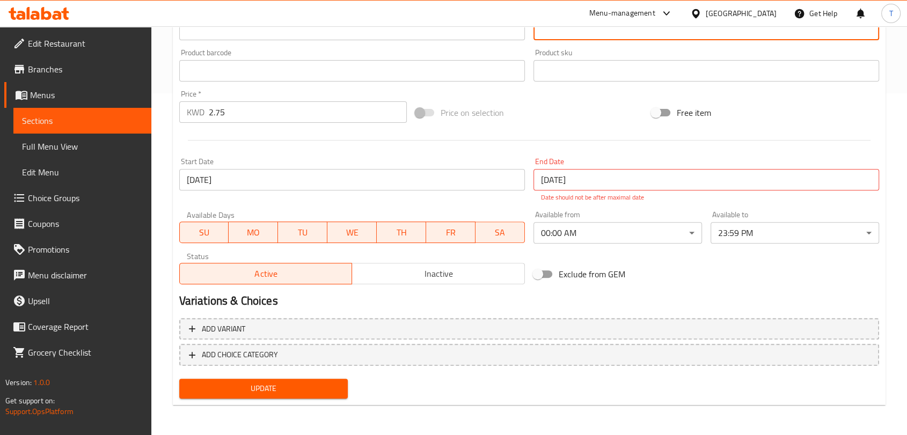
type textarea "فتة فلفل أخضر بطعم لذيذ يُقدَّم مع الصوص الأبيض الكريمي، السماق، حبات الرمان ال…"
click at [297, 392] on span "Update" at bounding box center [263, 388] width 151 height 13
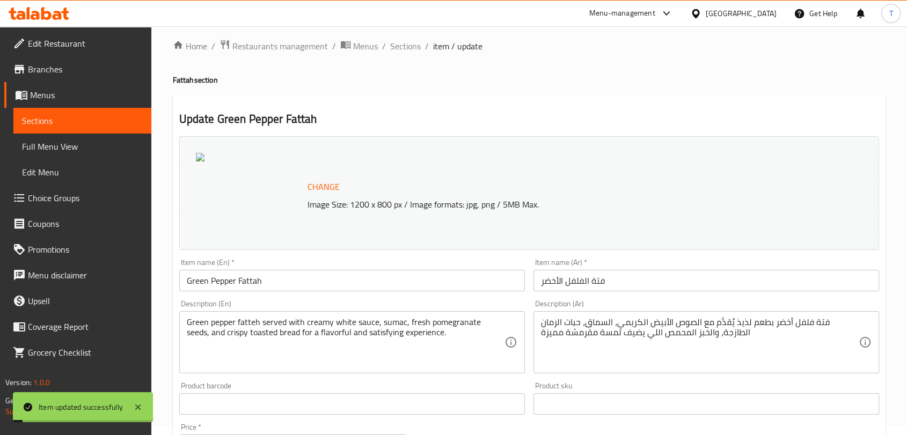
scroll to position [0, 0]
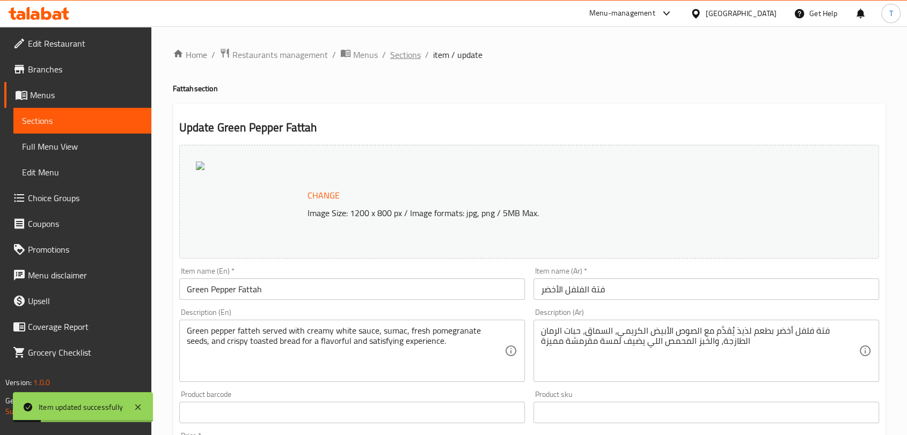
click at [415, 55] on span "Sections" at bounding box center [405, 54] width 31 height 13
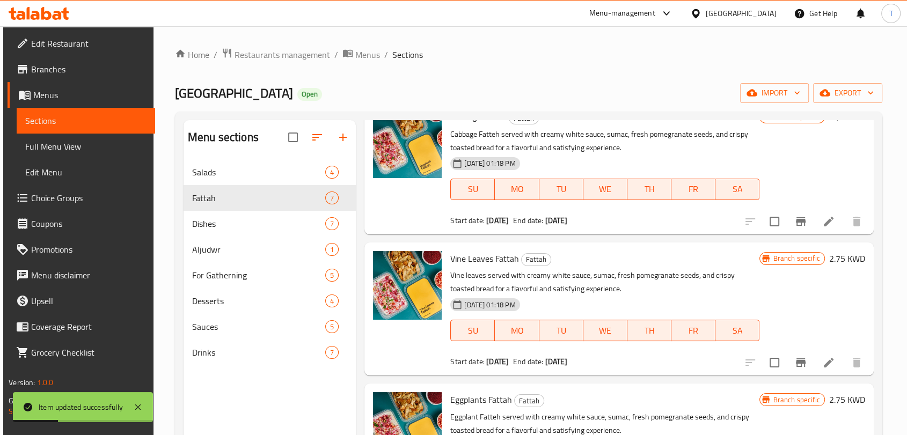
scroll to position [581, 0]
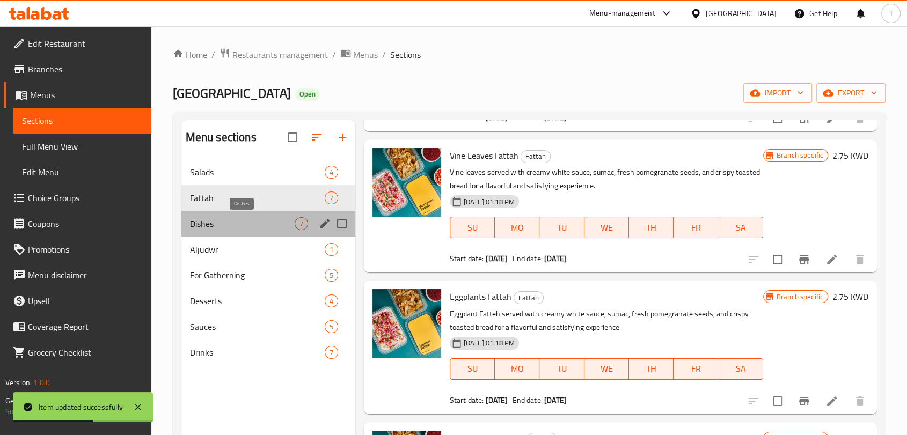
click at [265, 229] on span "Dishes" at bounding box center [242, 223] width 105 height 13
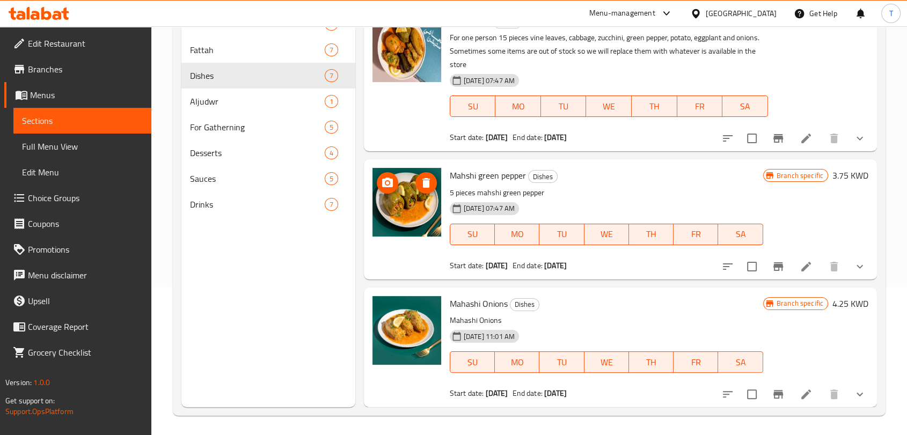
scroll to position [150, 0]
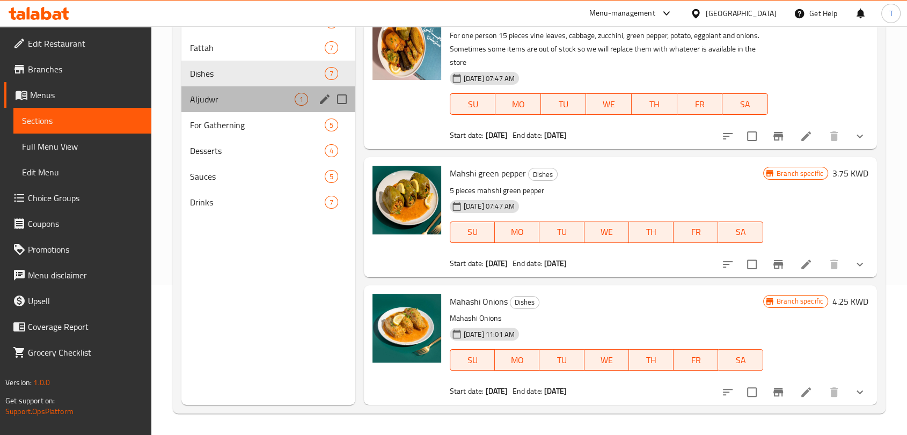
click at [216, 108] on div "[DEMOGRAPHIC_DATA] 1" at bounding box center [268, 99] width 174 height 26
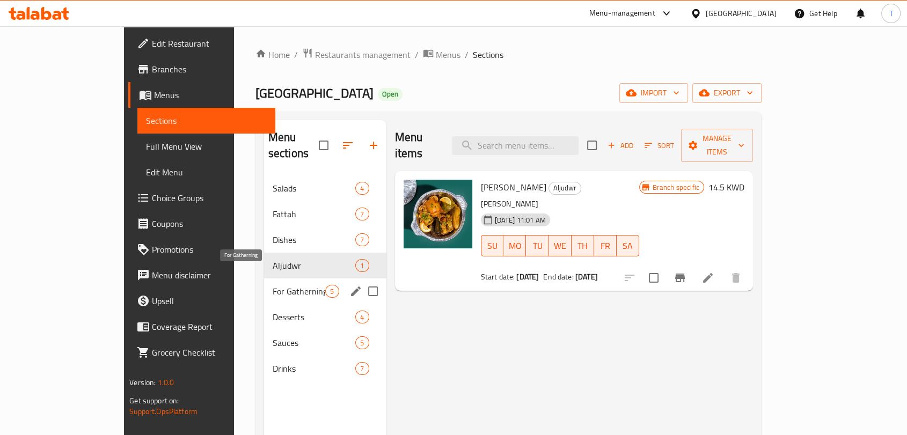
click at [273, 285] on span "For Gatherning" at bounding box center [299, 291] width 53 height 13
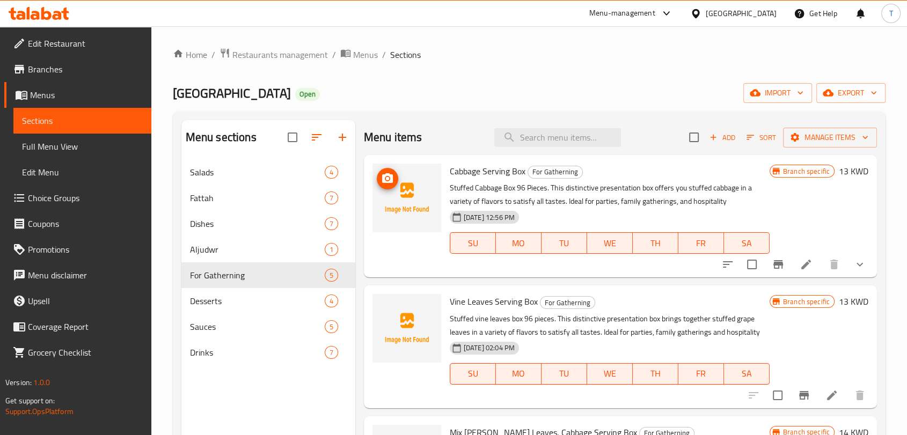
click at [392, 186] on button "upload picture" at bounding box center [387, 178] width 21 height 21
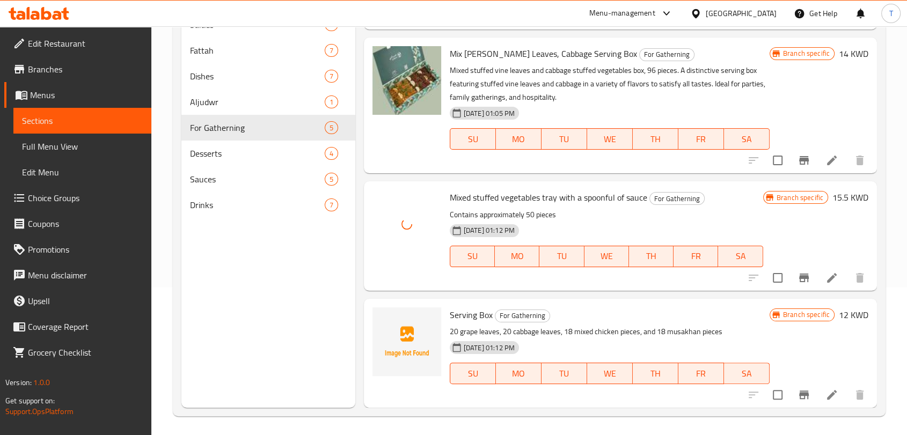
scroll to position [150, 0]
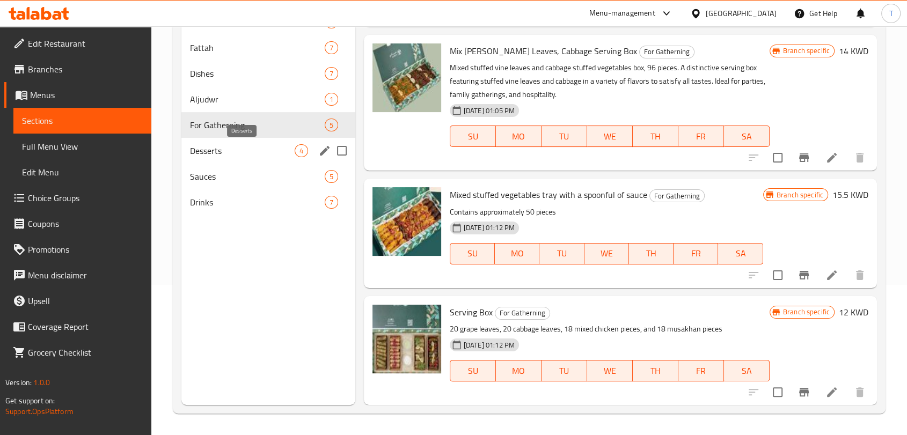
click at [245, 151] on span "Desserts" at bounding box center [242, 150] width 105 height 13
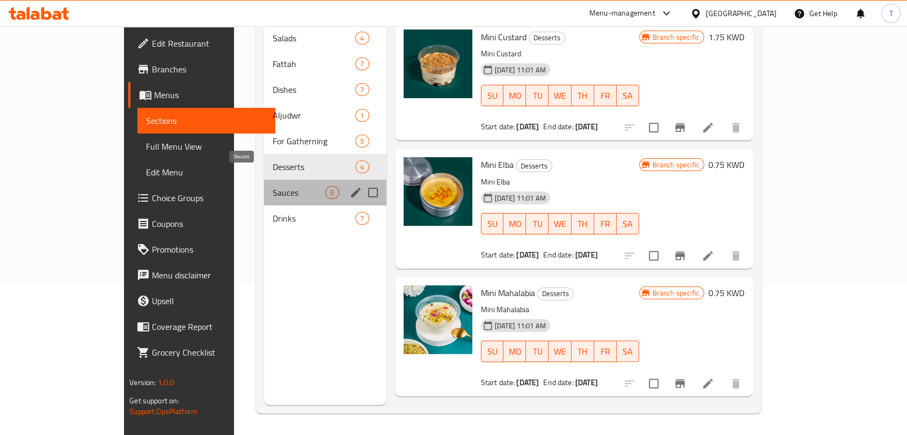
click at [273, 186] on span "Sauces" at bounding box center [299, 192] width 53 height 13
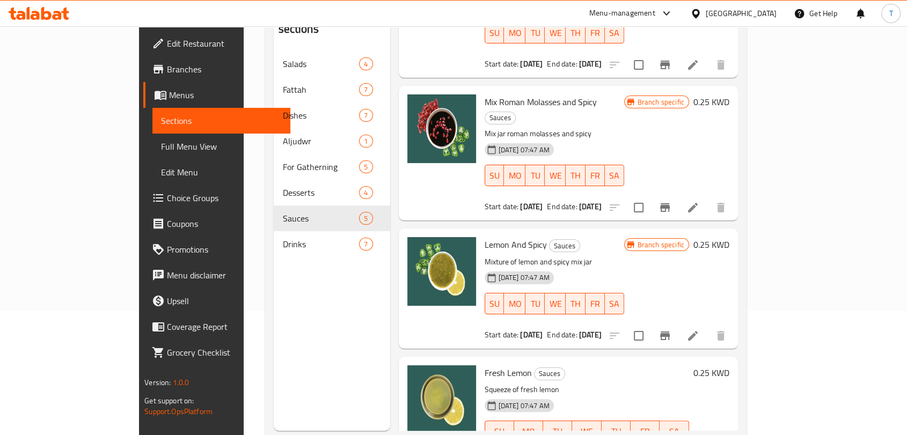
scroll to position [139, 0]
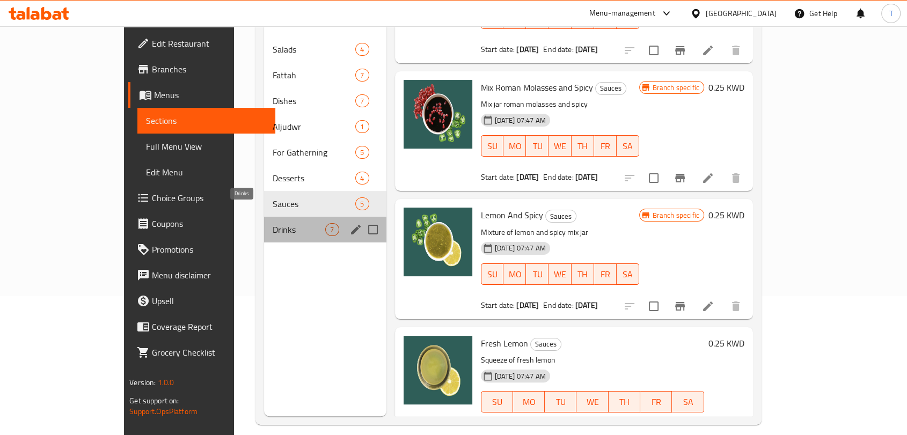
click at [273, 223] on span "Drinks" at bounding box center [299, 229] width 53 height 13
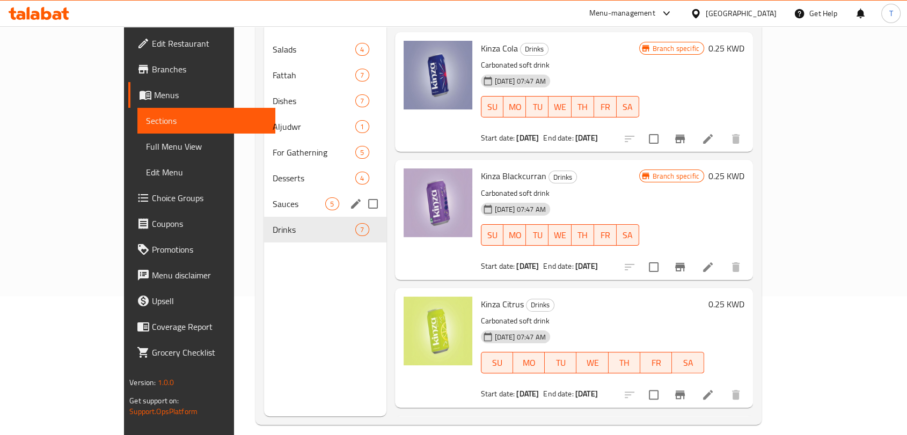
click at [273, 197] on span "Sauces" at bounding box center [299, 203] width 53 height 13
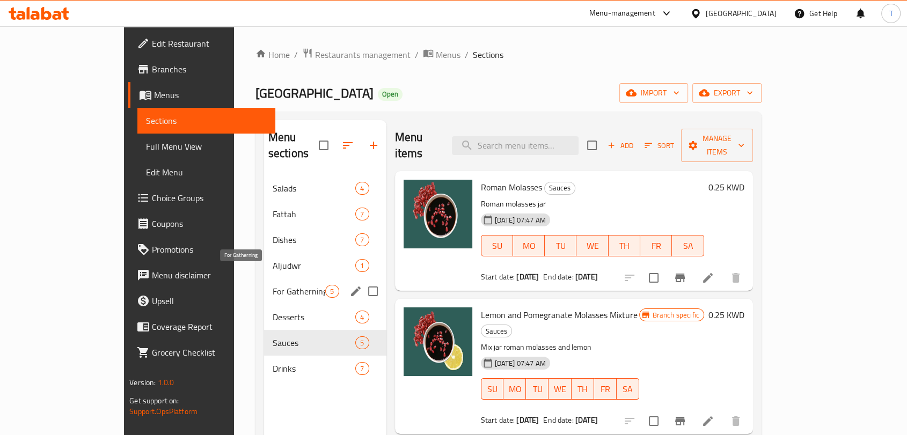
click at [273, 285] on span "For Gatherning" at bounding box center [299, 291] width 53 height 13
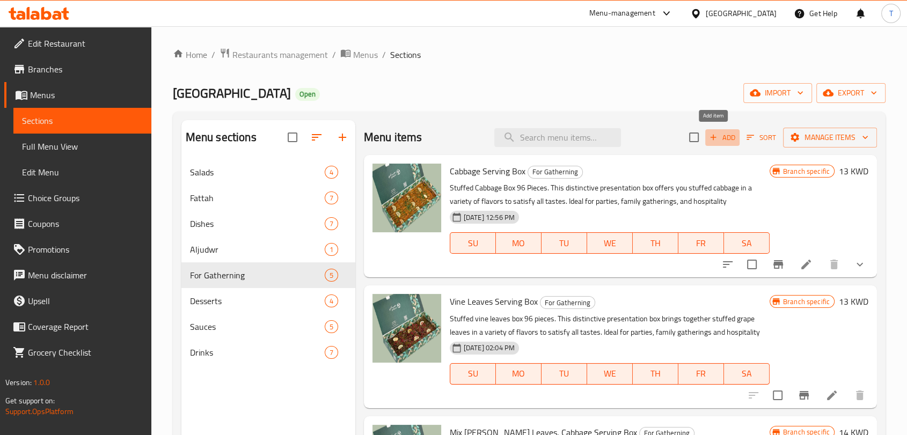
click at [714, 136] on span "Add" at bounding box center [722, 137] width 29 height 12
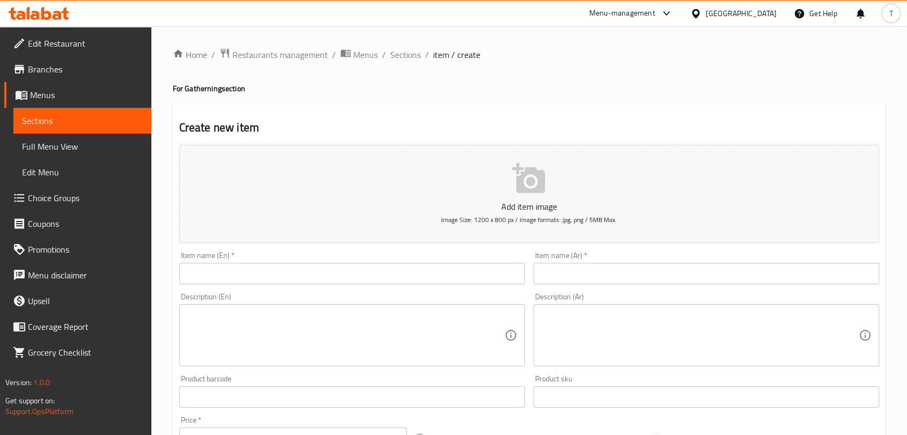
click at [370, 274] on input "text" at bounding box center [352, 273] width 346 height 21
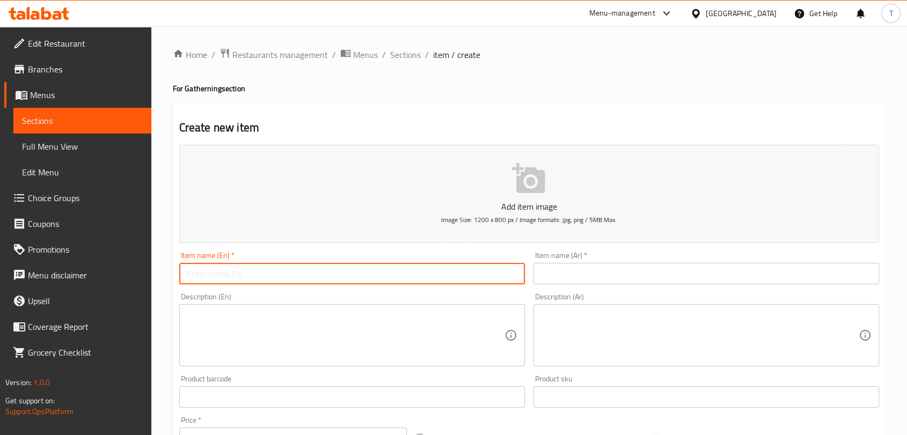
paste input "Cabbage Serving Dish"
type input "Cabbage Serving Dish"
click at [550, 283] on input "text" at bounding box center [706, 273] width 346 height 21
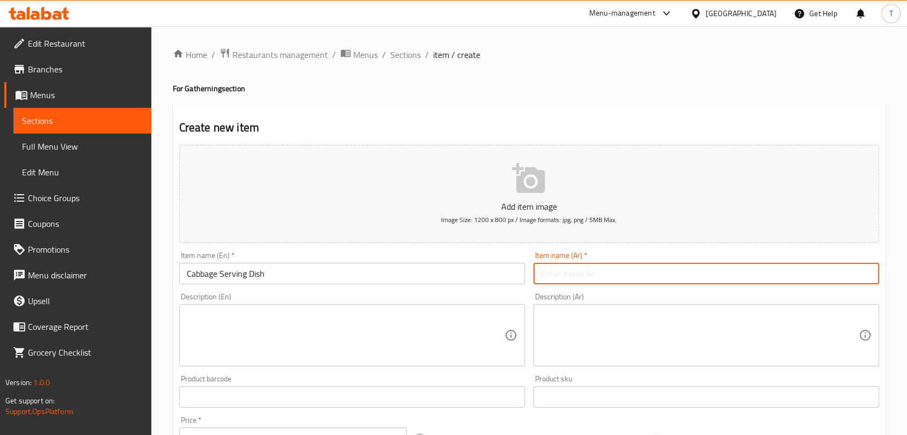
paste input "ماعون تقديم محشي ملفوف"
type input "ماعون تقديم محشي ملفوف"
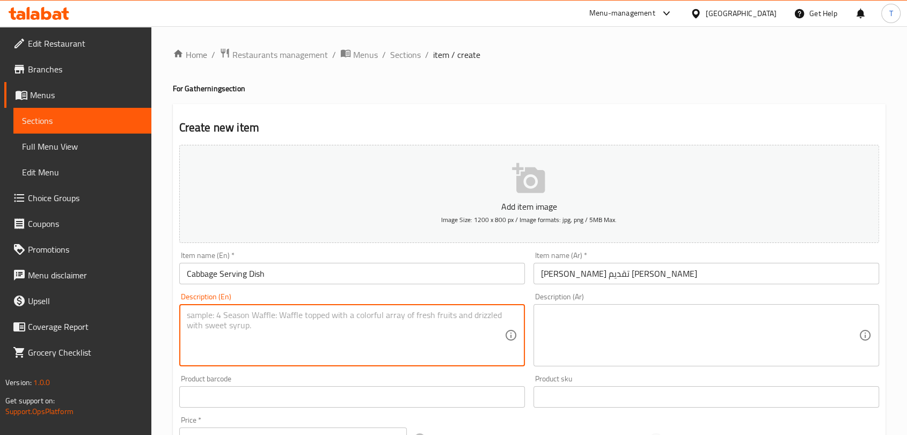
click at [455, 322] on textarea at bounding box center [346, 335] width 318 height 51
paste textarea "Contains 36 pieces of cabbage"
type textarea "Contains 36 pieces of cabbage"
click at [597, 318] on textarea at bounding box center [700, 335] width 318 height 51
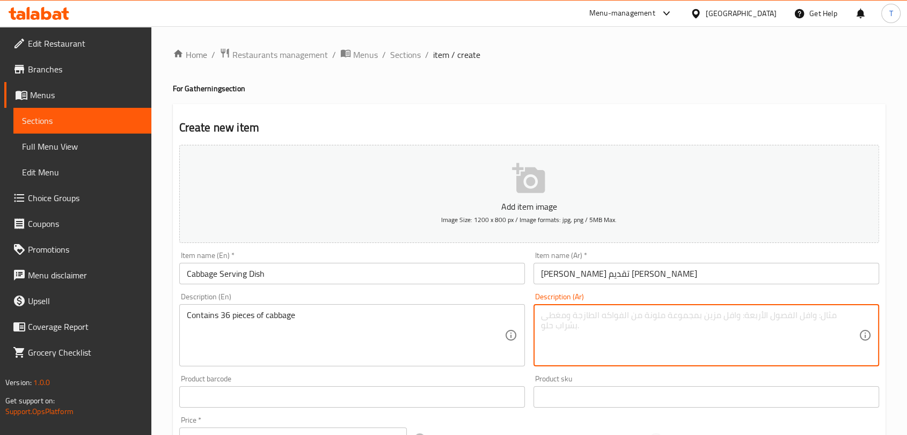
paste textarea "يحتوي على 36 قطعة ملفوف"
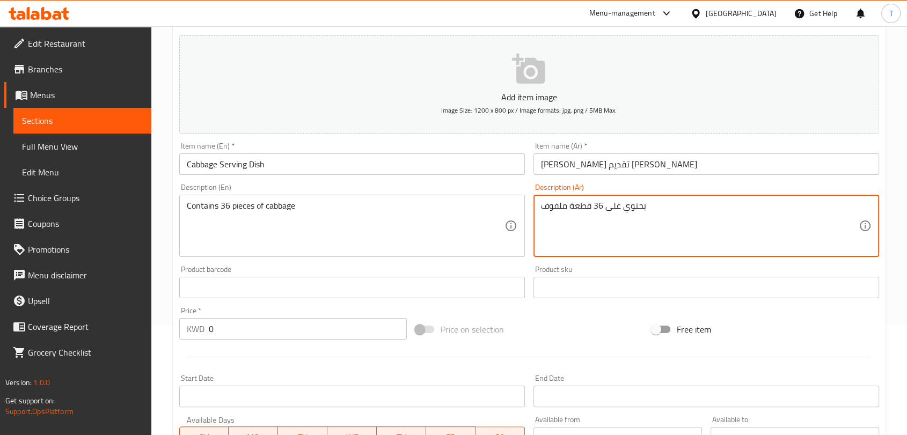
scroll to position [139, 0]
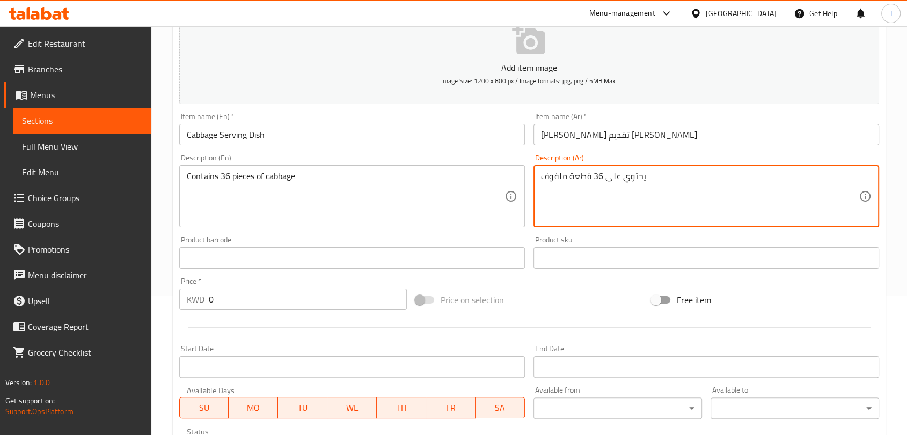
type textarea "يحتوي على 36 قطعة ملفوف"
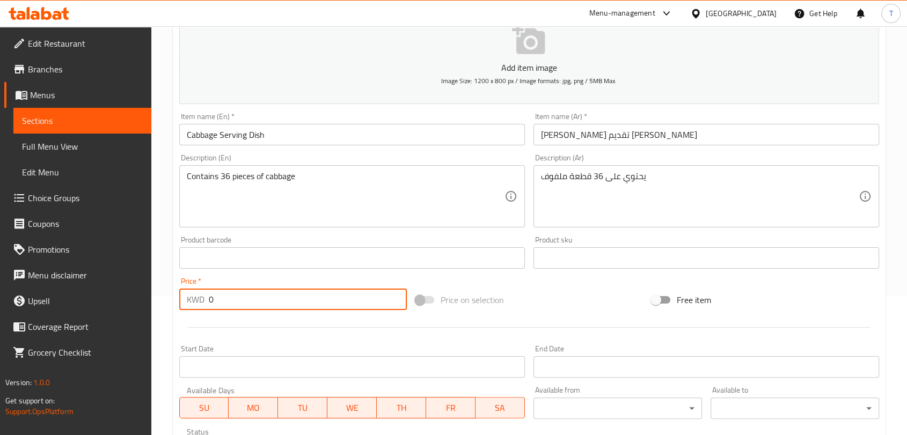
drag, startPoint x: 299, startPoint y: 305, endPoint x: 159, endPoint y: 300, distance: 140.7
click at [158, 302] on div "Home / Restaurants management / Menus / Sections / item / create For Gatherning…" at bounding box center [529, 248] width 756 height 723
type input "7.5"
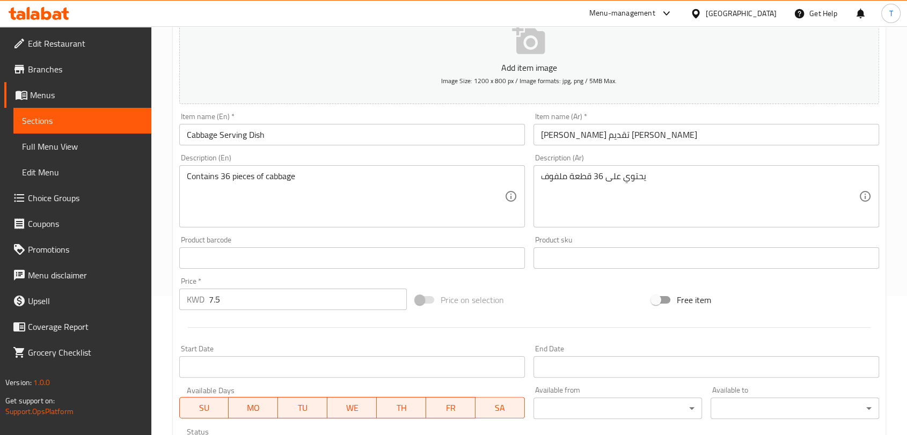
click at [325, 325] on div at bounding box center [529, 327] width 708 height 26
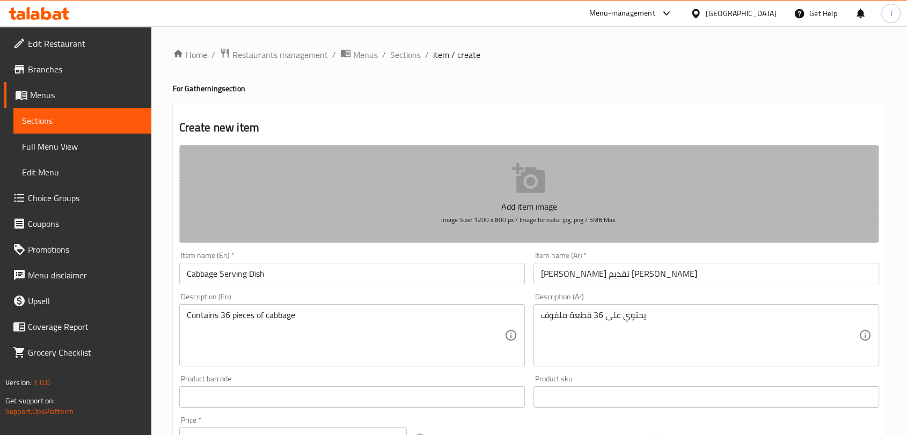
click at [528, 211] on p "Add item image" at bounding box center [529, 206] width 667 height 13
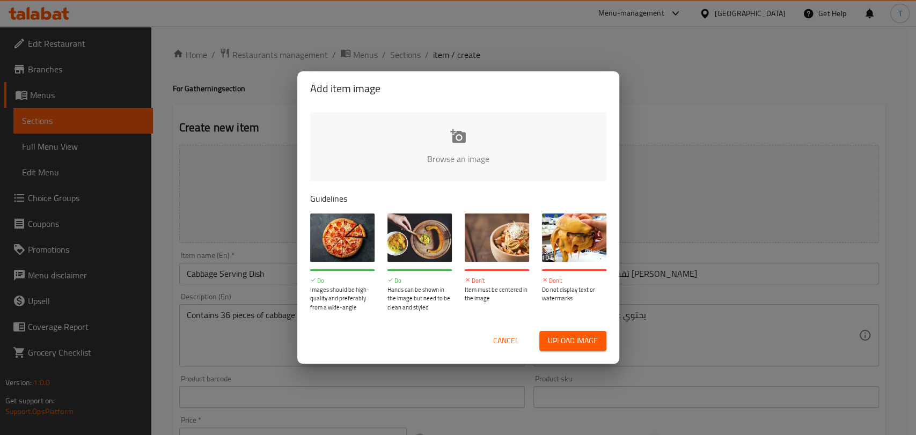
click at [469, 171] on input "file" at bounding box center [821, 162] width 1022 height 100
click at [507, 336] on span "Cancel" at bounding box center [506, 340] width 26 height 13
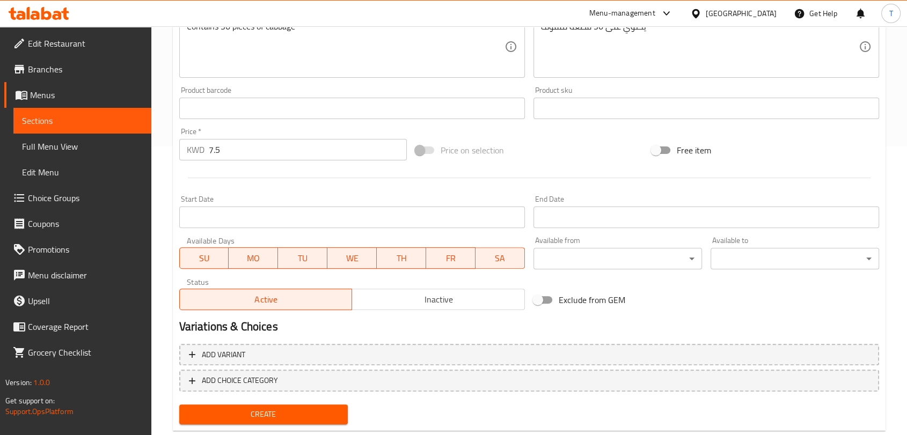
scroll to position [314, 0]
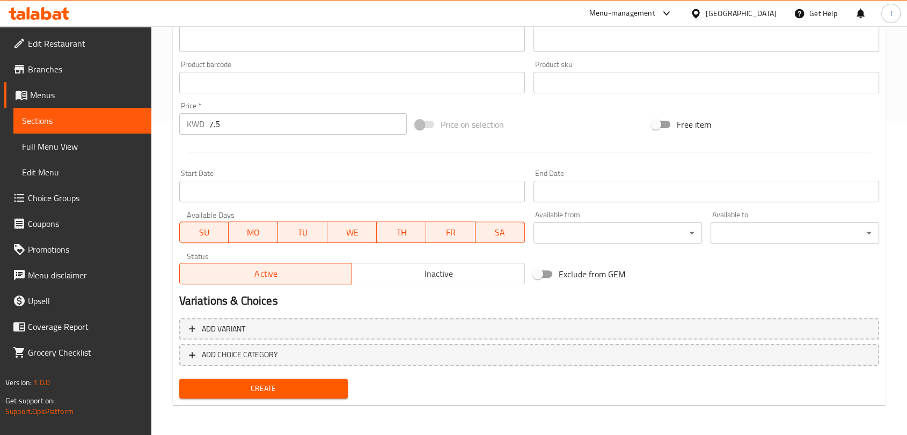
click at [326, 387] on span "Create" at bounding box center [263, 388] width 151 height 13
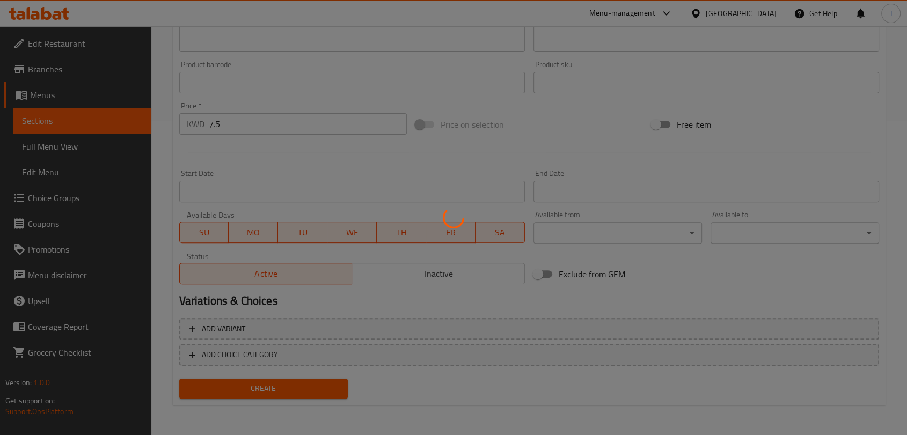
type input "0"
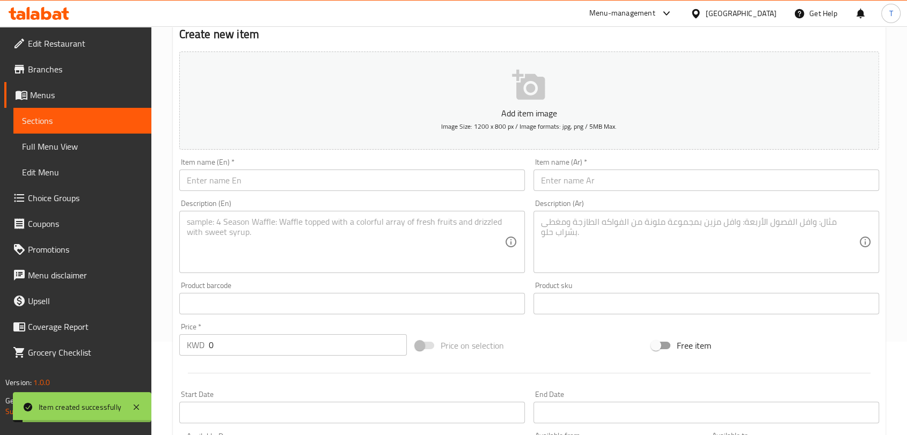
scroll to position [0, 0]
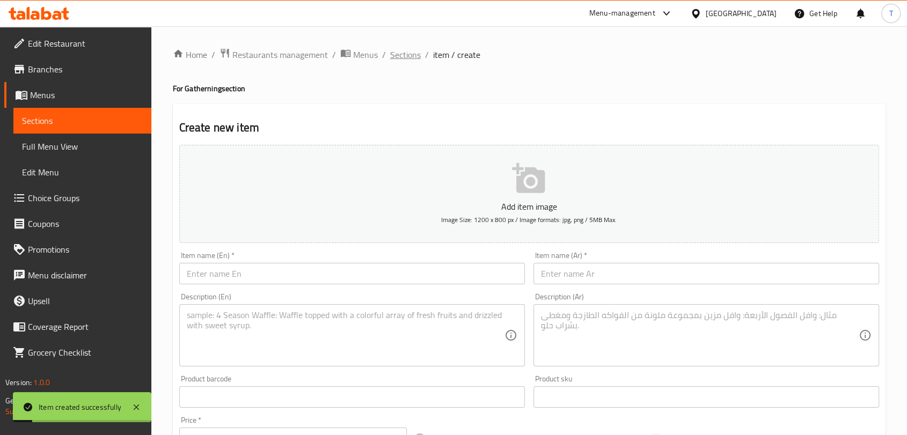
click at [411, 56] on span "Sections" at bounding box center [405, 54] width 31 height 13
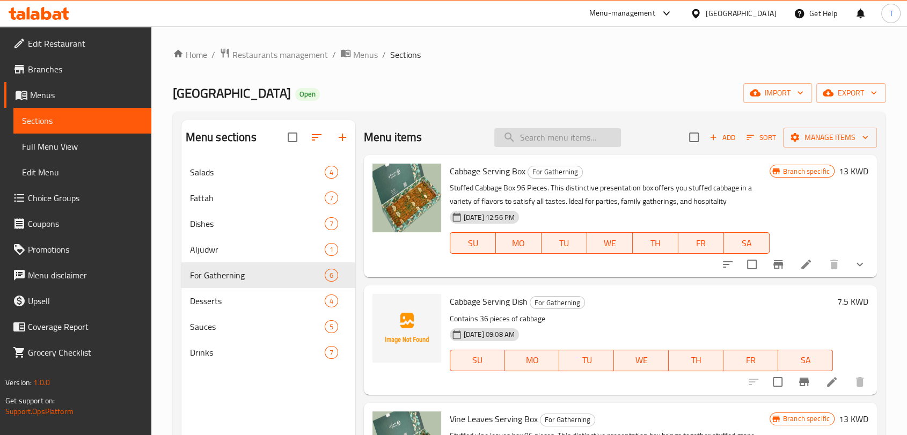
click at [572, 133] on input "search" at bounding box center [557, 137] width 127 height 19
paste input "Vine leaves Serving Dish"
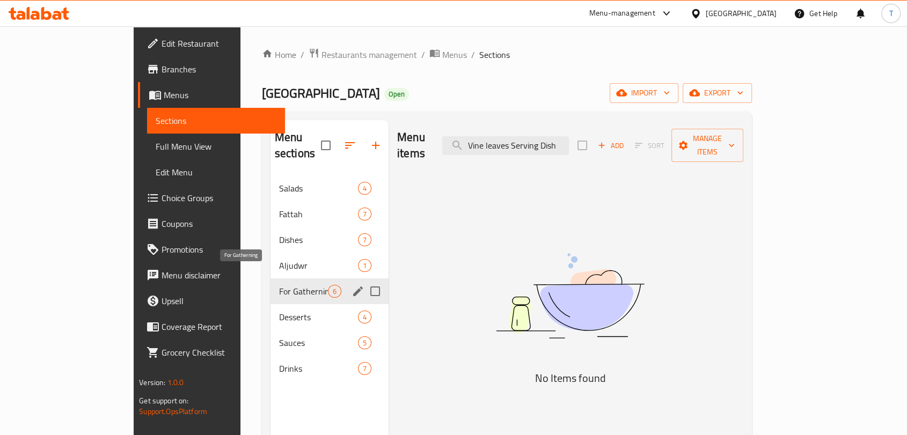
type input "Vine leaves Serving Dish"
click at [279, 285] on span "For Gatherning" at bounding box center [303, 291] width 49 height 13
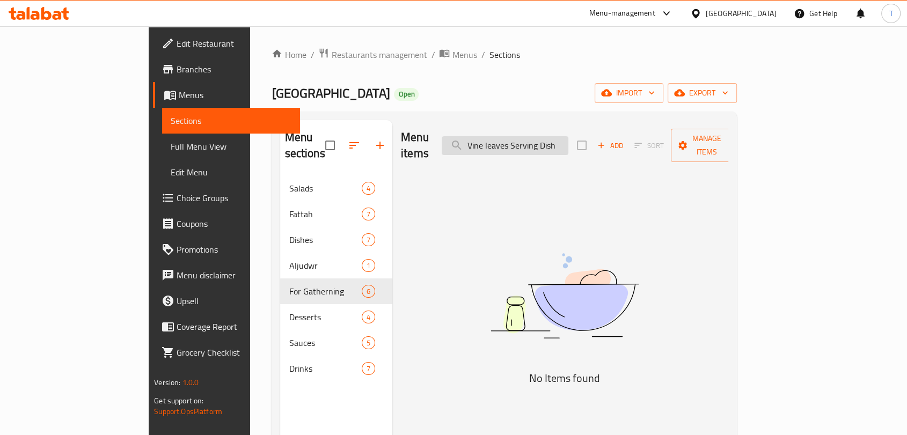
click at [568, 138] on input "Vine leaves Serving Dish" at bounding box center [505, 145] width 127 height 19
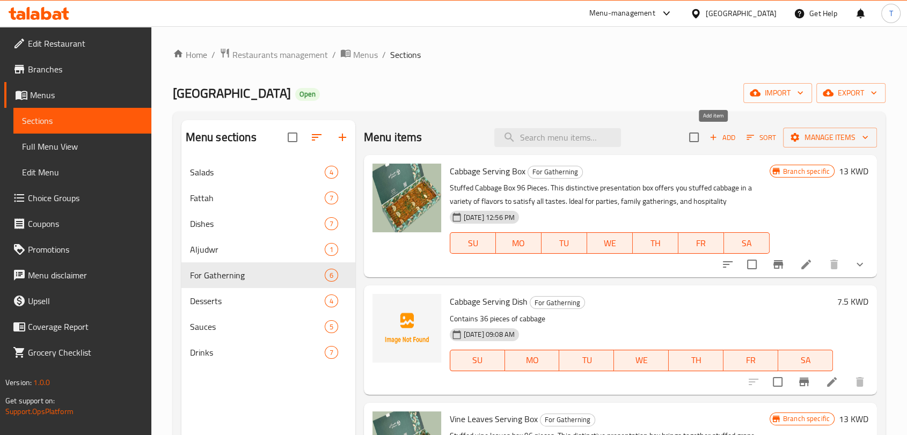
click at [719, 135] on span "Add" at bounding box center [722, 137] width 29 height 12
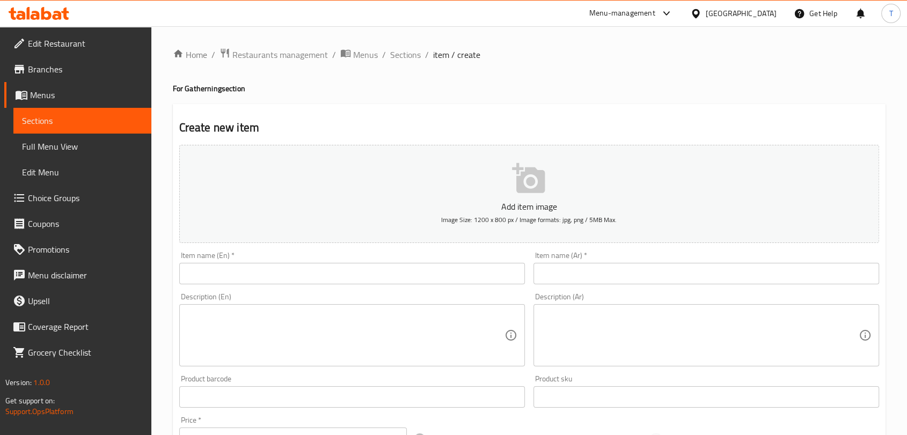
click at [374, 270] on input "text" at bounding box center [352, 273] width 346 height 21
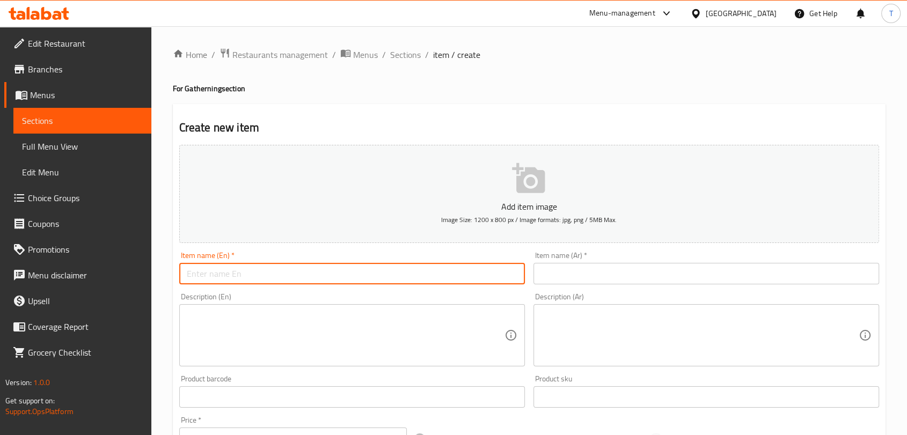
paste input "Vine leaves Serving Dish"
type input "Vine leaves Serving Dish"
click at [631, 275] on input "text" at bounding box center [706, 273] width 346 height 21
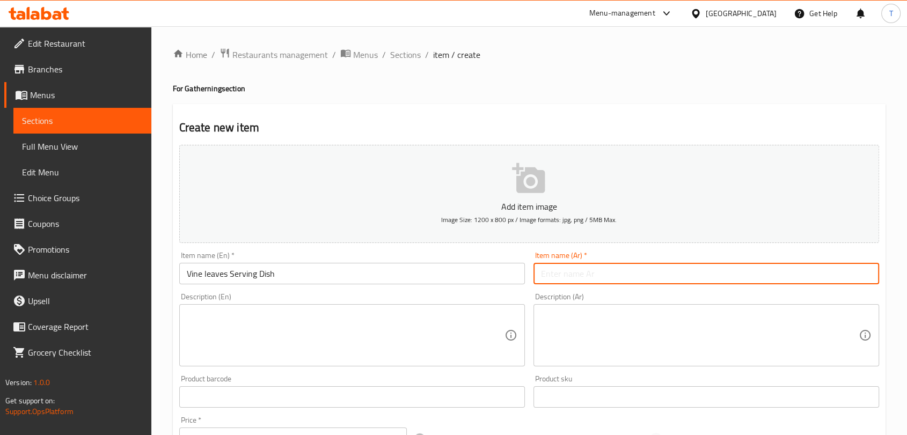
paste input "ماعون محشي ورق عنب"
type input "ماعون محشي ورق عنب"
click at [436, 325] on textarea at bounding box center [346, 335] width 318 height 51
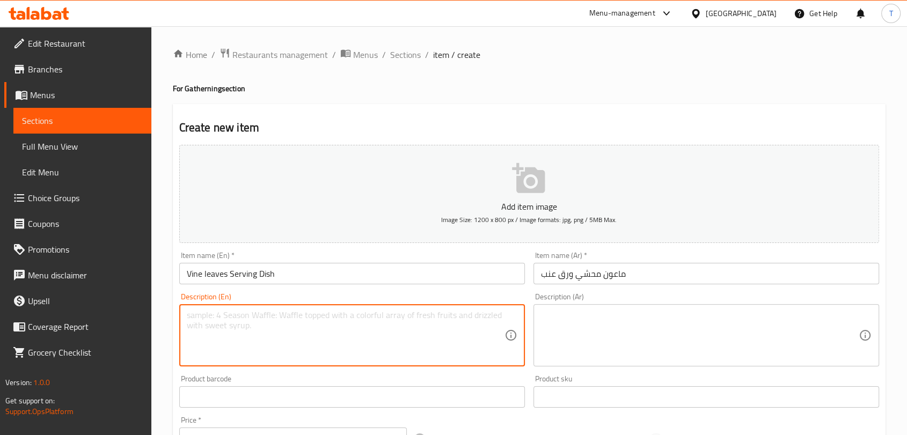
paste textarea "Contains 36 pieces of Vine leaves"
type textarea "Contains 36 pieces of Vine leaves"
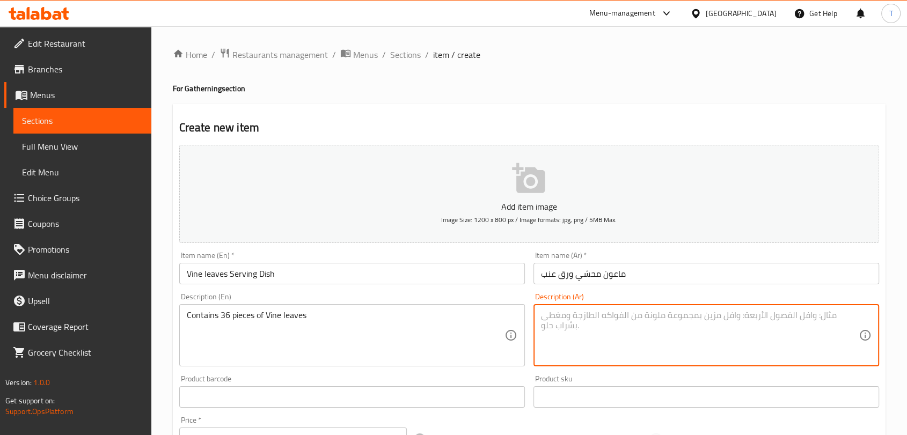
click at [575, 315] on textarea at bounding box center [700, 335] width 318 height 51
paste textarea "يحتوي على 36 قطعة ورق عنب"
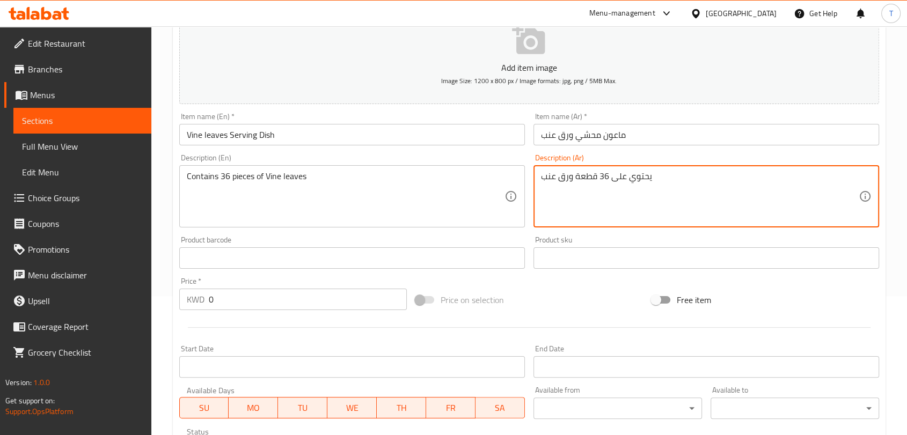
type textarea "يحتوي على 36 قطعة ورق عنب"
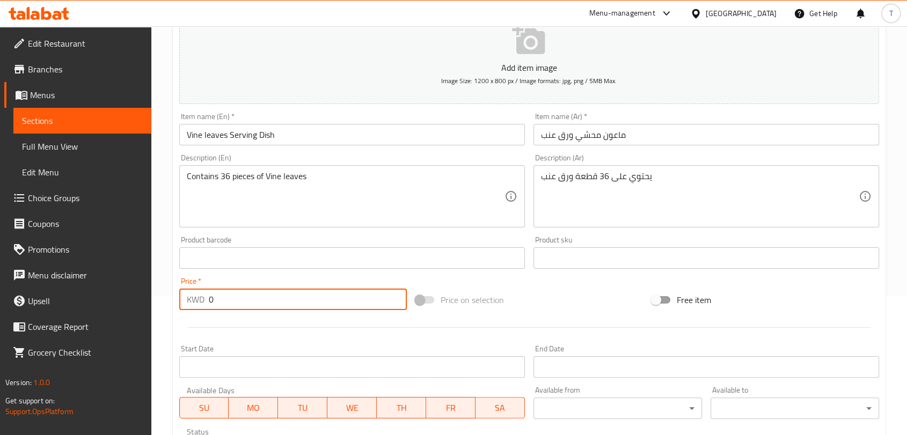
drag, startPoint x: 291, startPoint y: 302, endPoint x: 217, endPoint y: 302, distance: 74.1
click at [217, 302] on input "0" at bounding box center [308, 299] width 198 height 21
drag, startPoint x: 217, startPoint y: 297, endPoint x: 196, endPoint y: 302, distance: 21.5
click at [196, 302] on div "KWD 0 Price *" at bounding box center [293, 299] width 228 height 21
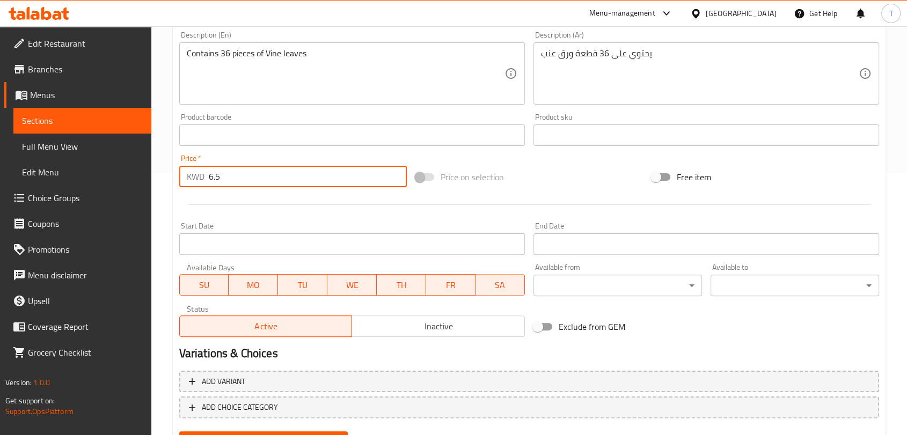
scroll to position [314, 0]
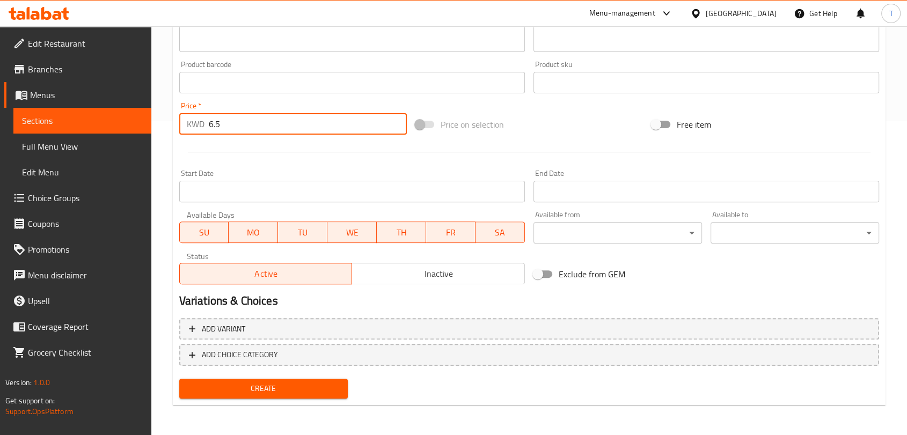
type input "6.5"
click at [293, 393] on span "Create" at bounding box center [263, 388] width 151 height 13
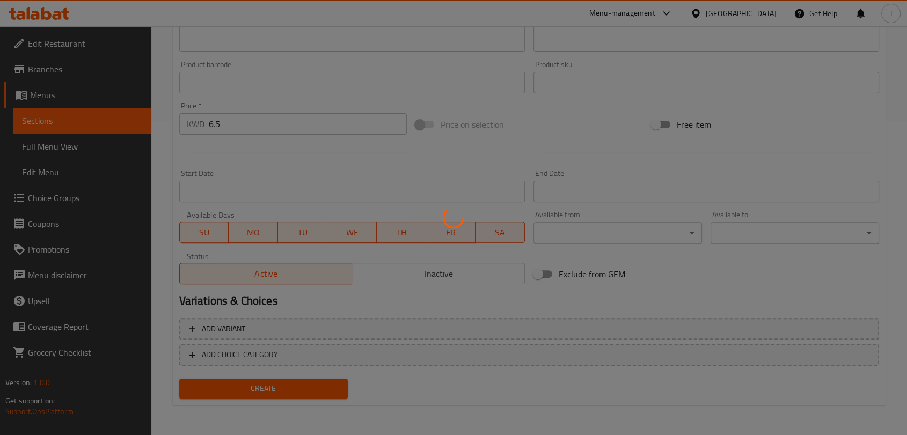
type input "0"
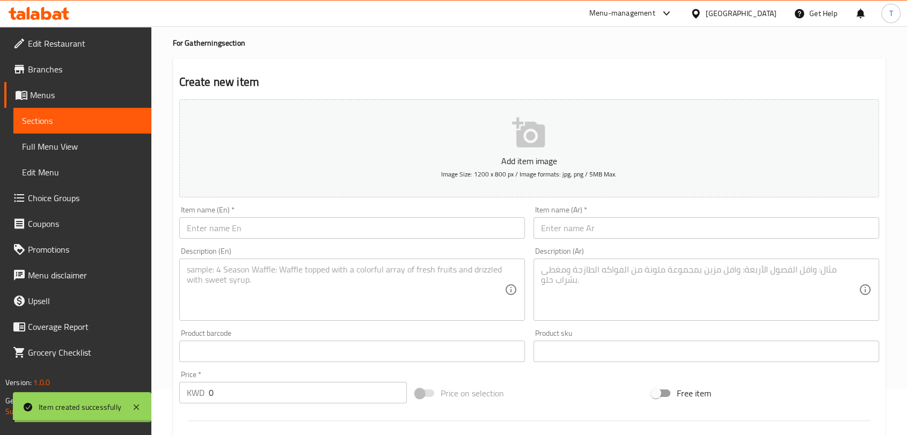
scroll to position [0, 0]
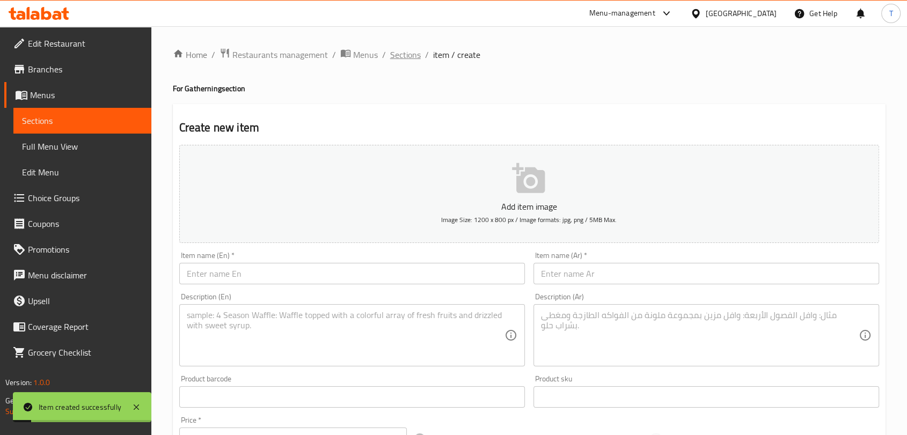
click at [405, 54] on span "Sections" at bounding box center [405, 54] width 31 height 13
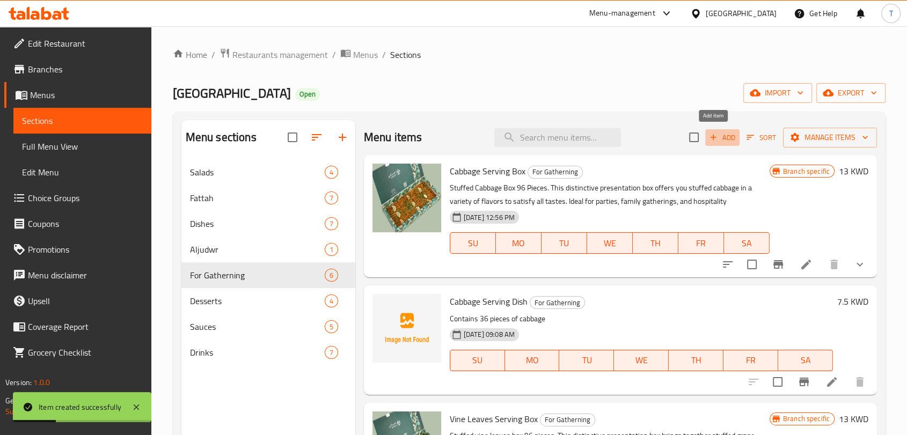
click at [715, 134] on span "Add" at bounding box center [722, 137] width 29 height 12
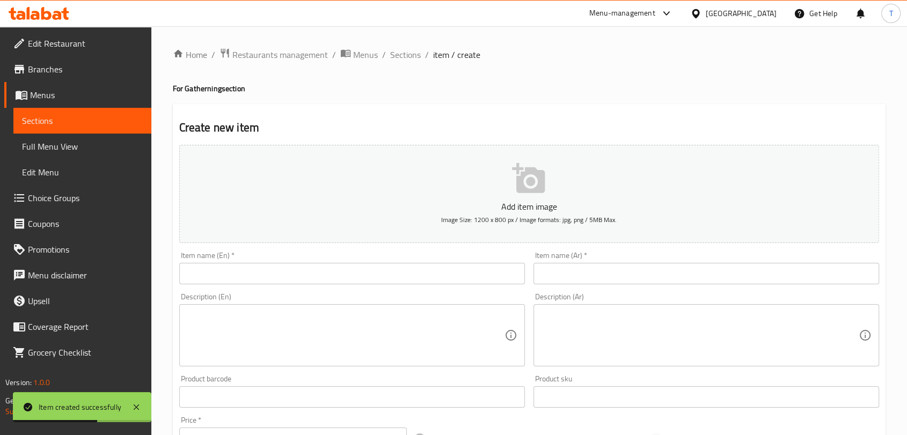
click at [439, 271] on input "text" at bounding box center [352, 273] width 346 height 21
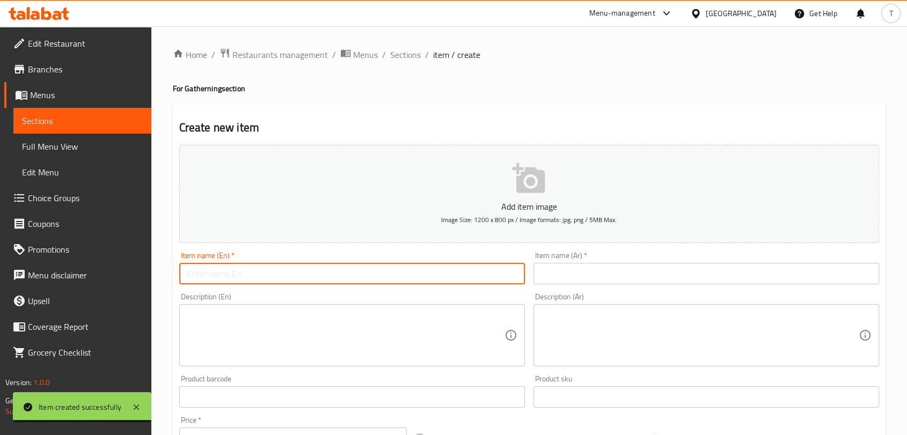
paste input "Vine Leaves And Cabbage Serving Dish"
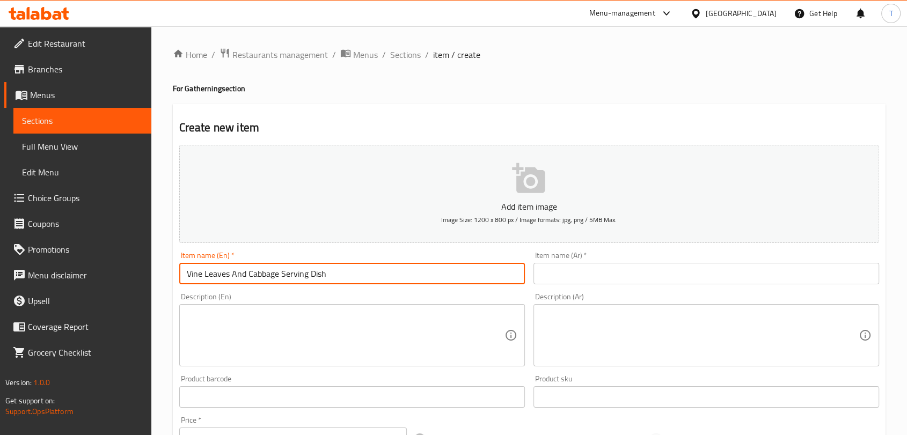
type input "Vine Leaves And Cabbage Serving Dish"
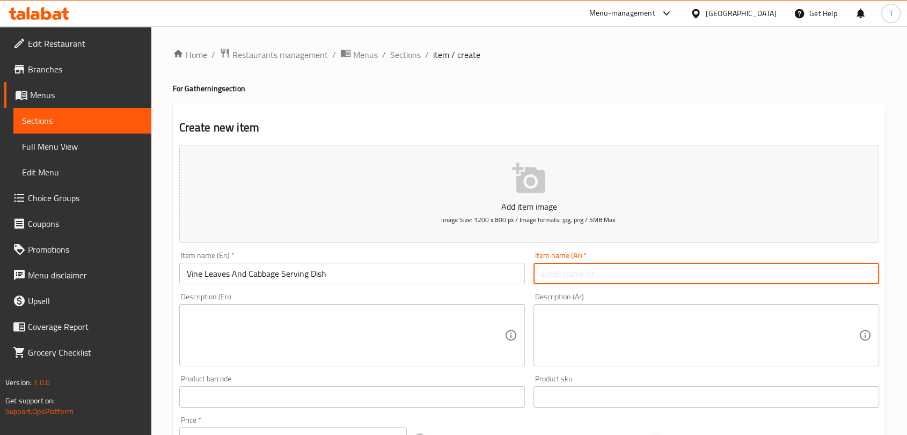
click at [566, 278] on input "text" at bounding box center [706, 273] width 346 height 21
paste input "ماعون مكس ورق عنب وملفوف"
type input "ماعون مكس ورق عنب وملفوف"
click at [445, 314] on textarea at bounding box center [346, 335] width 318 height 51
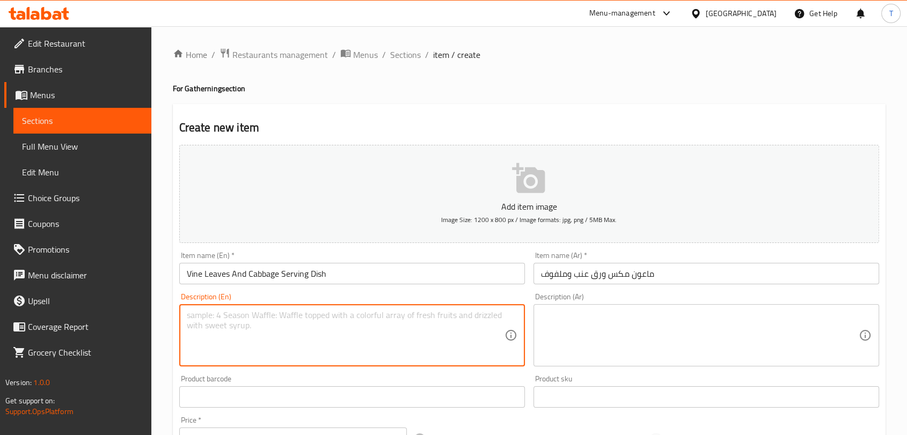
paste textarea "Contains 36 pieces mixed of Vine leaves and cabbage"
type textarea "Contains 36 pieces mixed of Vine leaves and cabbage"
click at [551, 341] on textarea at bounding box center [700, 335] width 318 height 51
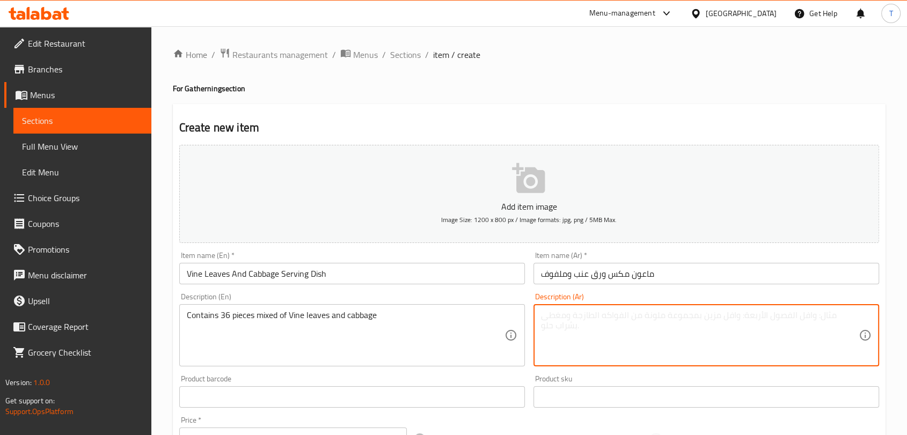
paste textarea "يحتوي على 36 قطعة مكس ورق عنب وملفوف"
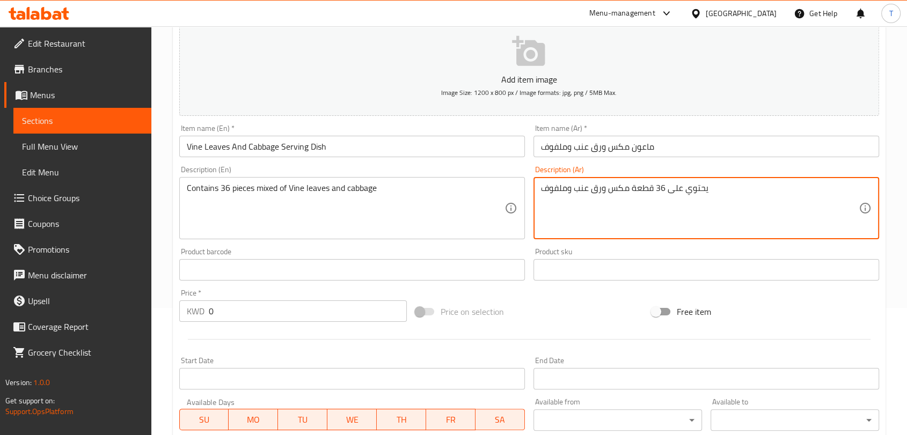
scroll to position [278, 0]
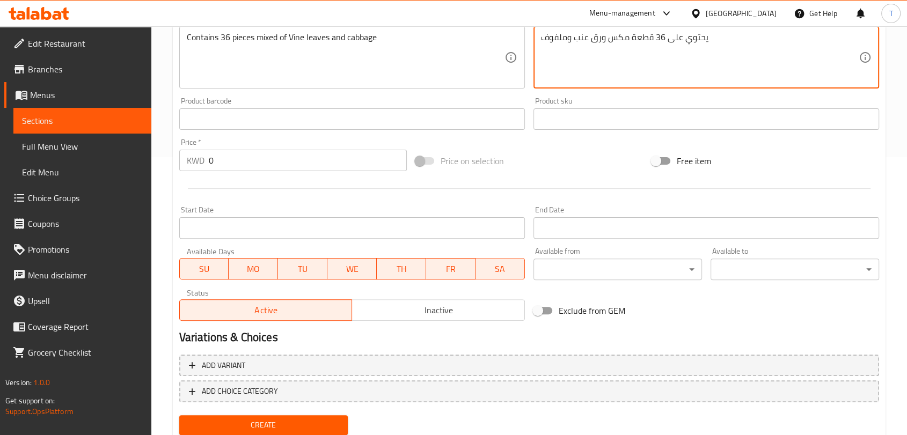
type textarea "يحتوي على 36 قطعة مكس ورق عنب وملفوف"
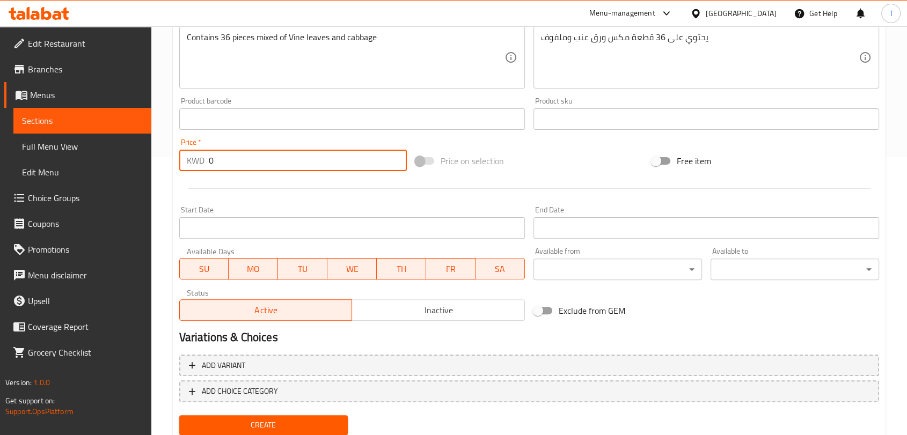
drag, startPoint x: 259, startPoint y: 161, endPoint x: 167, endPoint y: 164, distance: 91.3
click at [167, 164] on div "Home / Restaurants management / Menus / Sections / item / create For Gatherning…" at bounding box center [529, 109] width 756 height 723
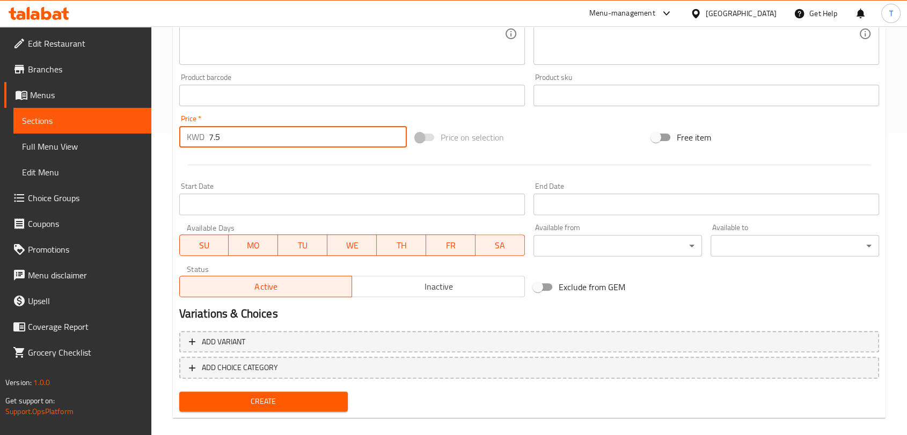
scroll to position [314, 0]
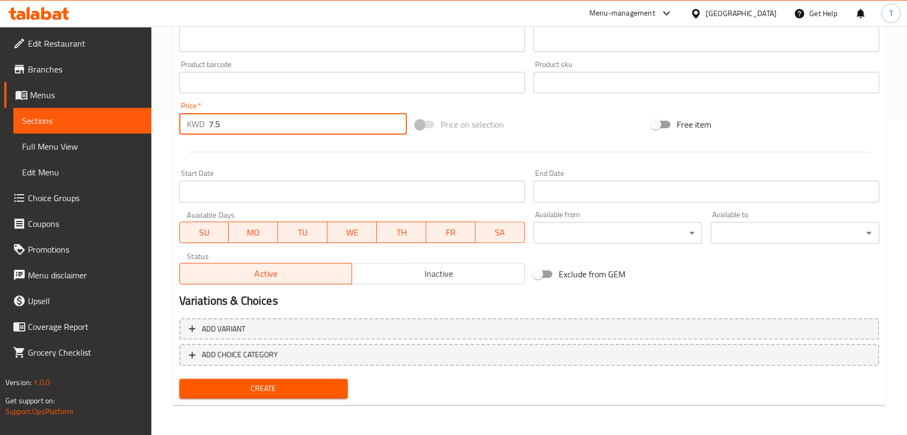
type input "7.5"
click at [292, 392] on span "Create" at bounding box center [263, 388] width 151 height 13
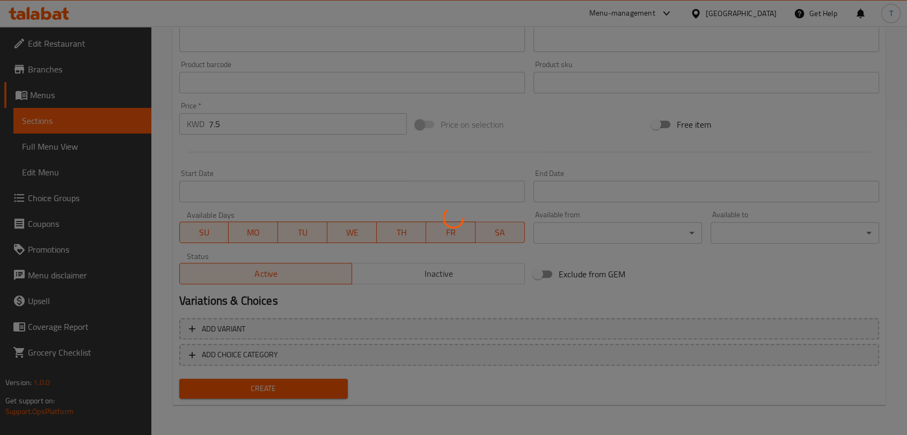
type input "0"
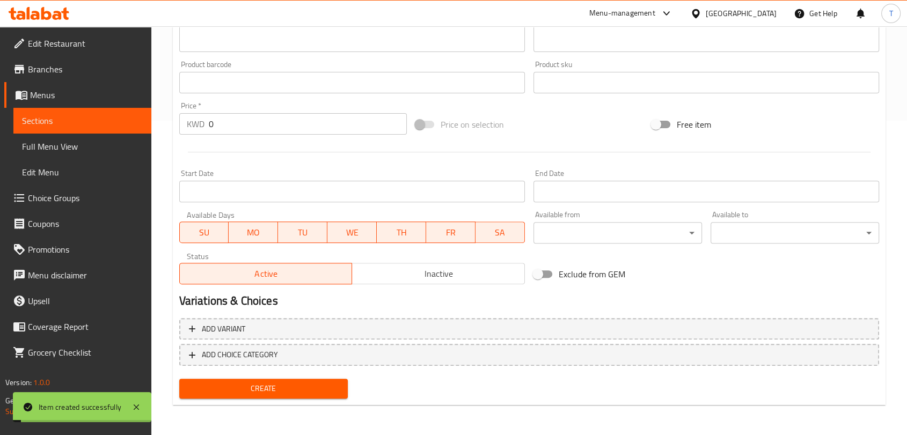
scroll to position [0, 0]
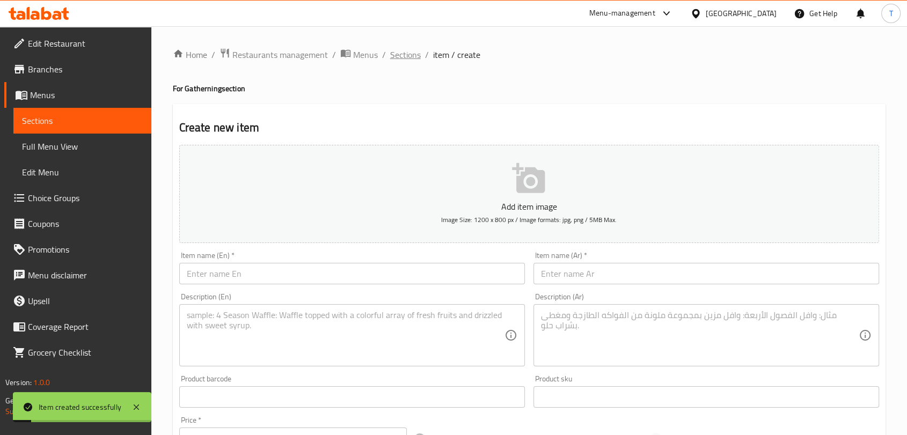
click at [413, 56] on span "Sections" at bounding box center [405, 54] width 31 height 13
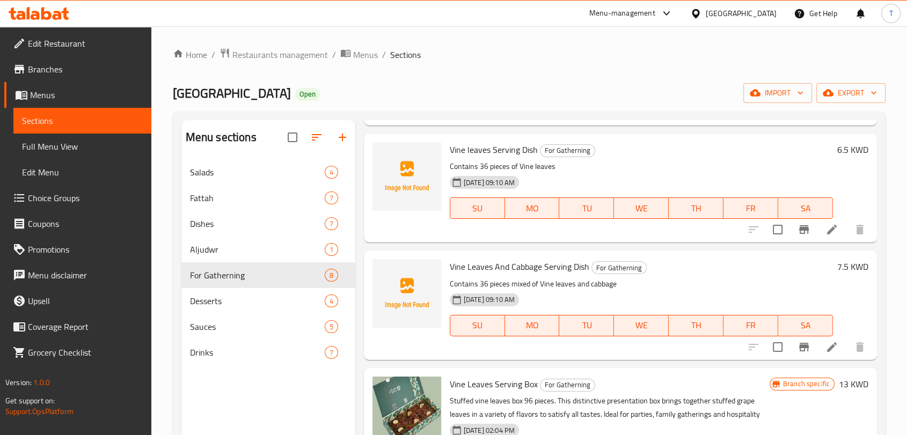
scroll to position [278, 0]
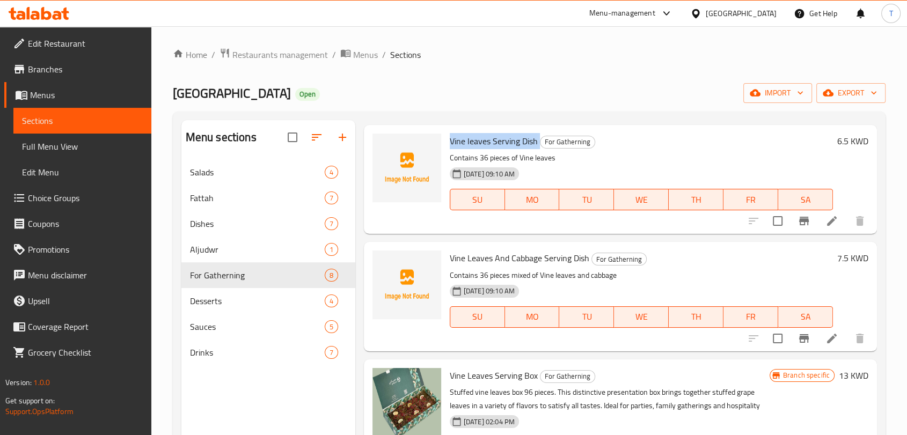
drag, startPoint x: 450, startPoint y: 142, endPoint x: 541, endPoint y: 143, distance: 91.2
click at [541, 143] on h6 "Vine leaves Serving Dish For Gatherning" at bounding box center [641, 141] width 383 height 15
copy h6 "Vine leaves Serving Dish"
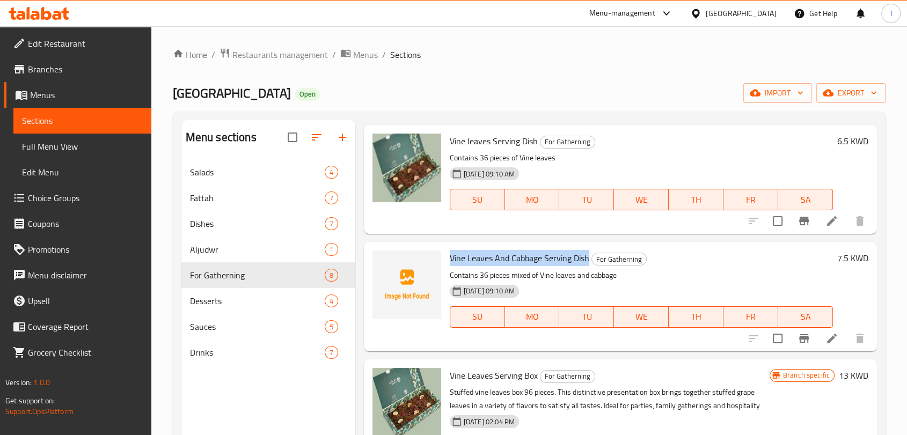
drag, startPoint x: 451, startPoint y: 257, endPoint x: 589, endPoint y: 264, distance: 138.7
click at [589, 264] on h6 "Vine Leaves And Cabbage Serving Dish For Gatherning" at bounding box center [641, 258] width 383 height 15
copy h6 "Vine Leaves And Cabbage Serving Dish"
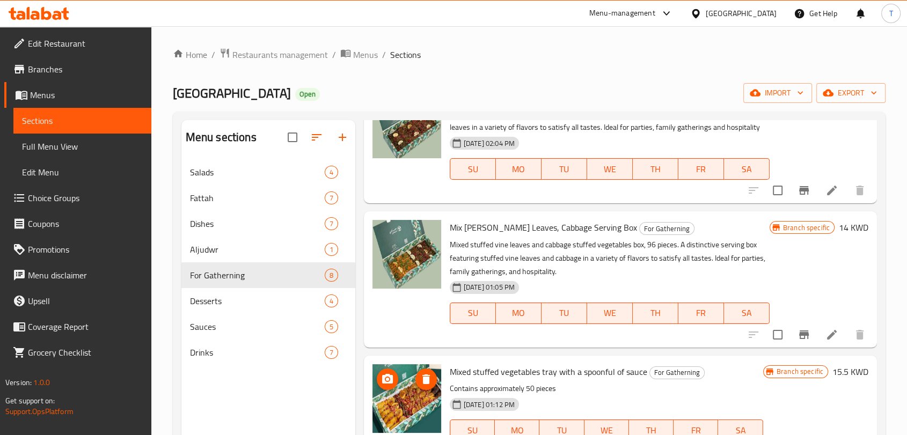
scroll to position [417, 0]
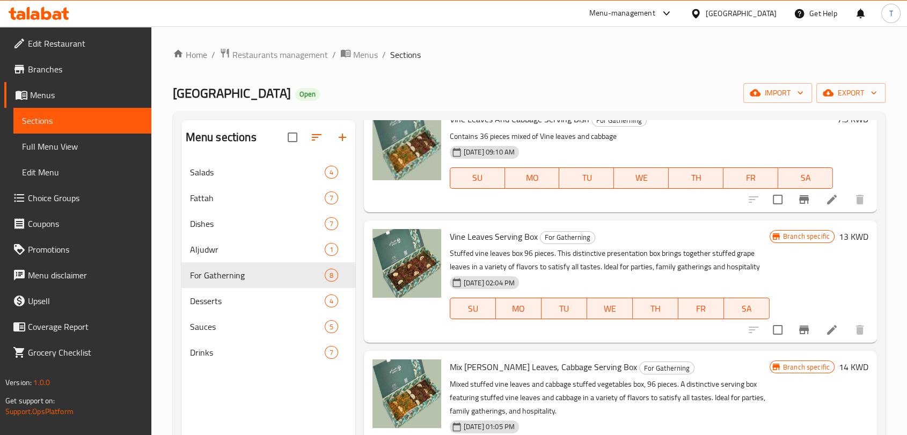
click at [285, 411] on div "Menu sections Salads 4 Fattah 7 Dishes 7 Aljudwr 1 For Gatherning 8 Desserts 4 …" at bounding box center [268, 337] width 174 height 435
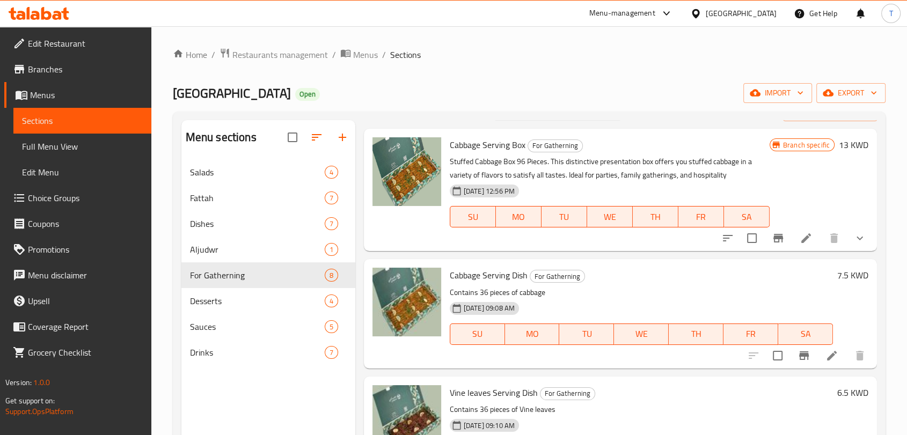
scroll to position [0, 0]
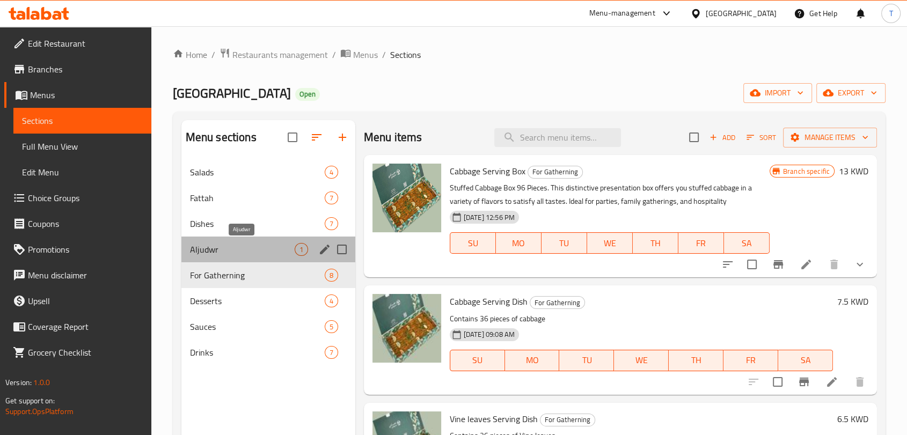
click at [253, 252] on span "Aljudwr" at bounding box center [242, 249] width 105 height 13
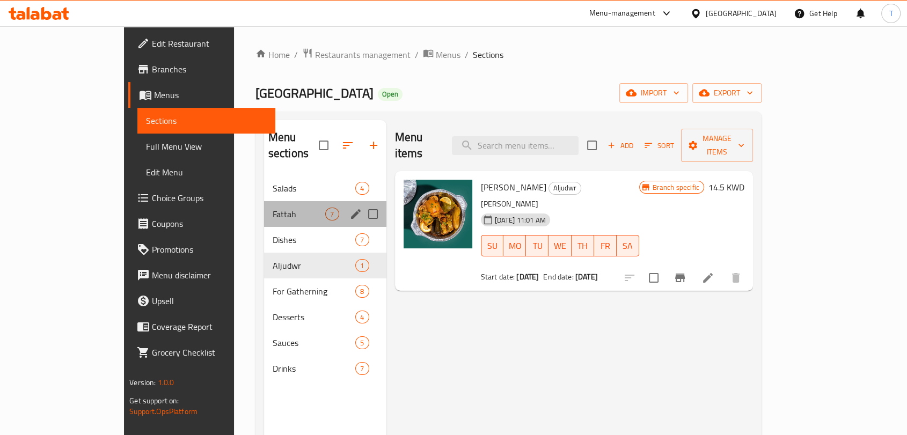
click at [264, 207] on div "Fattah 7" at bounding box center [325, 214] width 122 height 26
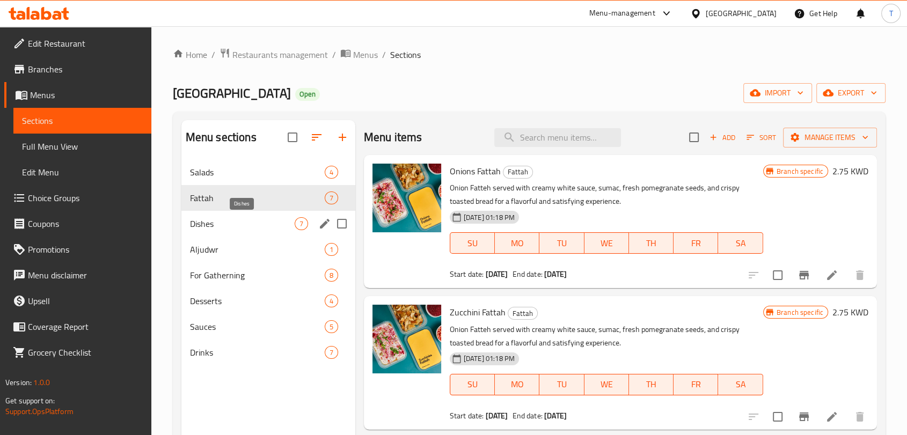
click at [233, 225] on span "Dishes" at bounding box center [242, 223] width 105 height 13
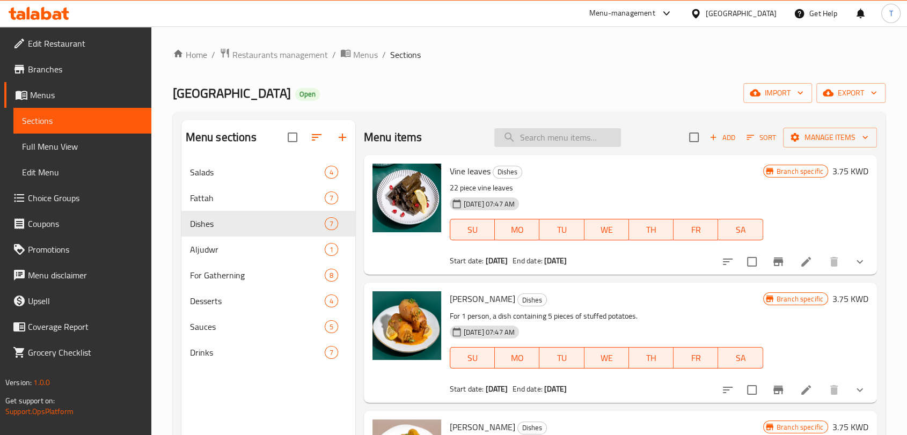
click at [561, 138] on input "search" at bounding box center [557, 137] width 127 height 19
paste input "Mahshi Eggplants"
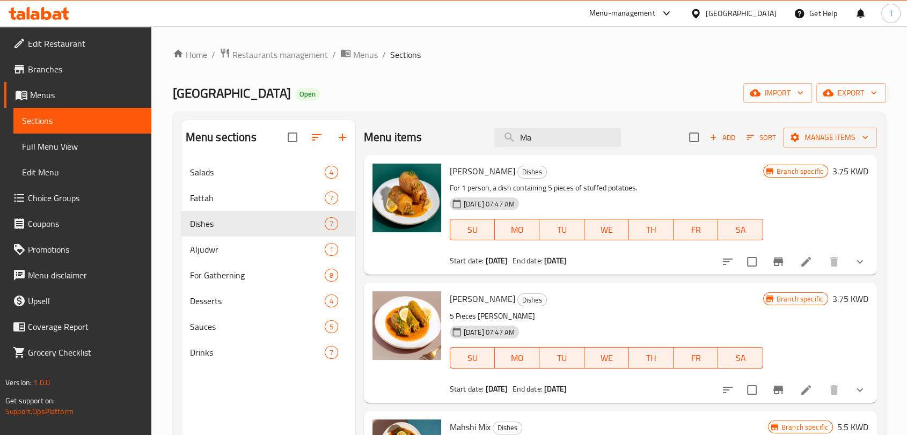
type input "M"
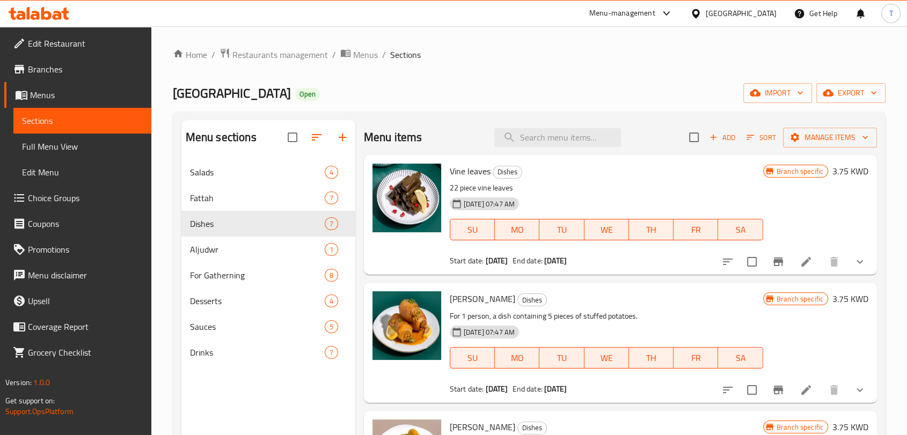
click at [708, 135] on icon "button" at bounding box center [713, 138] width 10 height 10
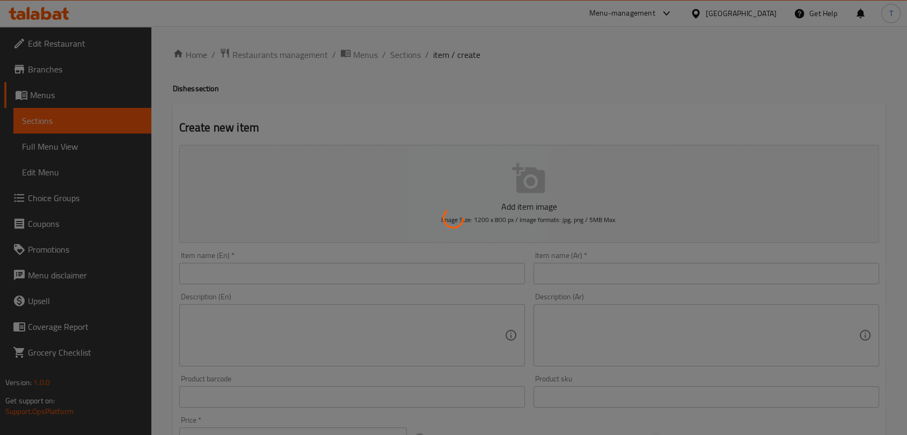
click at [356, 276] on div at bounding box center [453, 217] width 907 height 435
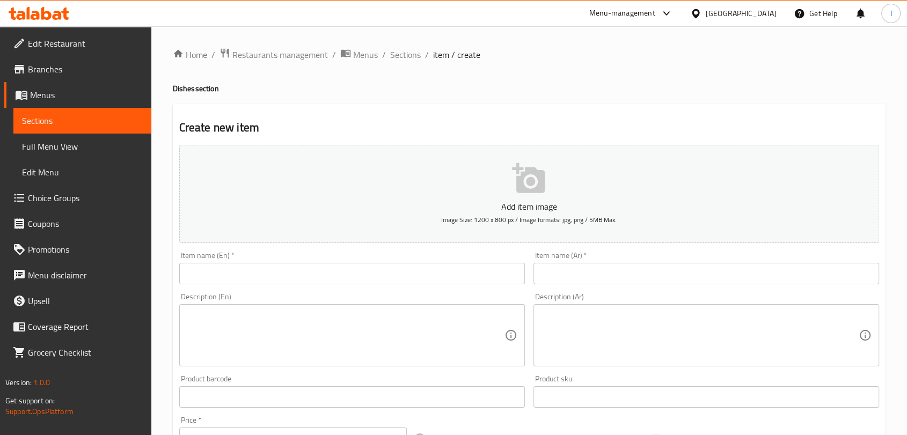
click at [321, 278] on input "text" at bounding box center [352, 273] width 346 height 21
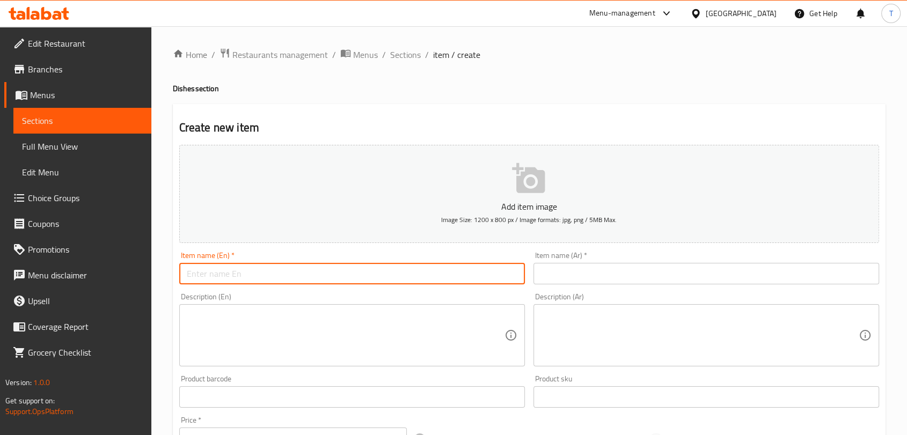
paste input "Mahshi Eggplants"
type input "Mahshi Eggplants"
click at [539, 277] on input "text" at bounding box center [706, 273] width 346 height 21
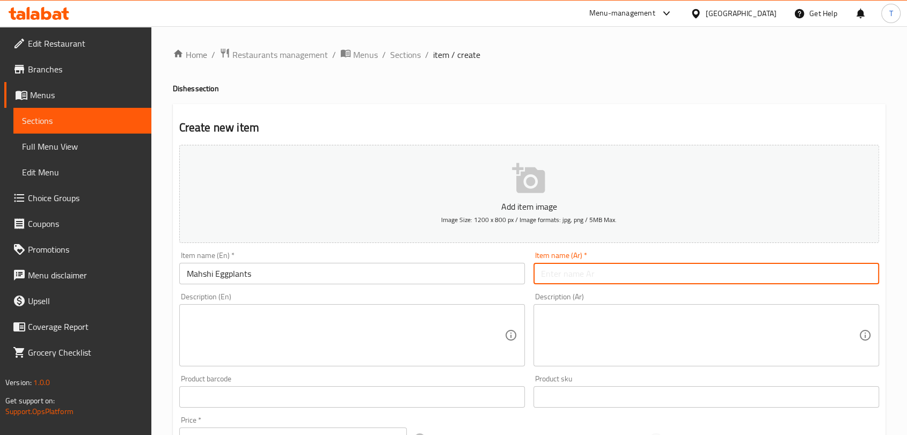
paste input "محشي البذنجان"
type input "محشي البذنجان"
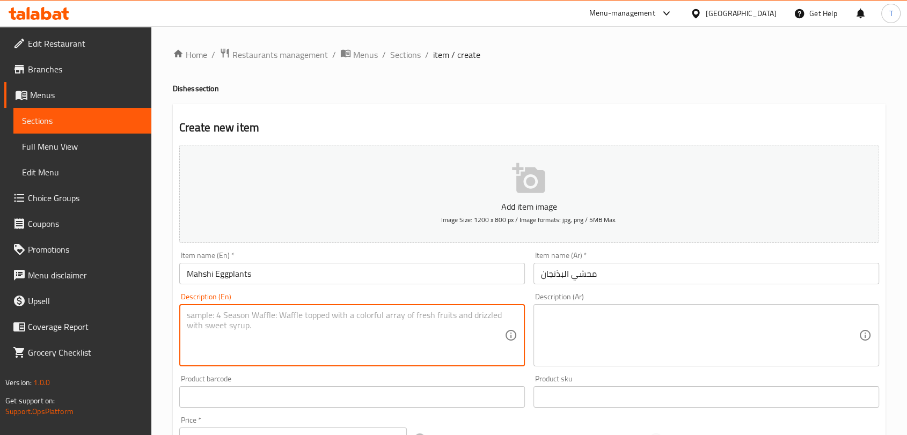
click at [387, 312] on textarea at bounding box center [346, 335] width 318 height 51
paste textarea "Contains 5 pieces of eggplants We send it to you in a box designated for the mi…"
type textarea "Contains 5 pieces of eggplants We send it to you in a box designated for the mi…"
click at [604, 325] on textarea at bounding box center [700, 335] width 318 height 51
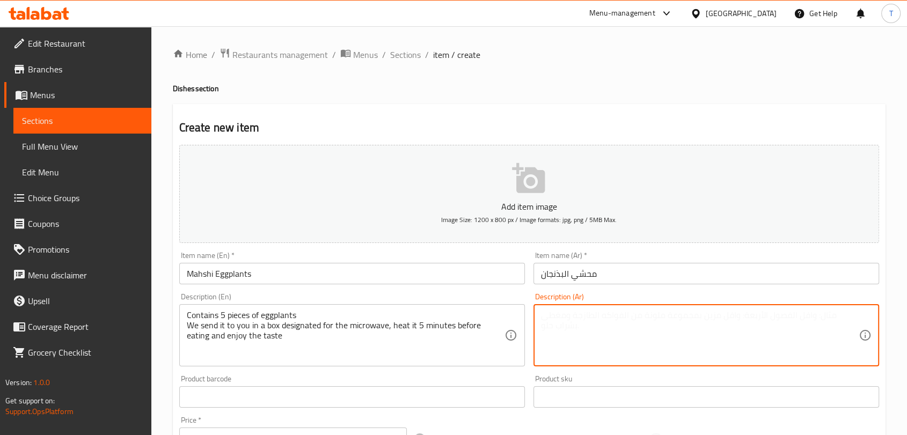
paste textarea "يحتوي على 5 قطع من البذنجان نرسله لكم بعلبه مخصصه للمايكرويف، سخنوه قبل الاكل 5…"
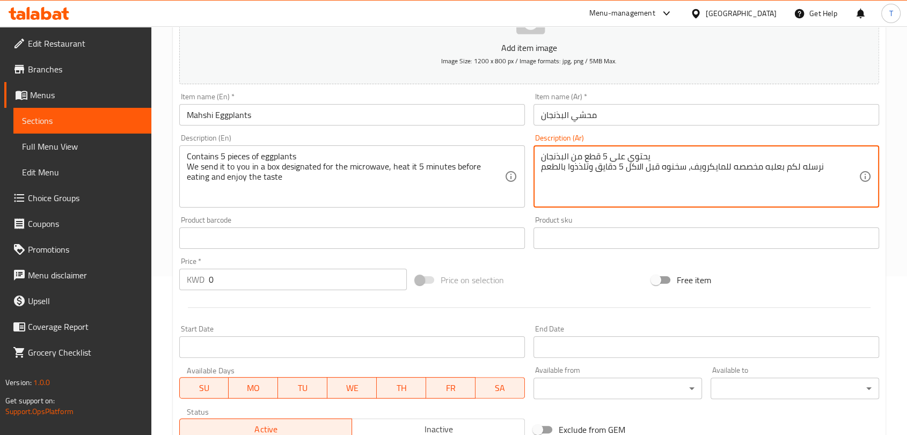
scroll to position [278, 0]
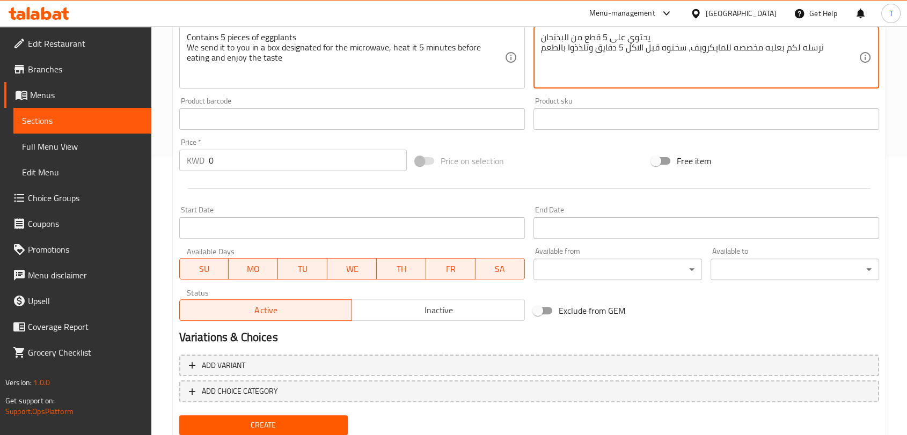
type textarea "يحتوي على 5 قطع من البذنجان نرسله لكم بعلبه مخصصه للمايكرويف، سخنوه قبل الاكل 5…"
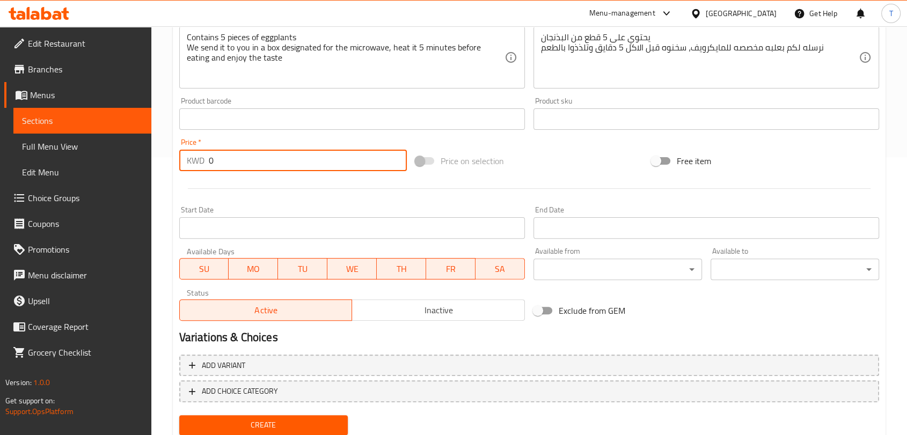
drag, startPoint x: 271, startPoint y: 151, endPoint x: 173, endPoint y: 158, distance: 97.9
click at [173, 159] on div "Create new item Add item image Image Size: 1200 x 800 px / Image formats: jpg, …" at bounding box center [529, 134] width 713 height 616
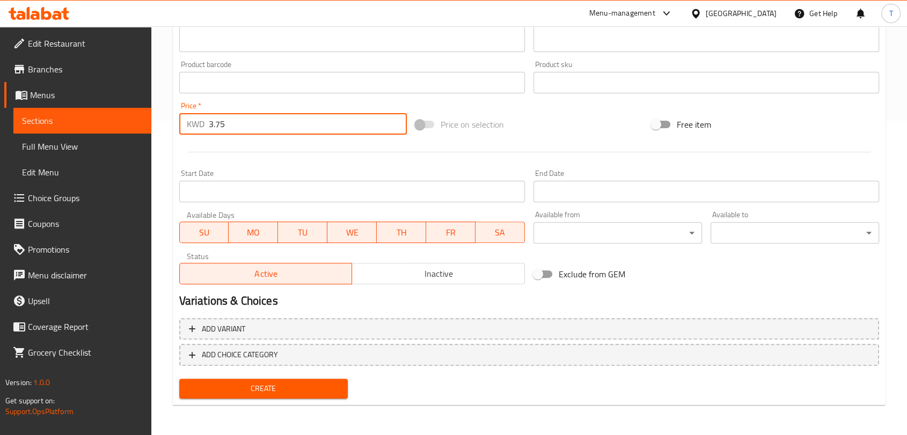
type input "3.75"
click at [319, 387] on span "Create" at bounding box center [263, 388] width 151 height 13
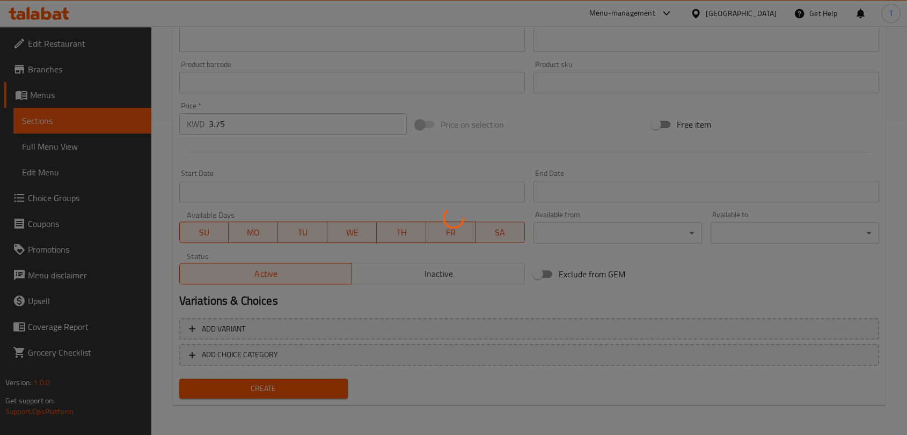
type input "0"
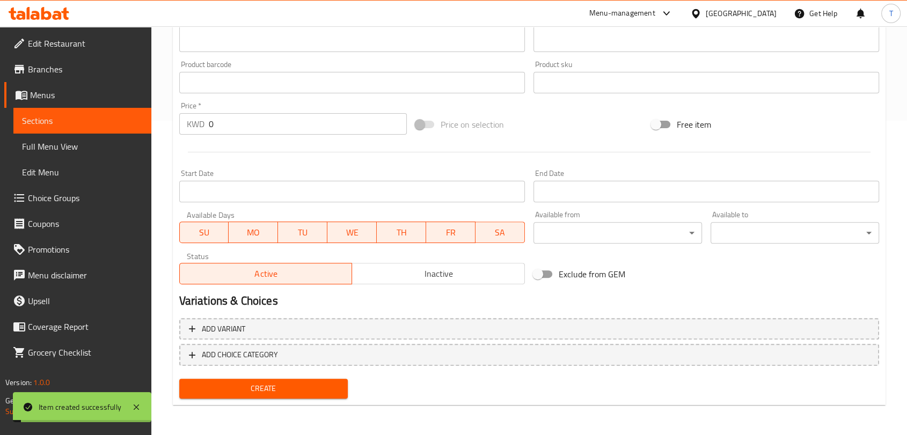
scroll to position [0, 0]
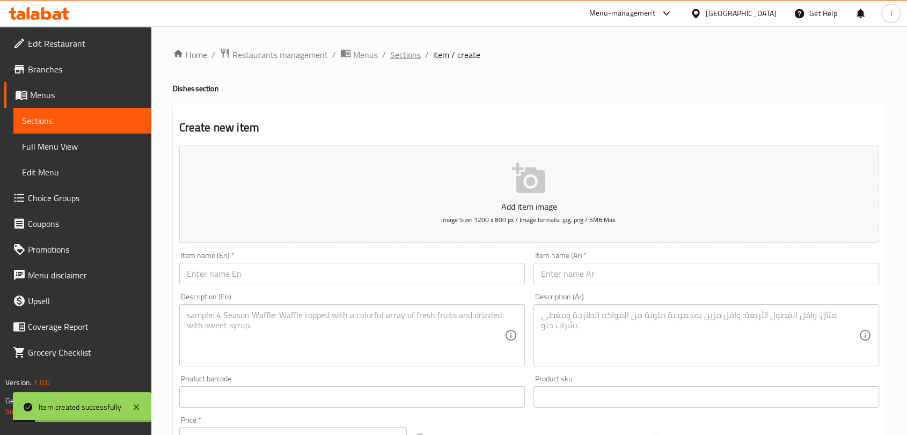
click at [404, 58] on span "Sections" at bounding box center [405, 54] width 31 height 13
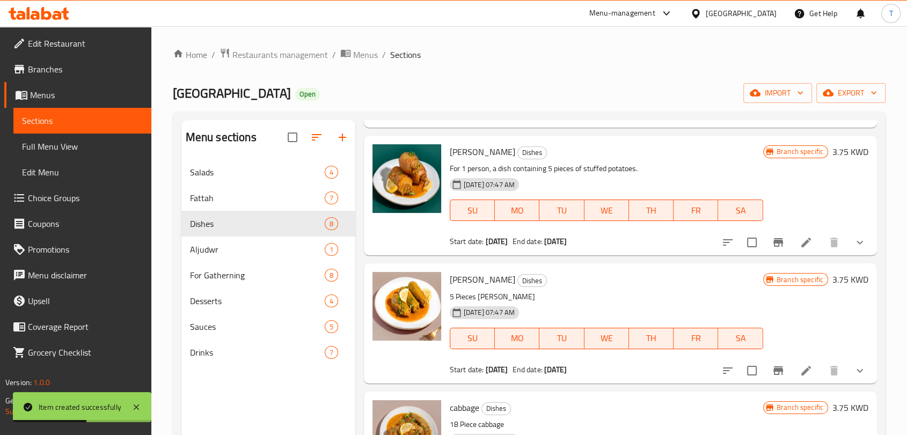
scroll to position [139, 0]
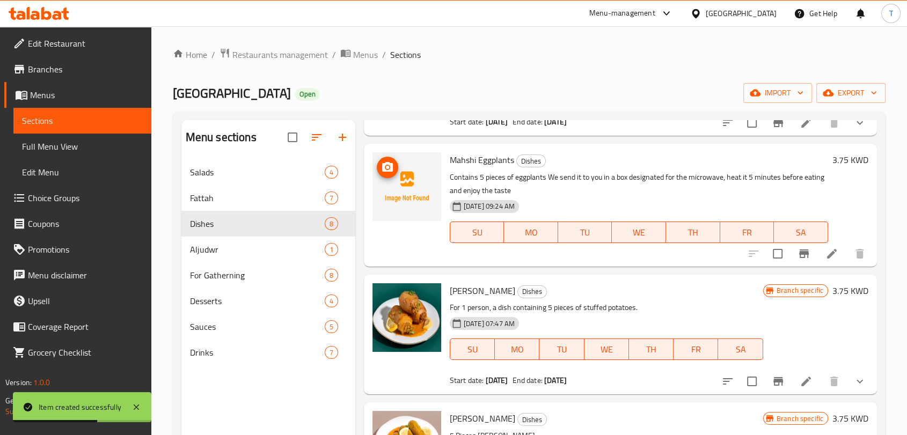
click at [412, 186] on img at bounding box center [406, 186] width 69 height 69
click at [395, 160] on button "upload picture" at bounding box center [387, 167] width 21 height 21
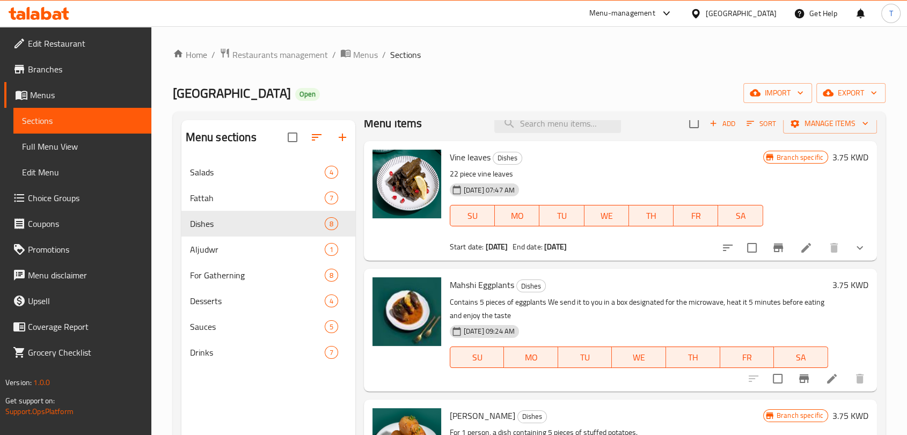
scroll to position [0, 0]
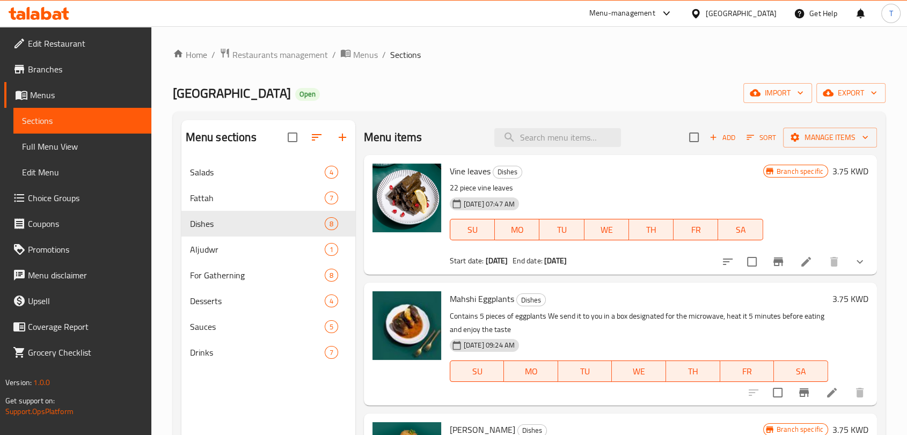
click at [719, 134] on span "Add" at bounding box center [722, 137] width 29 height 12
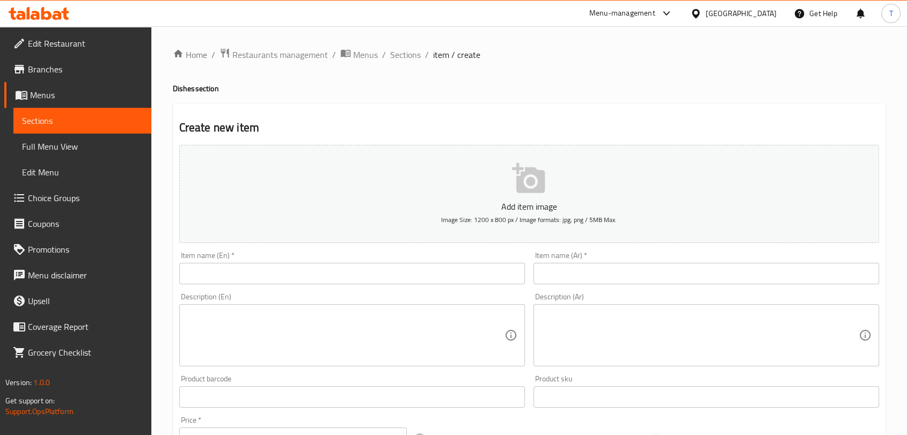
click at [424, 274] on input "text" at bounding box center [352, 273] width 346 height 21
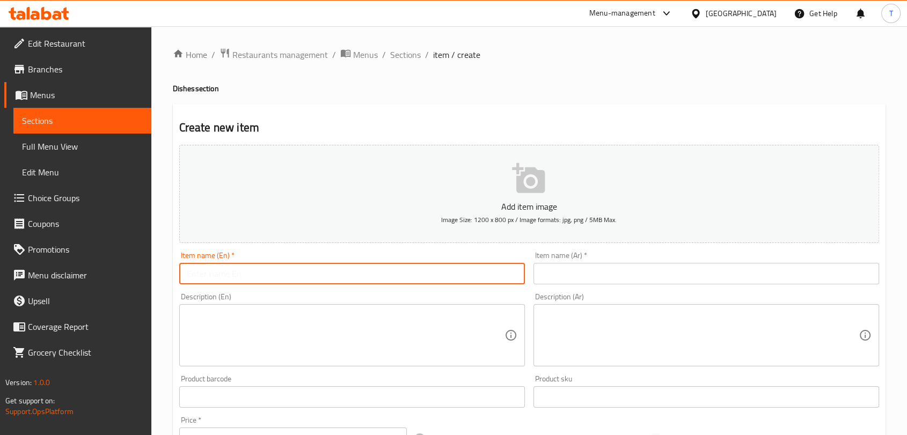
paste input "Mix Chicken"
type input "Mix Chicken"
click at [559, 275] on input "text" at bounding box center [706, 273] width 346 height 21
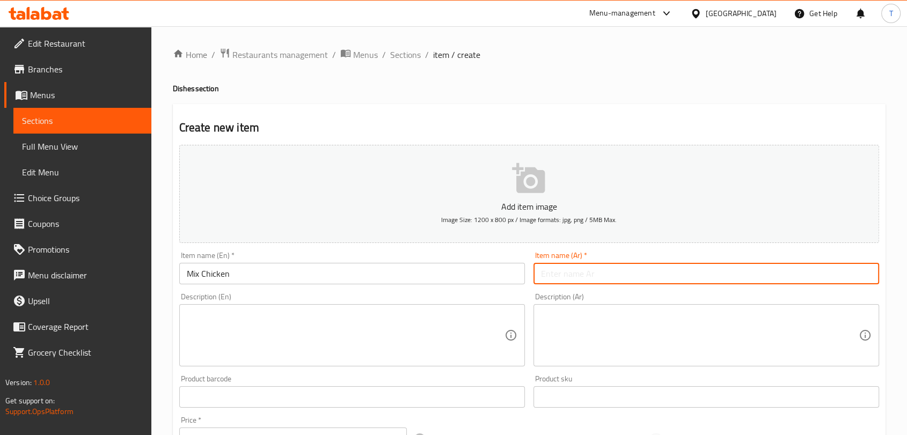
paste input "مكس الدجاج"
type input "مكس الدجاج"
click at [366, 327] on textarea at bounding box center [346, 335] width 318 height 51
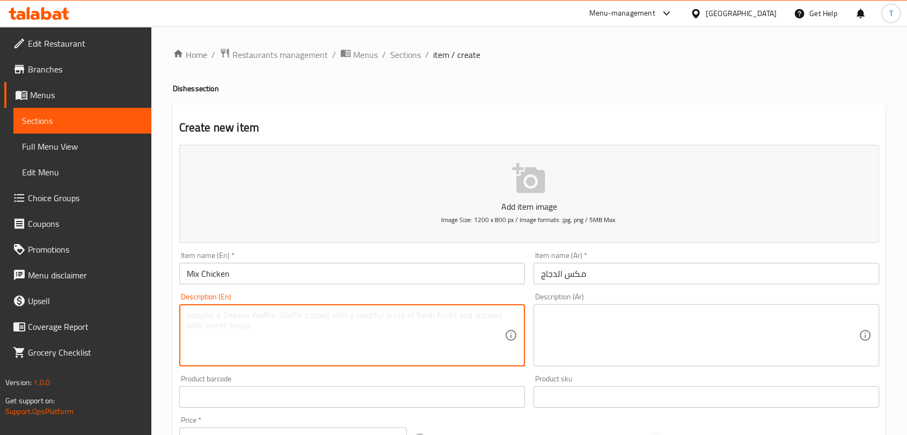
paste textarea "12 piece Mix Chicken"
type textarea "12 piece Mix Chicken"
click at [627, 332] on textarea at bounding box center [700, 335] width 318 height 51
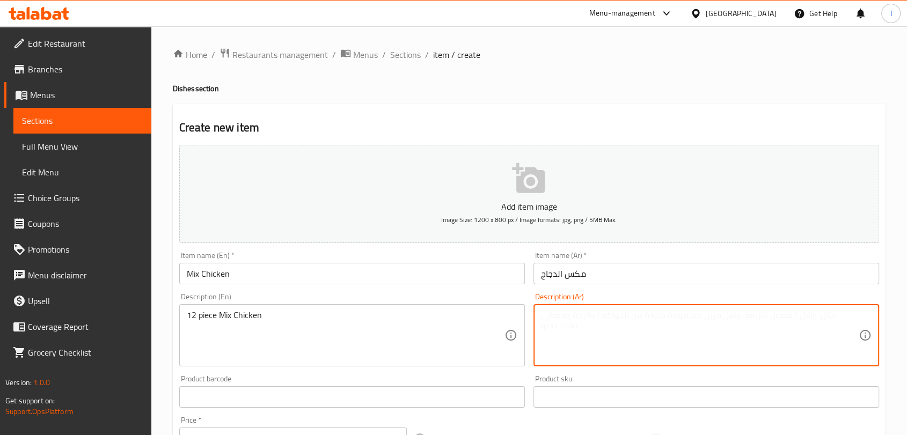
paste textarea "12 قطعة مكس الدجاج"
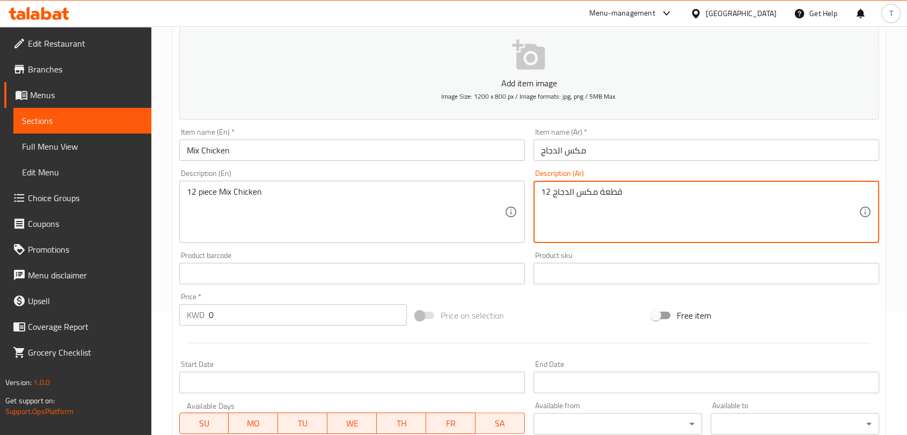
scroll to position [139, 0]
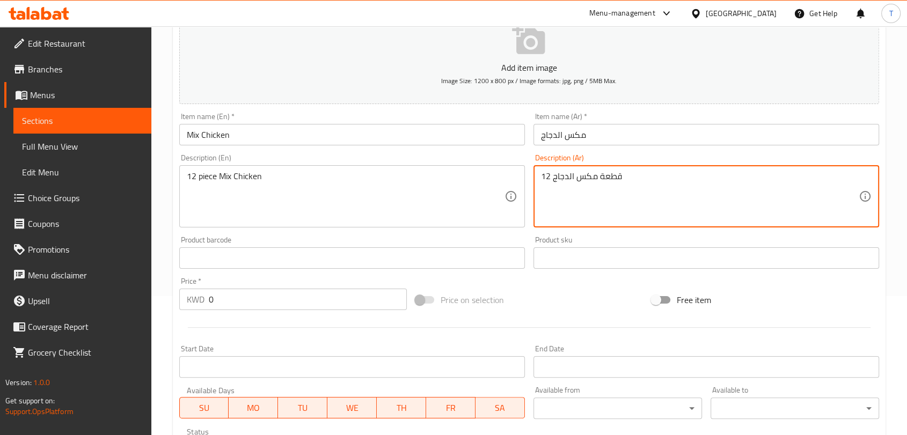
type textarea "12 قطعة مكس الدجاج"
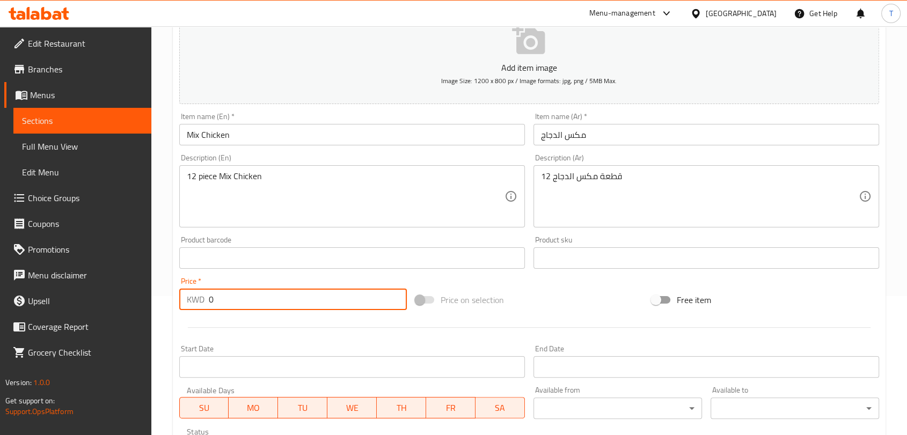
drag, startPoint x: 196, startPoint y: 296, endPoint x: 156, endPoint y: 299, distance: 40.4
click at [156, 299] on div "Home / Restaurants management / Menus / Sections / item / create Dishes section…" at bounding box center [529, 248] width 756 height 723
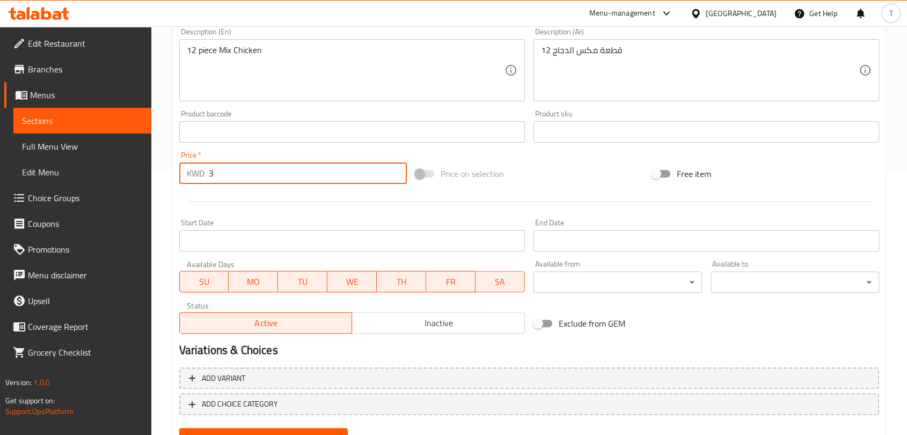
scroll to position [314, 0]
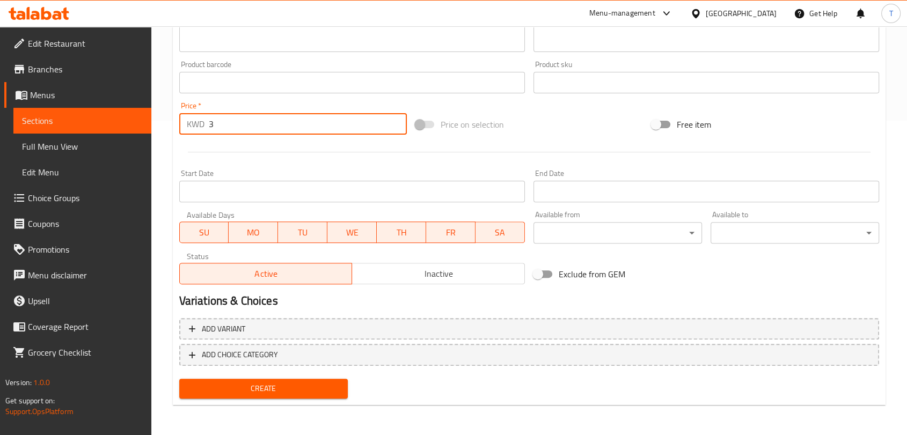
type input "3"
click at [299, 384] on span "Create" at bounding box center [263, 388] width 151 height 13
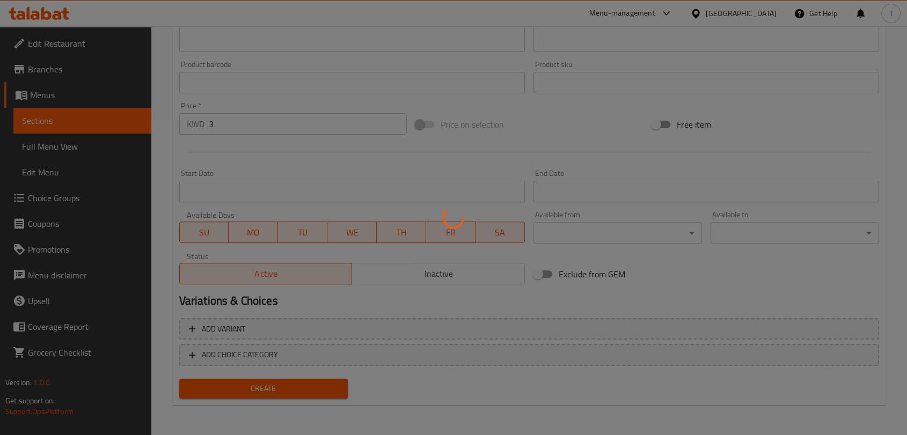
type input "0"
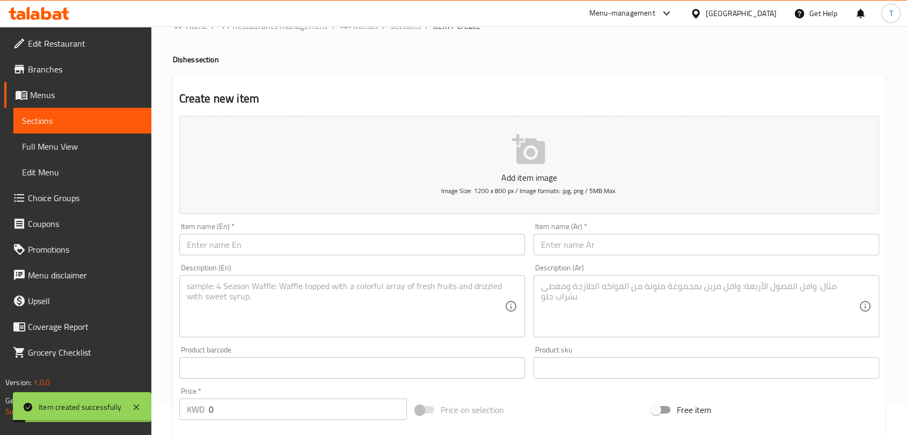
scroll to position [0, 0]
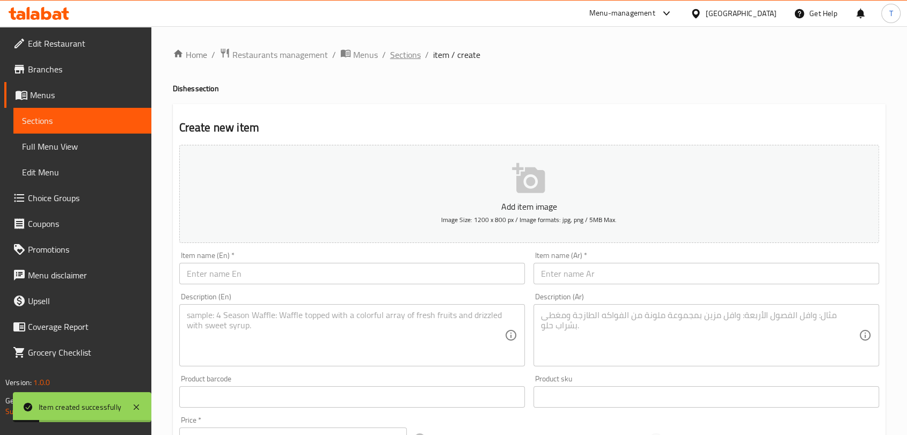
click at [397, 56] on span "Sections" at bounding box center [405, 54] width 31 height 13
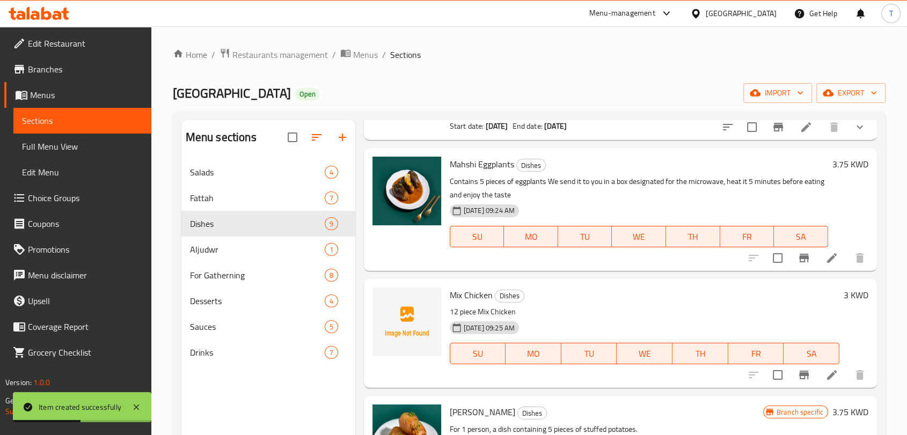
scroll to position [139, 0]
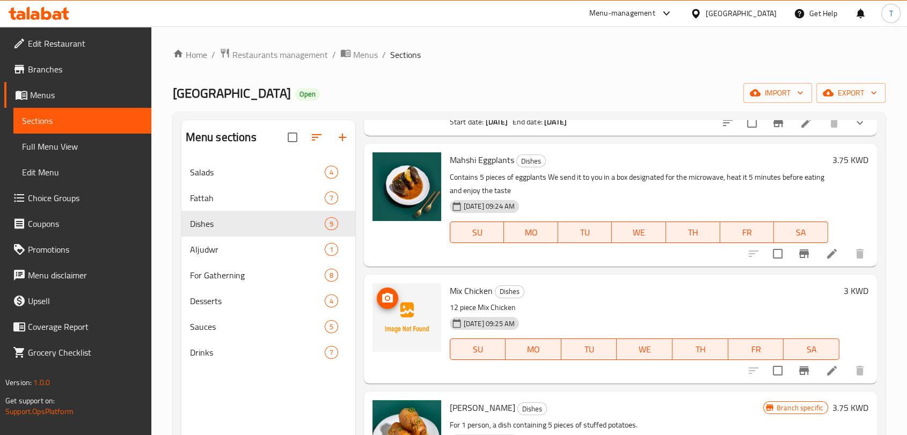
click at [420, 316] on img at bounding box center [406, 317] width 69 height 69
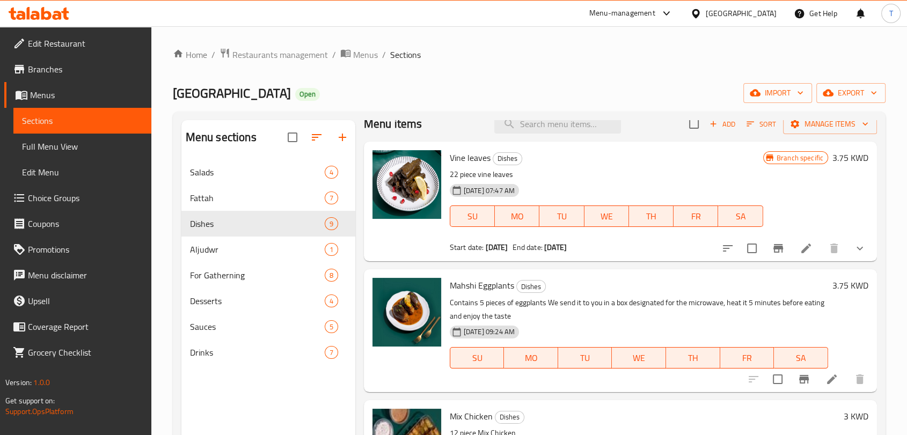
scroll to position [0, 0]
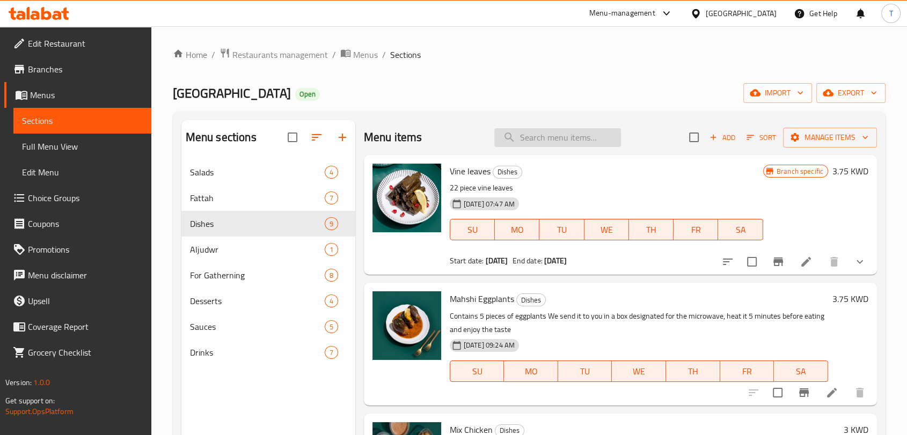
click at [540, 138] on input "search" at bounding box center [557, 137] width 127 height 19
paste input "Musakhan"
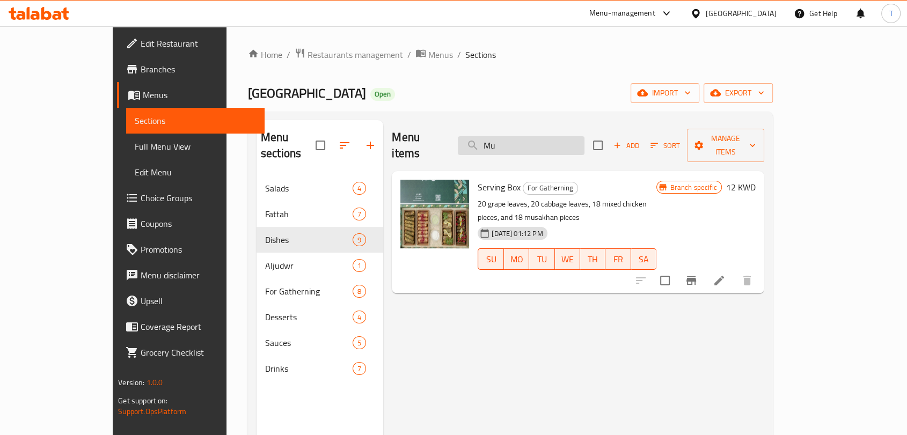
type input "M"
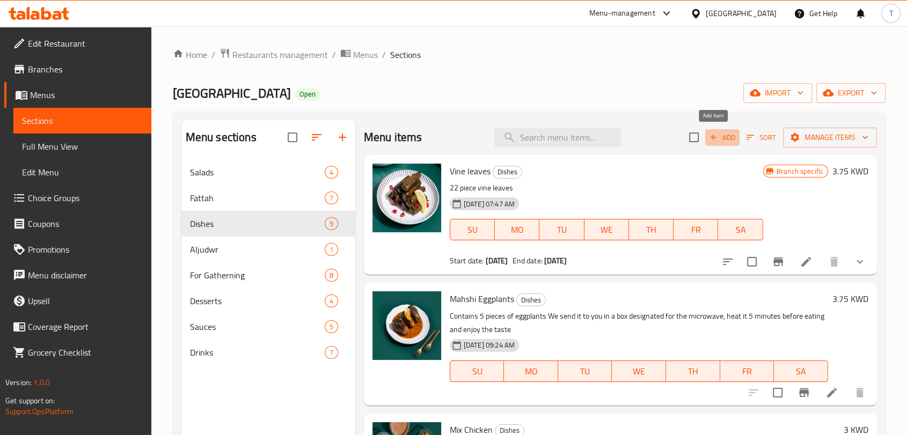
click at [713, 140] on span "Add" at bounding box center [722, 137] width 29 height 12
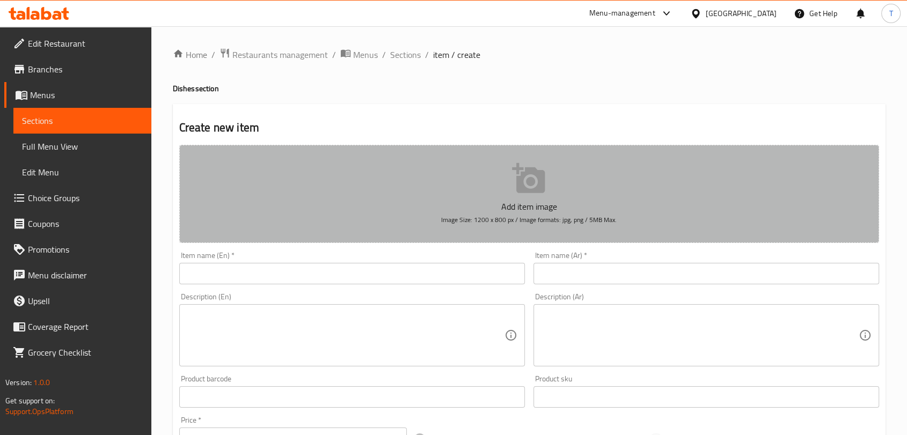
click at [504, 197] on button "Add item image Image Size: 1200 x 800 px / Image formats: jpg, png / 5MB Max." at bounding box center [529, 194] width 700 height 98
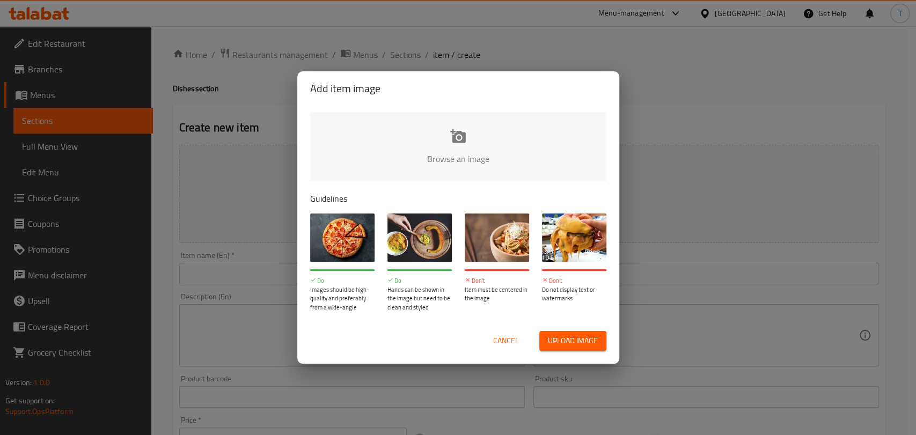
click at [499, 345] on span "Cancel" at bounding box center [506, 340] width 26 height 13
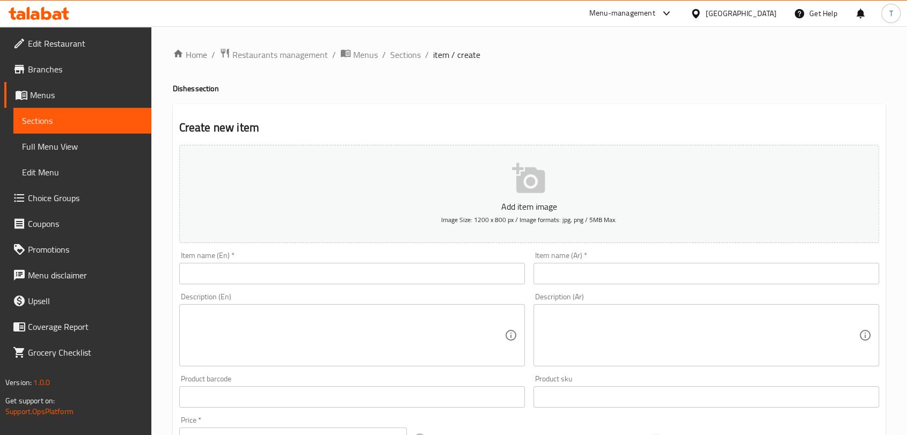
click at [374, 276] on input "text" at bounding box center [352, 273] width 346 height 21
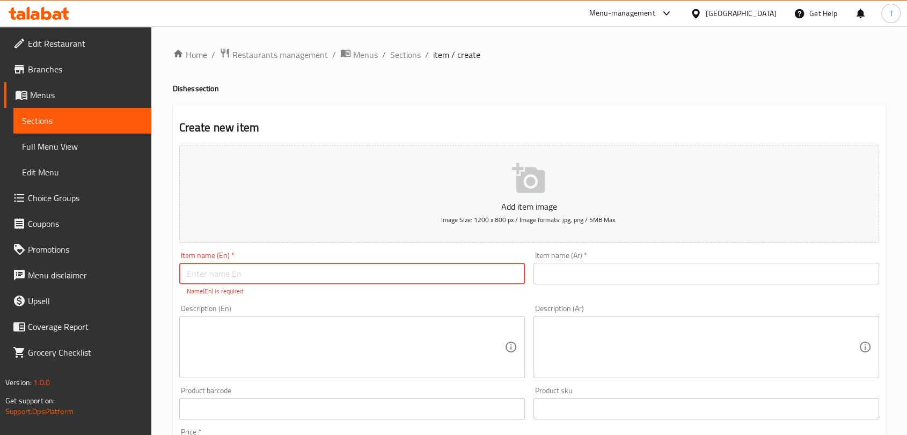
paste input "Musakhan"
type input "Musakhan"
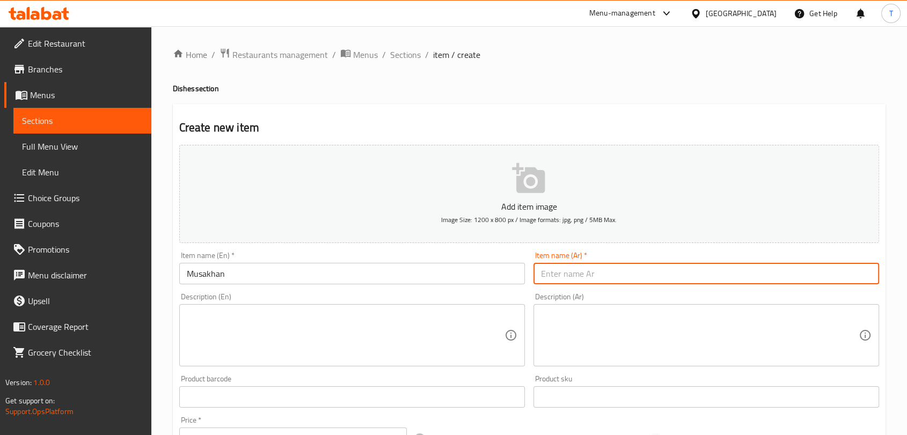
click at [575, 268] on input "text" at bounding box center [706, 273] width 346 height 21
paste input "مسخن"
type input "مسخن"
click at [378, 331] on textarea at bounding box center [346, 335] width 318 height 51
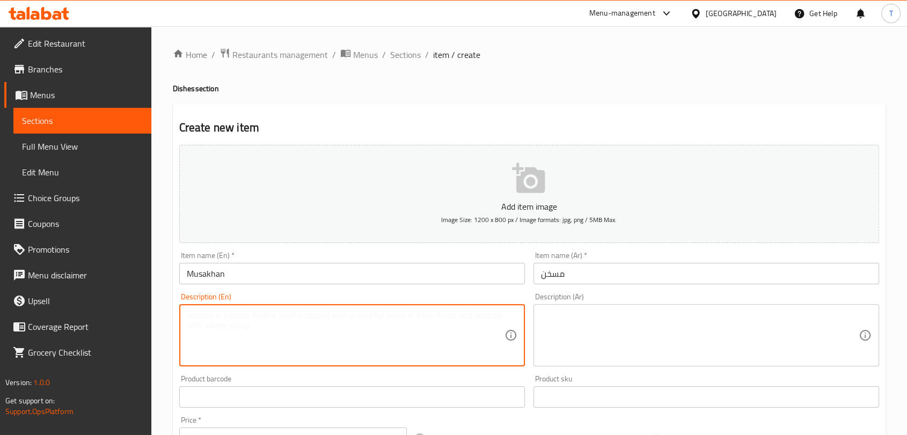
paste textarea "12 piece Musakhan"
type textarea "12 piece Musakhan"
click at [568, 310] on textarea at bounding box center [700, 335] width 318 height 51
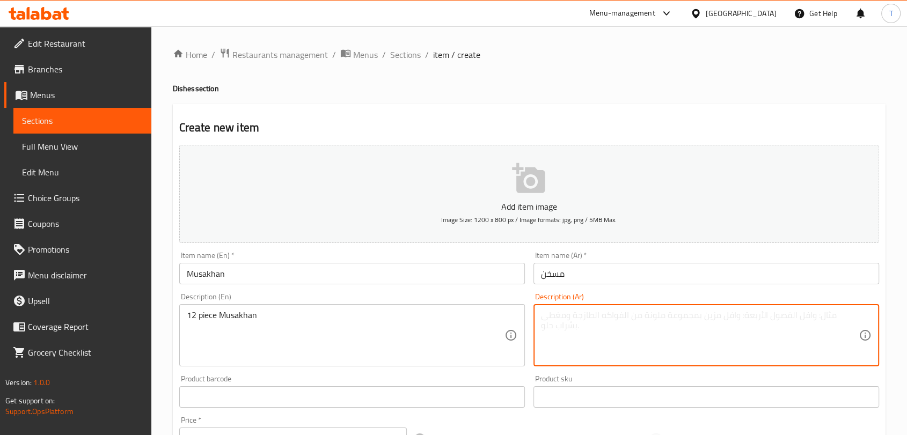
paste textarea "12 قطعة مسخن"
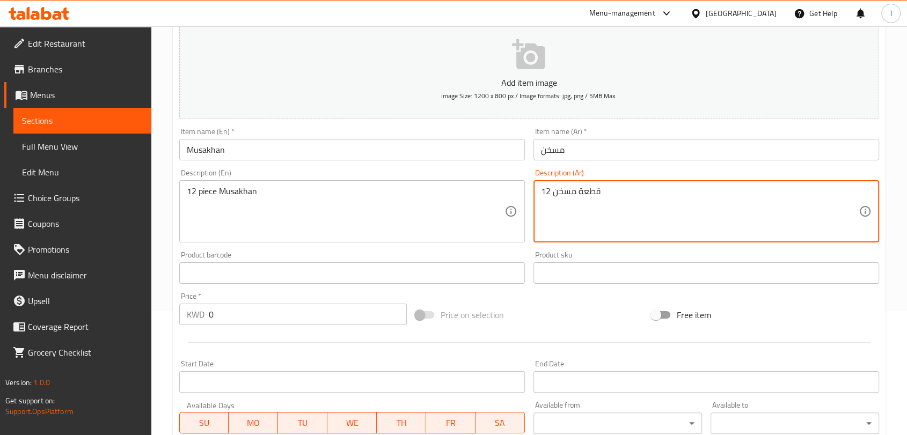
scroll to position [139, 0]
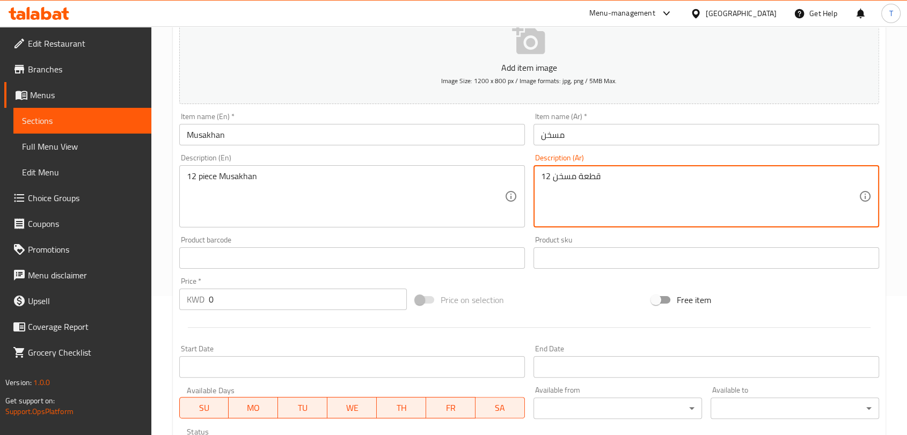
type textarea "12 قطعة مسخن"
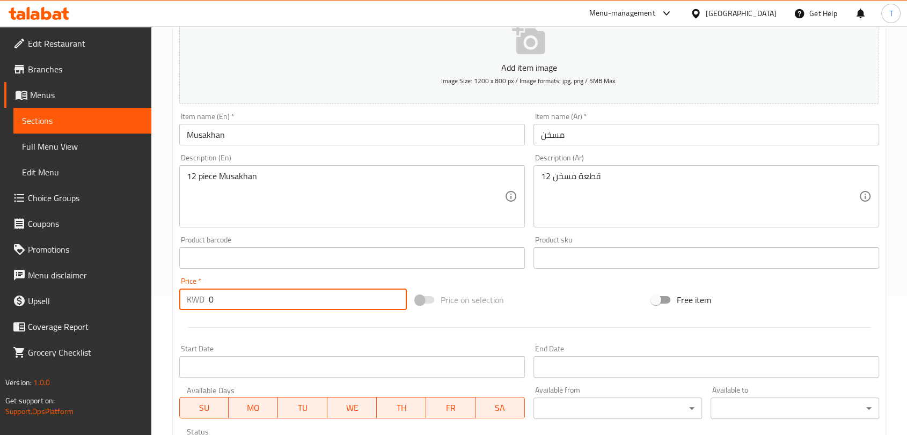
drag, startPoint x: 305, startPoint y: 297, endPoint x: 179, endPoint y: 299, distance: 126.7
click at [179, 299] on div "KWD 0 Price *" at bounding box center [293, 299] width 228 height 21
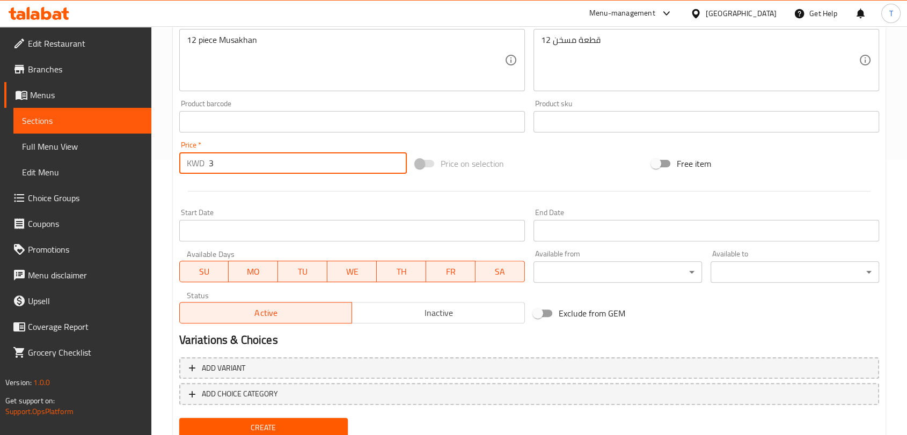
scroll to position [314, 0]
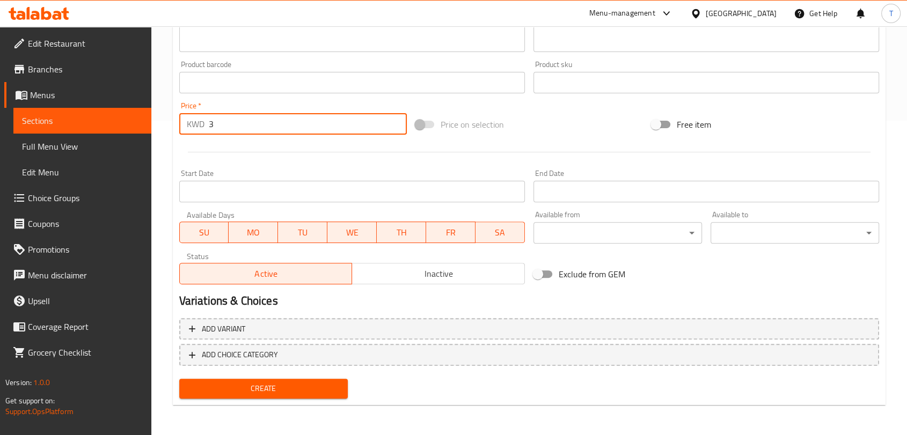
type input "3"
click at [262, 386] on span "Create" at bounding box center [263, 388] width 151 height 13
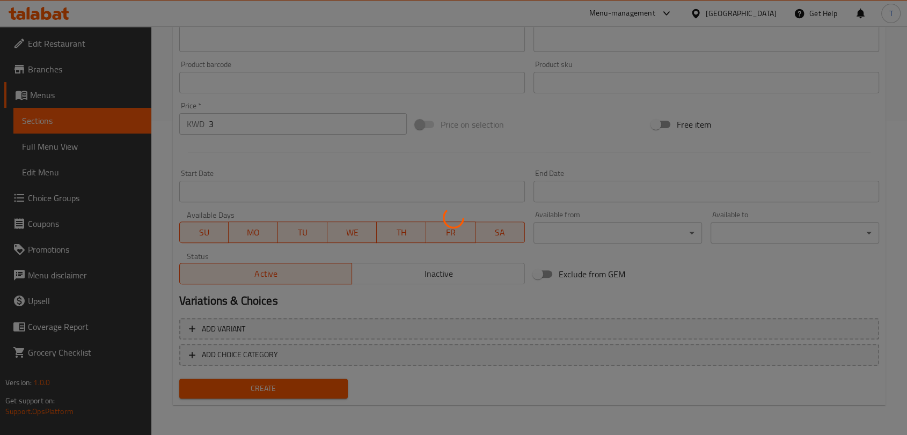
type input "0"
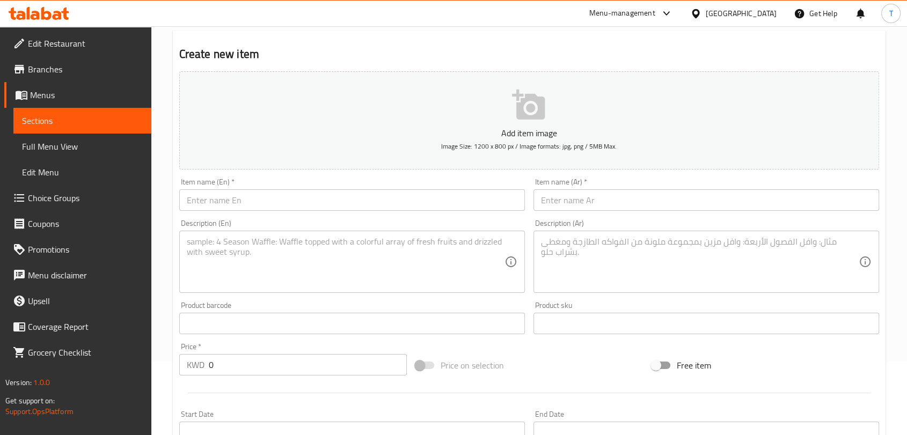
scroll to position [0, 0]
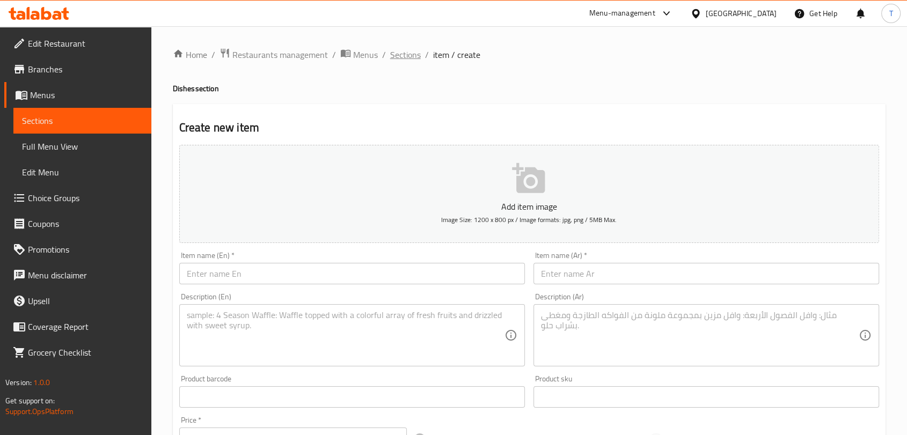
click at [411, 52] on span "Sections" at bounding box center [405, 54] width 31 height 13
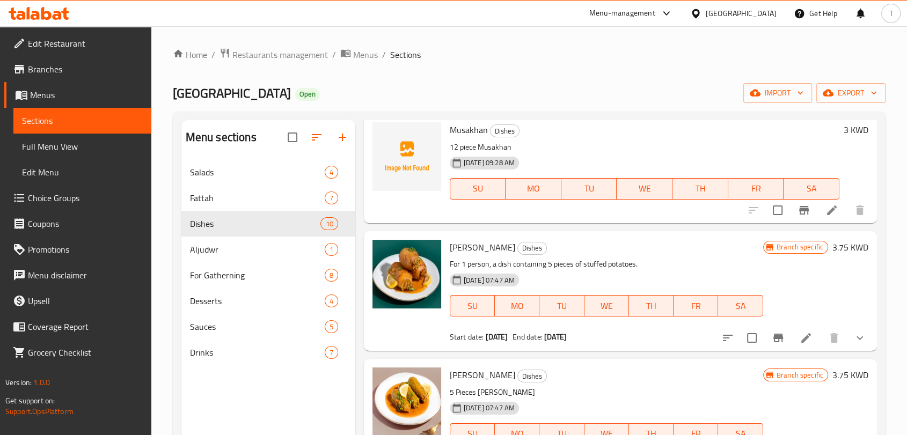
scroll to position [278, 0]
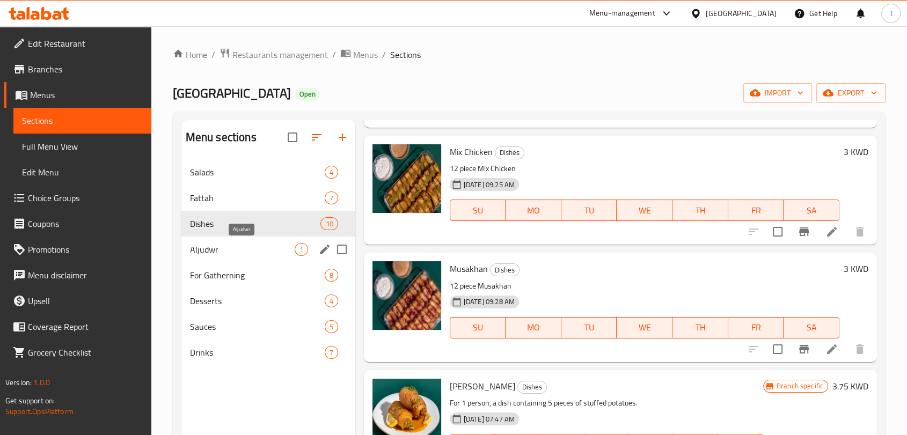
click at [232, 250] on span "Aljudwr" at bounding box center [242, 249] width 105 height 13
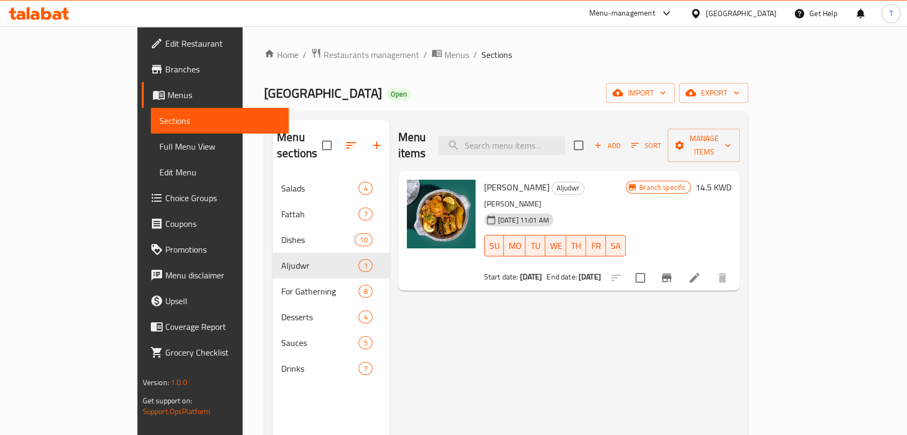
click at [165, 201] on span "Choice Groups" at bounding box center [222, 198] width 115 height 13
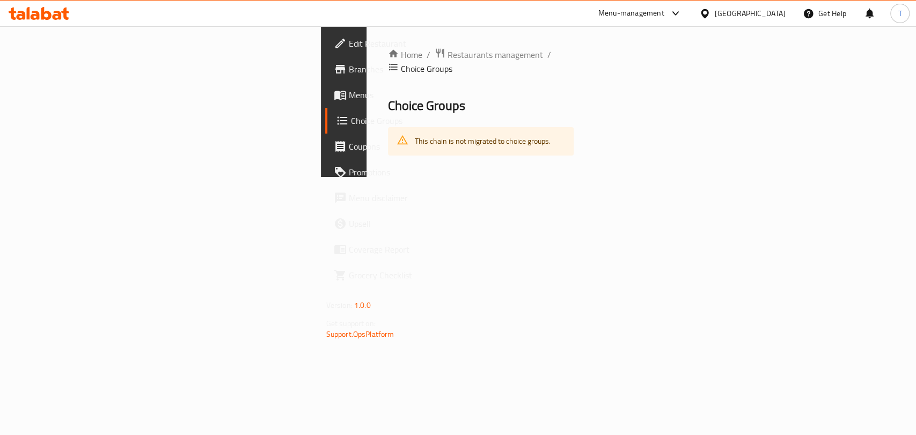
click at [415, 130] on div "This chain is not migrated to choice groups." at bounding box center [483, 141] width 136 height 22
click at [367, 161] on div "Home / Restaurants management / Choice Groups Choice Groups This chain is not m…" at bounding box center [481, 101] width 229 height 151
click at [349, 92] on span "Menus" at bounding box center [407, 95] width 116 height 13
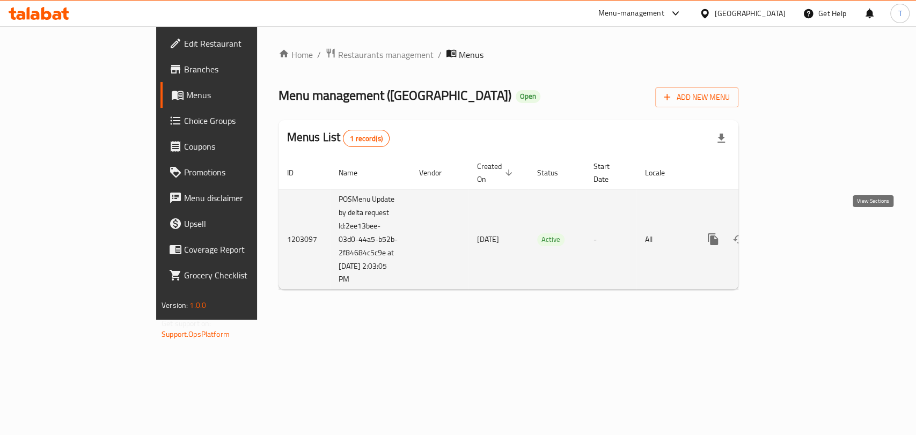
click at [803, 229] on link "enhanced table" at bounding box center [791, 239] width 26 height 26
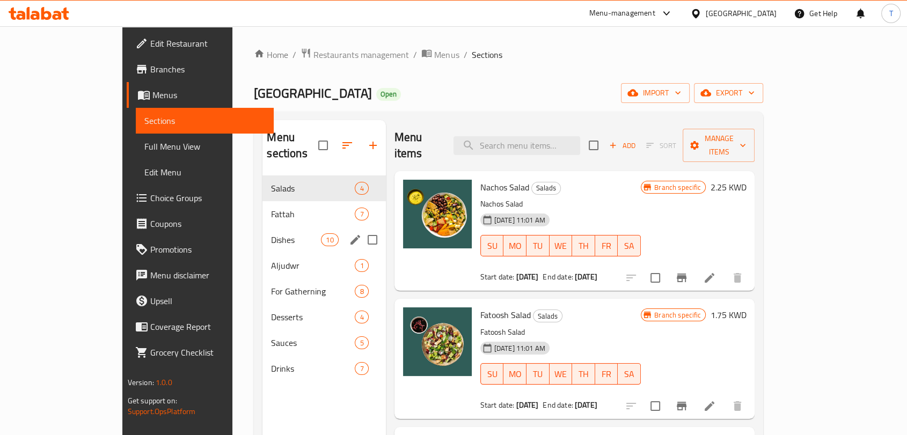
click at [271, 233] on span "Dishes" at bounding box center [296, 239] width 50 height 13
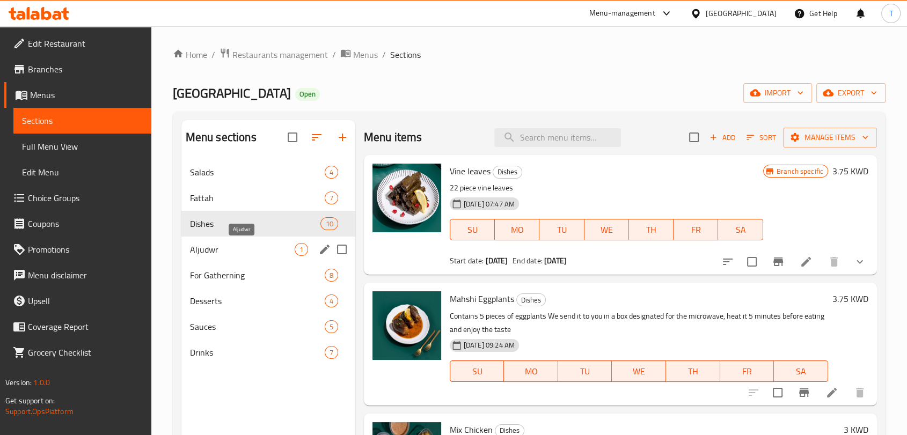
click at [254, 252] on span "Aljudwr" at bounding box center [242, 249] width 105 height 13
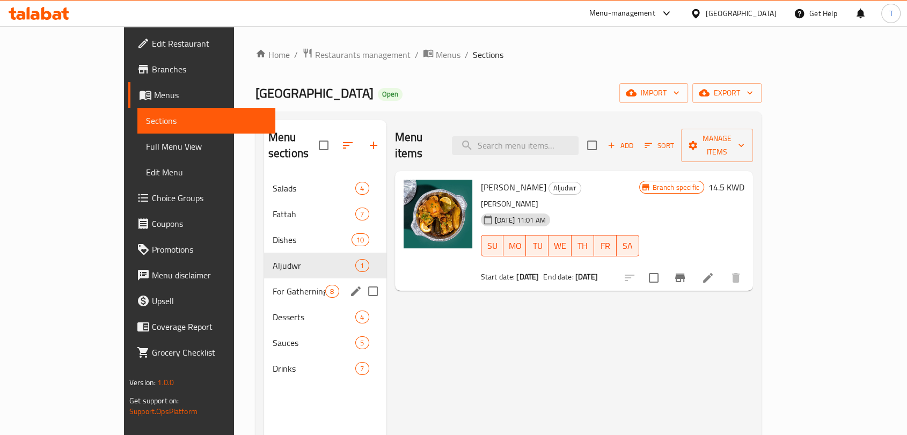
click at [264, 279] on div "For Gatherning 8" at bounding box center [325, 292] width 122 height 26
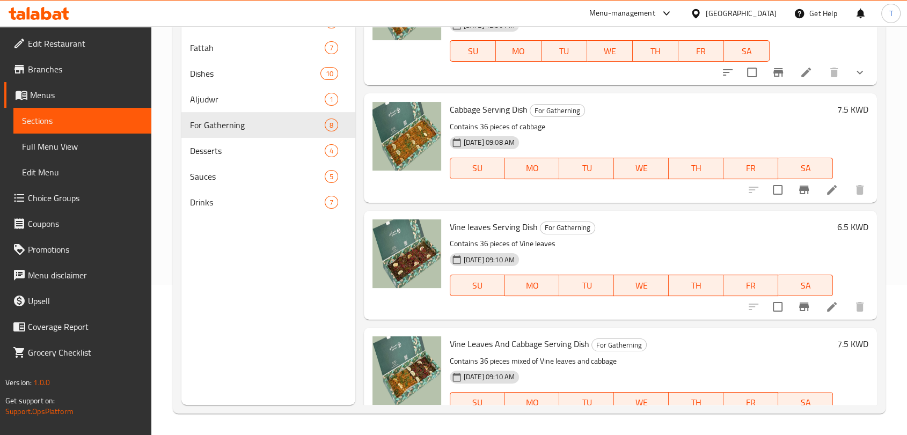
scroll to position [26, 0]
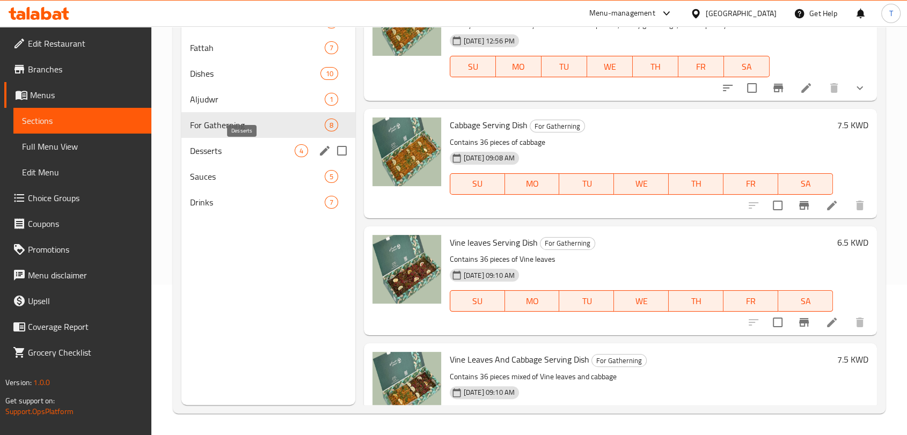
click at [215, 157] on span "Desserts" at bounding box center [242, 150] width 105 height 13
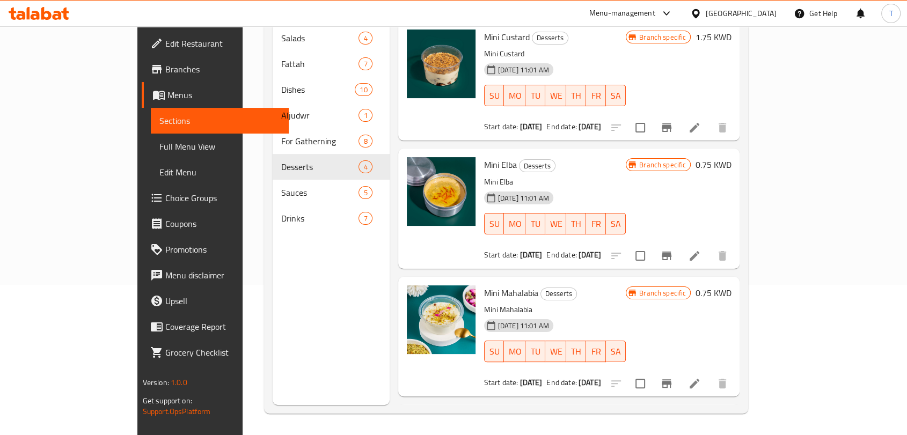
scroll to position [11, 0]
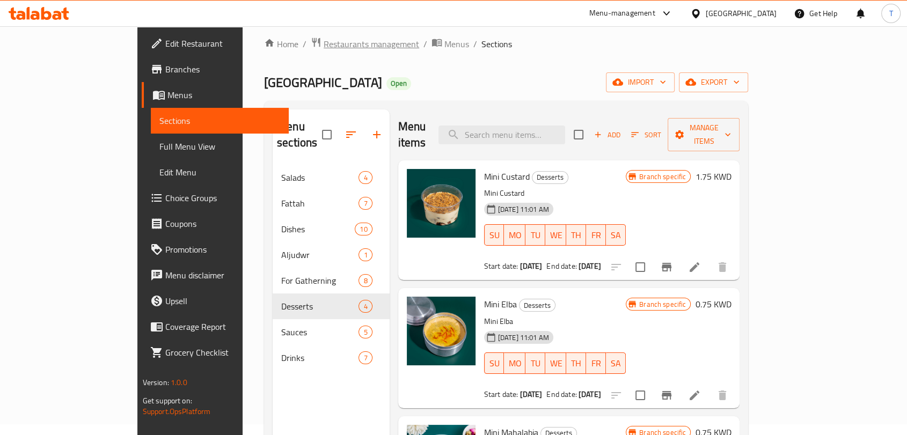
click at [324, 44] on span "Restaurants management" at bounding box center [372, 44] width 96 height 13
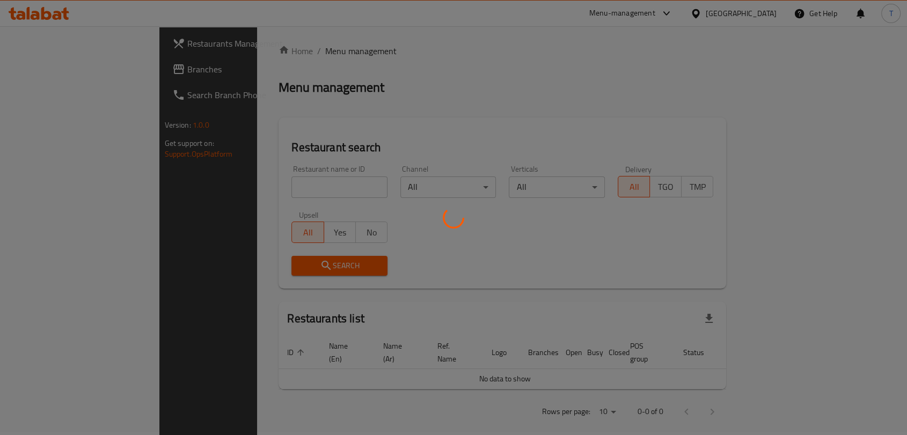
scroll to position [11, 0]
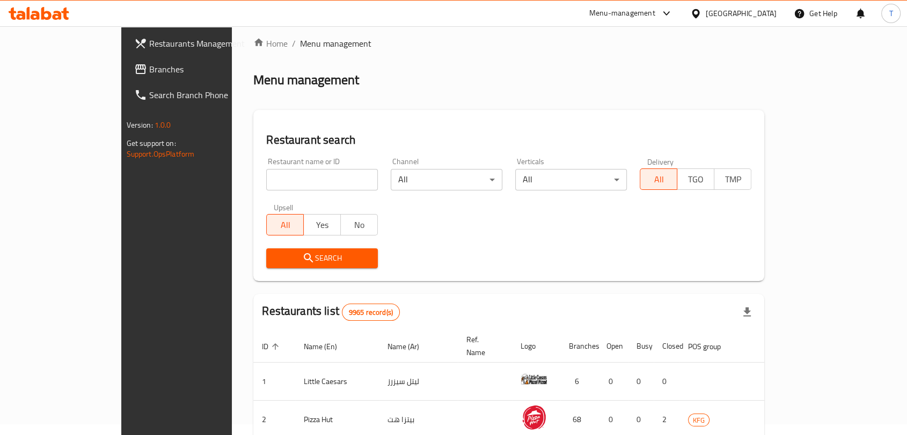
click at [317, 189] on div "Home / Menu management Menu management Restaurant search Restaurant name or ID …" at bounding box center [508, 374] width 511 height 674
click at [317, 179] on input "search" at bounding box center [322, 179] width 112 height 21
type input "al mamlakah"
click at [303, 252] on span "Search" at bounding box center [322, 258] width 94 height 13
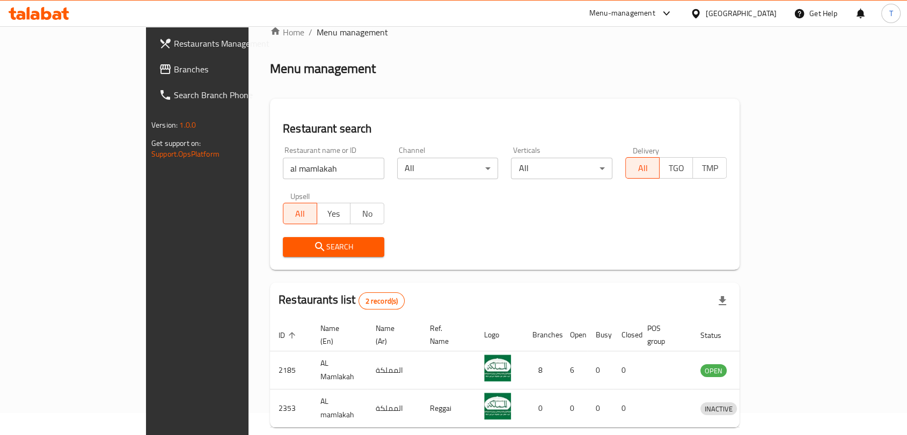
scroll to position [60, 0]
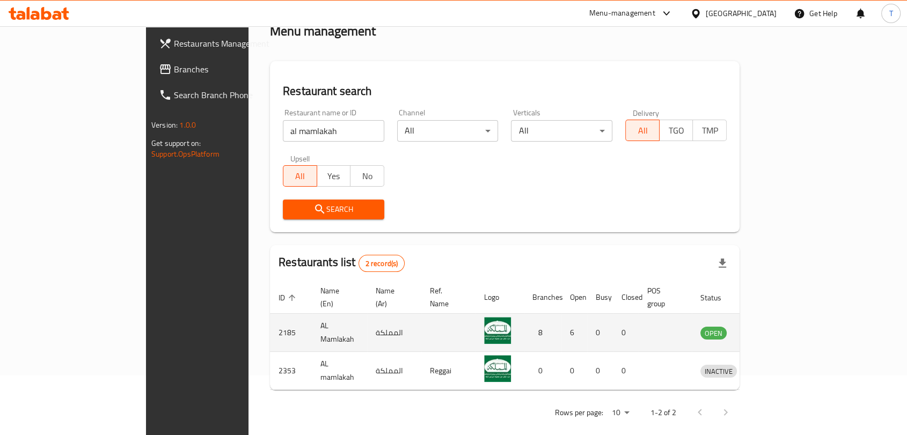
click at [787, 314] on td "enhanced table" at bounding box center [768, 333] width 37 height 38
click at [778, 326] on link "enhanced table" at bounding box center [768, 332] width 20 height 13
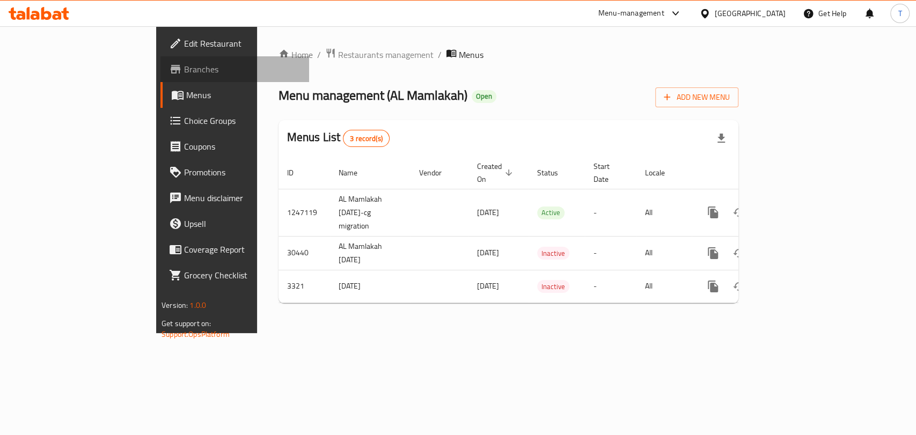
click at [184, 71] on span "Branches" at bounding box center [242, 69] width 116 height 13
